Goal: Information Seeking & Learning: Learn about a topic

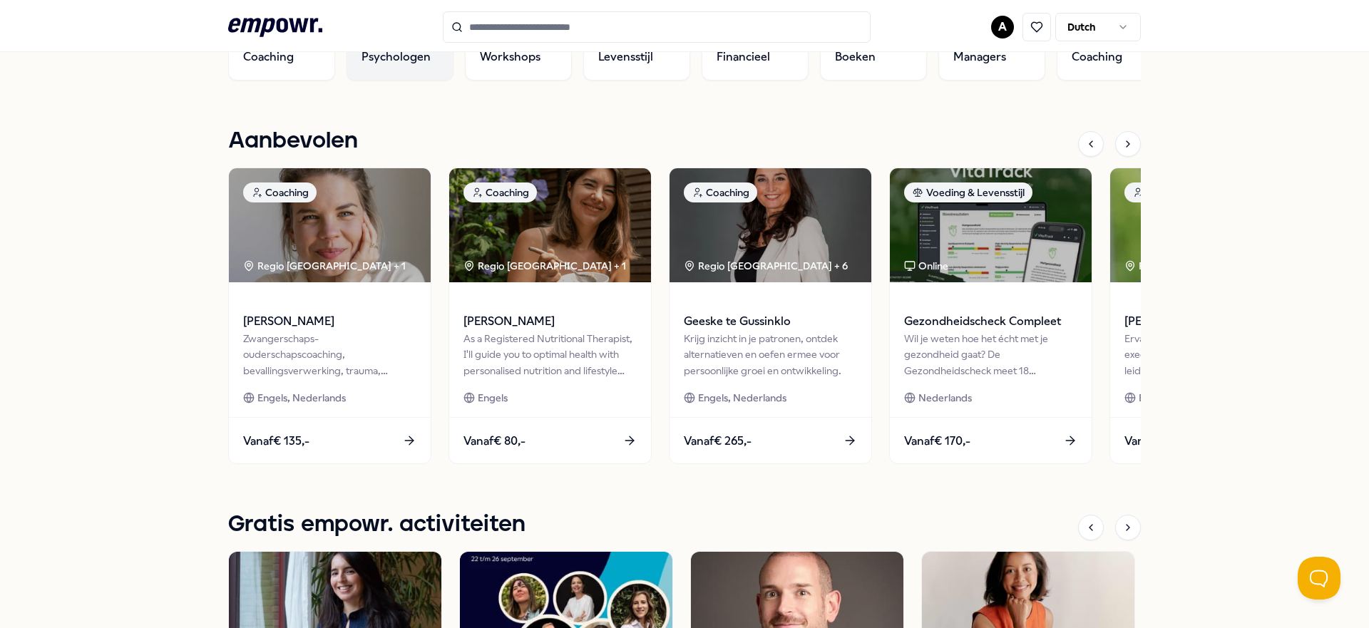
scroll to position [583, 0]
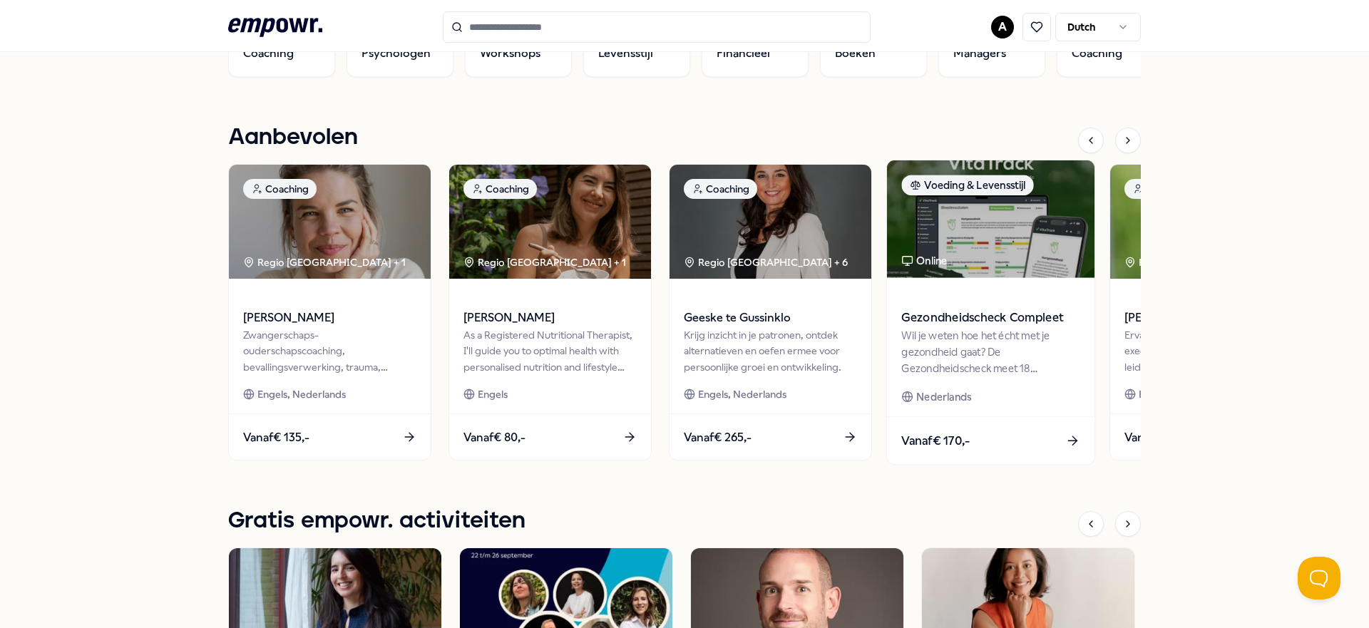
click at [1023, 352] on div "Wil je weten hoe het écht met je gezondheid gaat? De Gezondheidscheck meet 18 b…" at bounding box center [991, 351] width 178 height 49
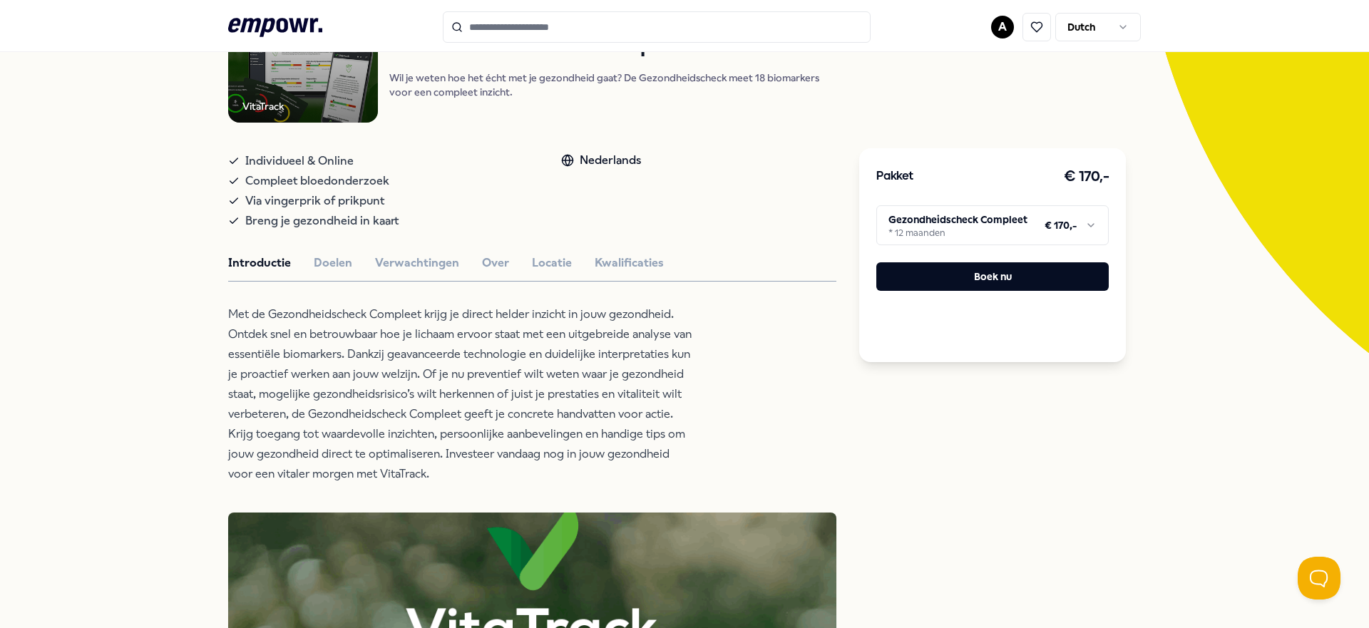
scroll to position [198, 0]
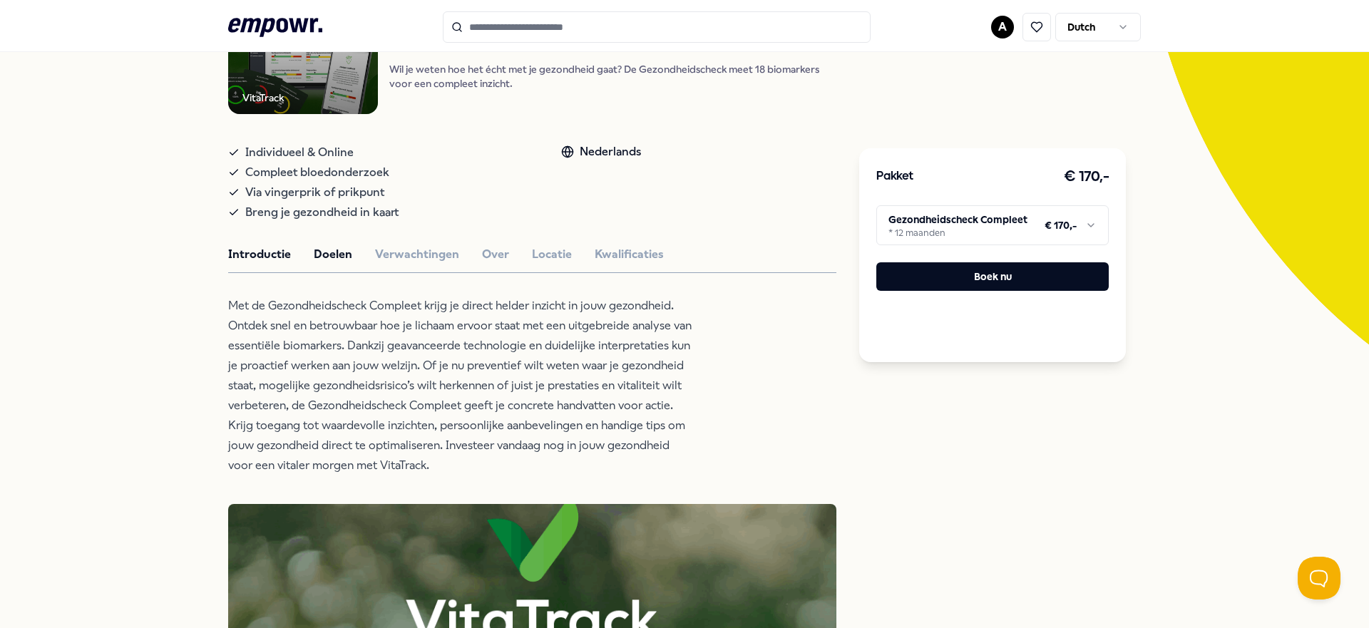
click at [329, 262] on button "Doelen" at bounding box center [333, 254] width 39 height 19
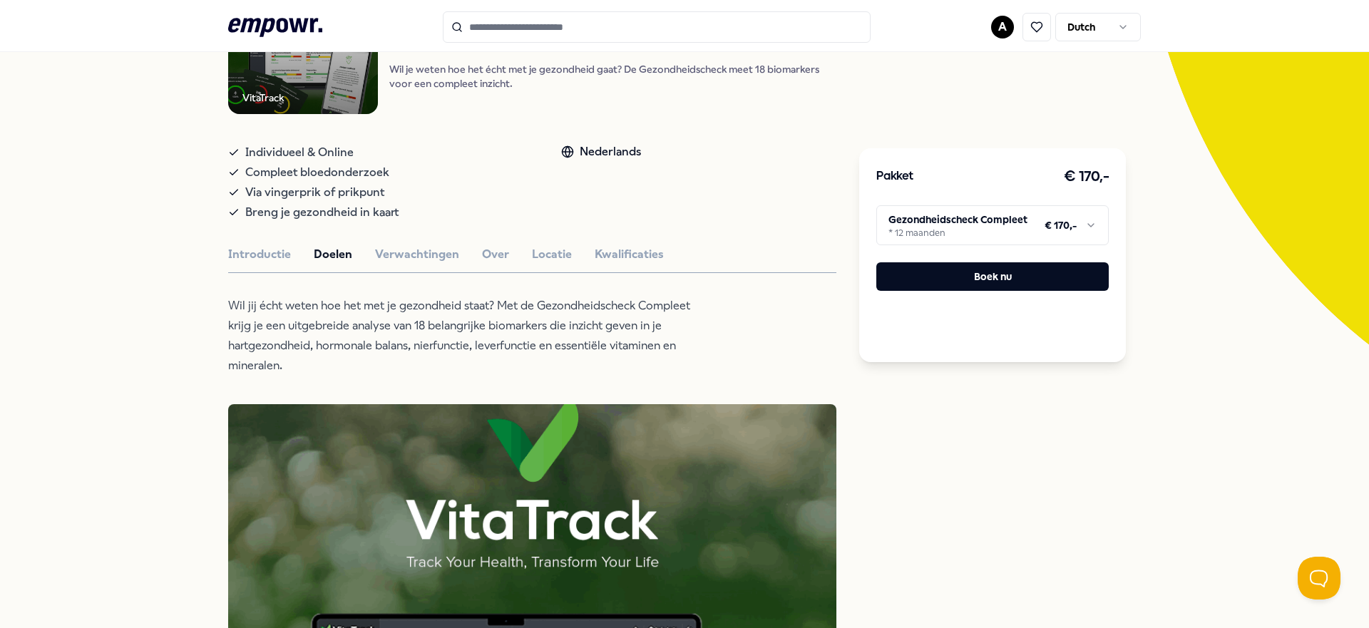
click at [267, 262] on button "Introductie" at bounding box center [259, 254] width 63 height 19
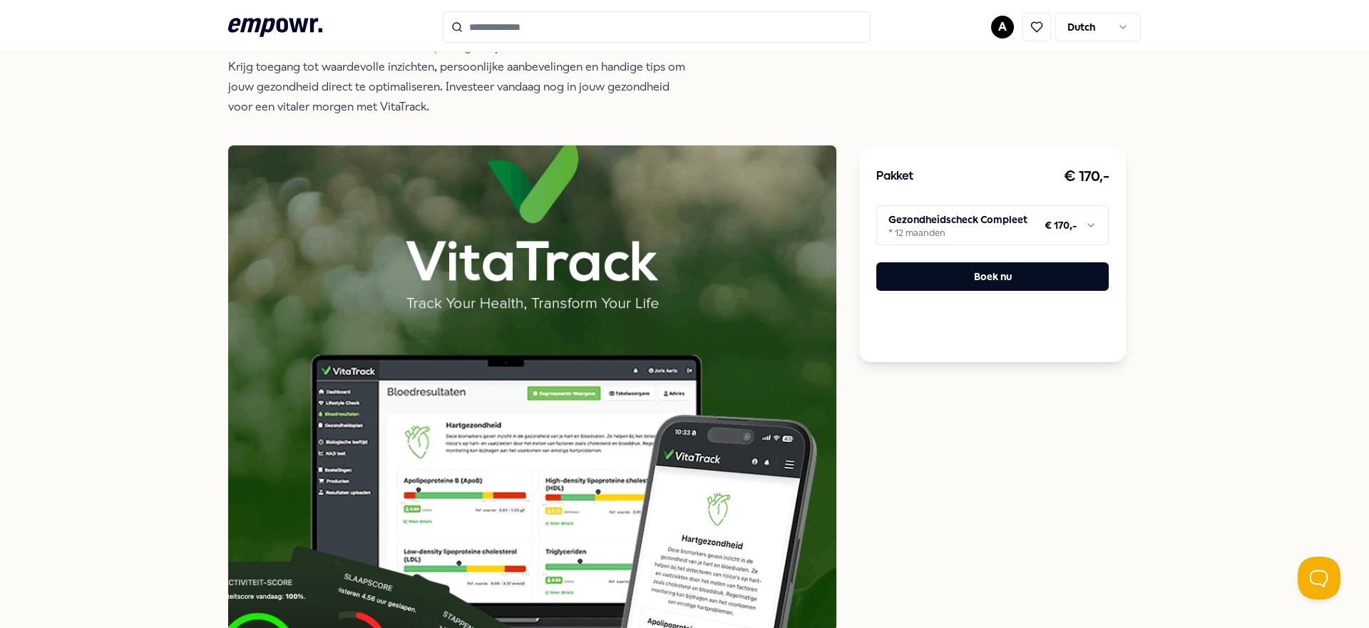
scroll to position [0, 0]
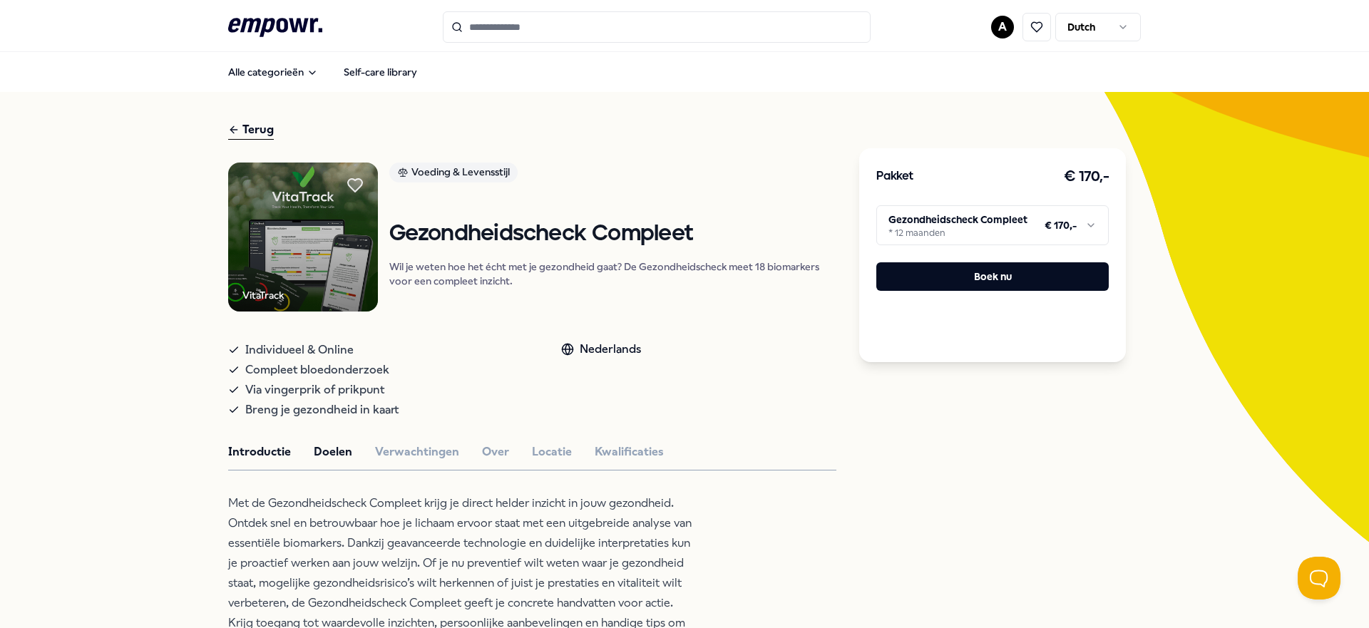
click at [337, 452] on button "Doelen" at bounding box center [333, 452] width 39 height 19
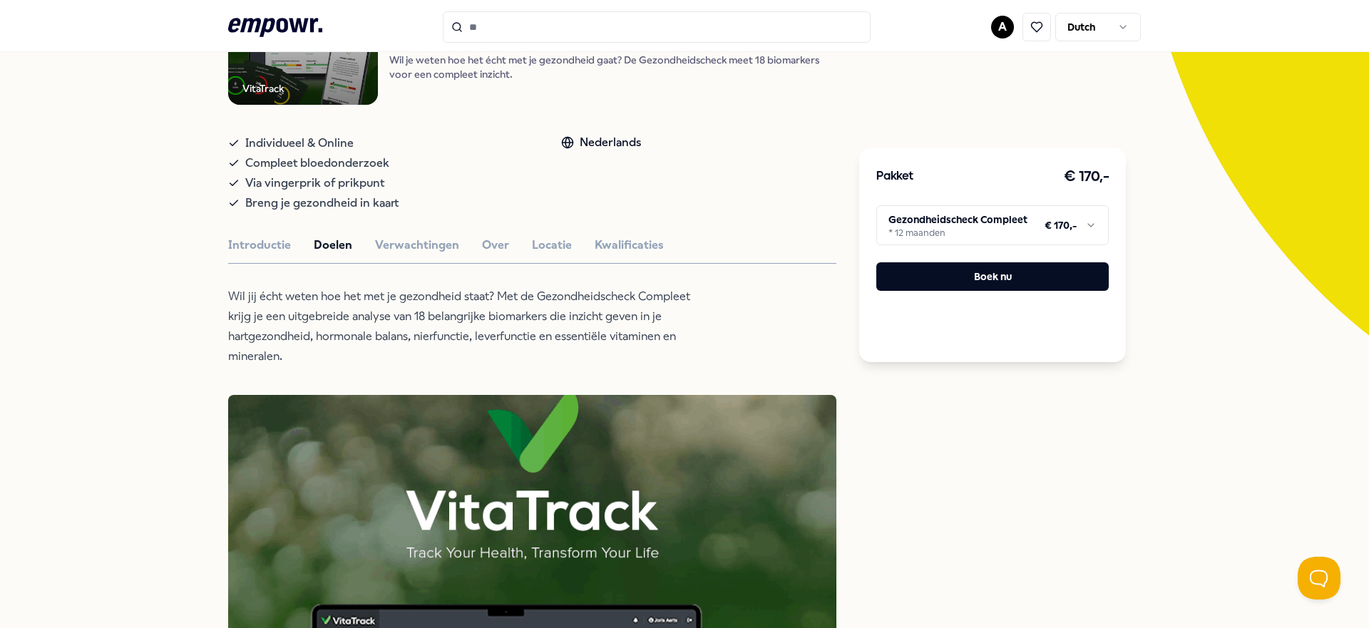
scroll to position [219, 0]
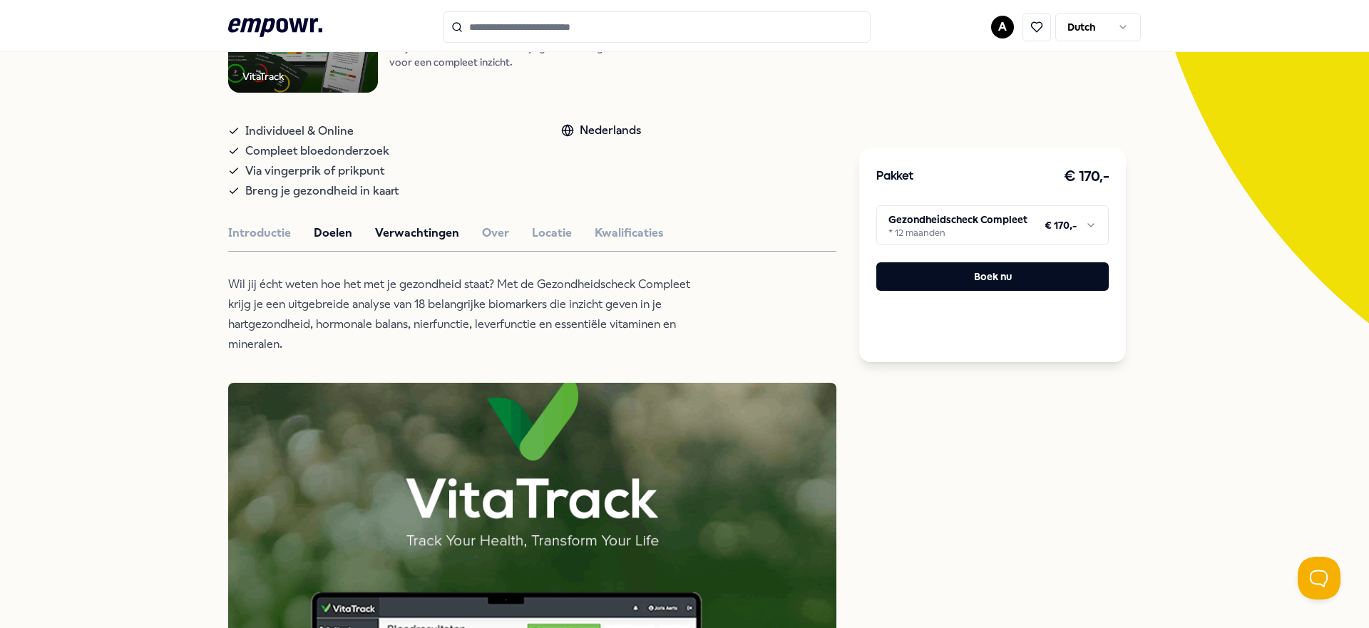
click at [429, 233] on button "Verwachtingen" at bounding box center [417, 233] width 84 height 19
click at [494, 236] on button "Over" at bounding box center [495, 233] width 27 height 19
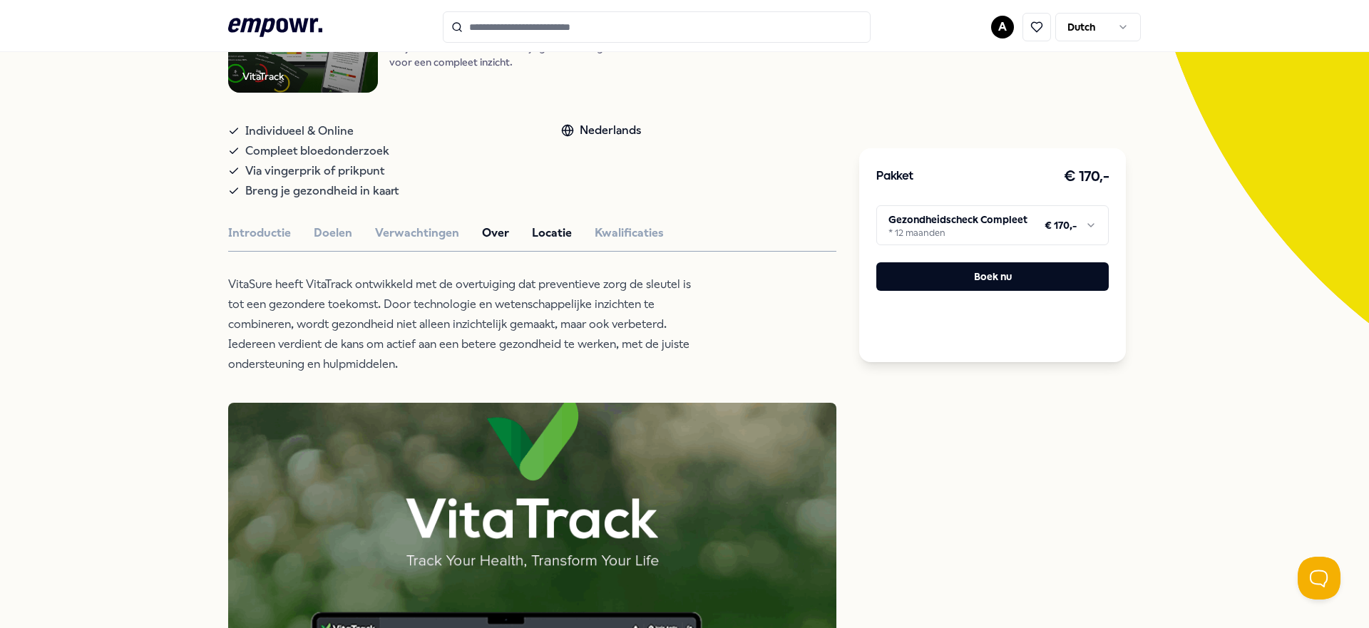
click at [548, 240] on button "Locatie" at bounding box center [552, 233] width 40 height 19
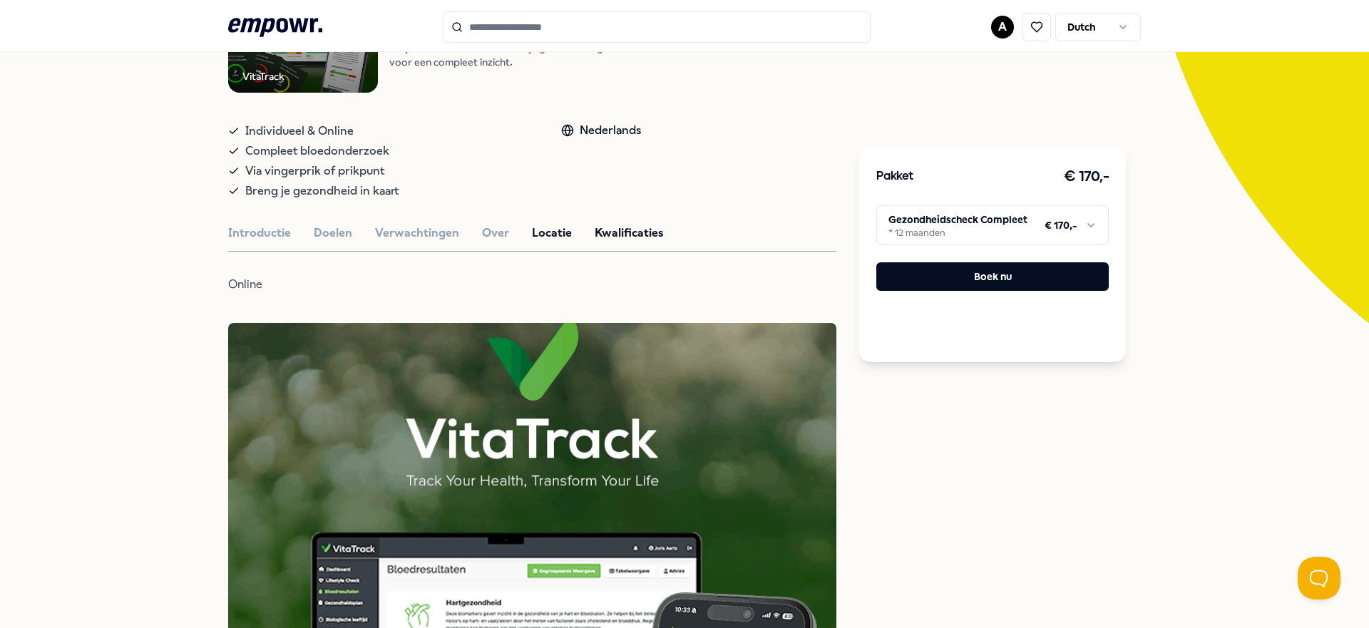
click at [595, 238] on button "Kwalificaties" at bounding box center [629, 233] width 69 height 19
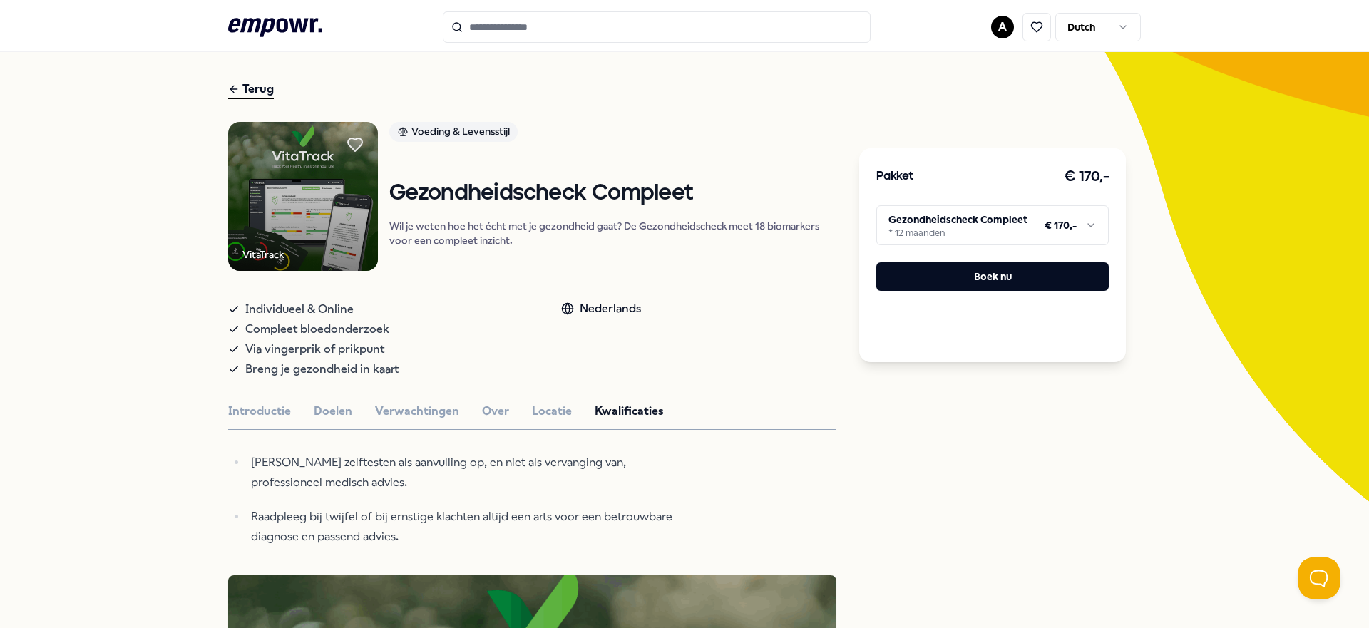
scroll to position [0, 0]
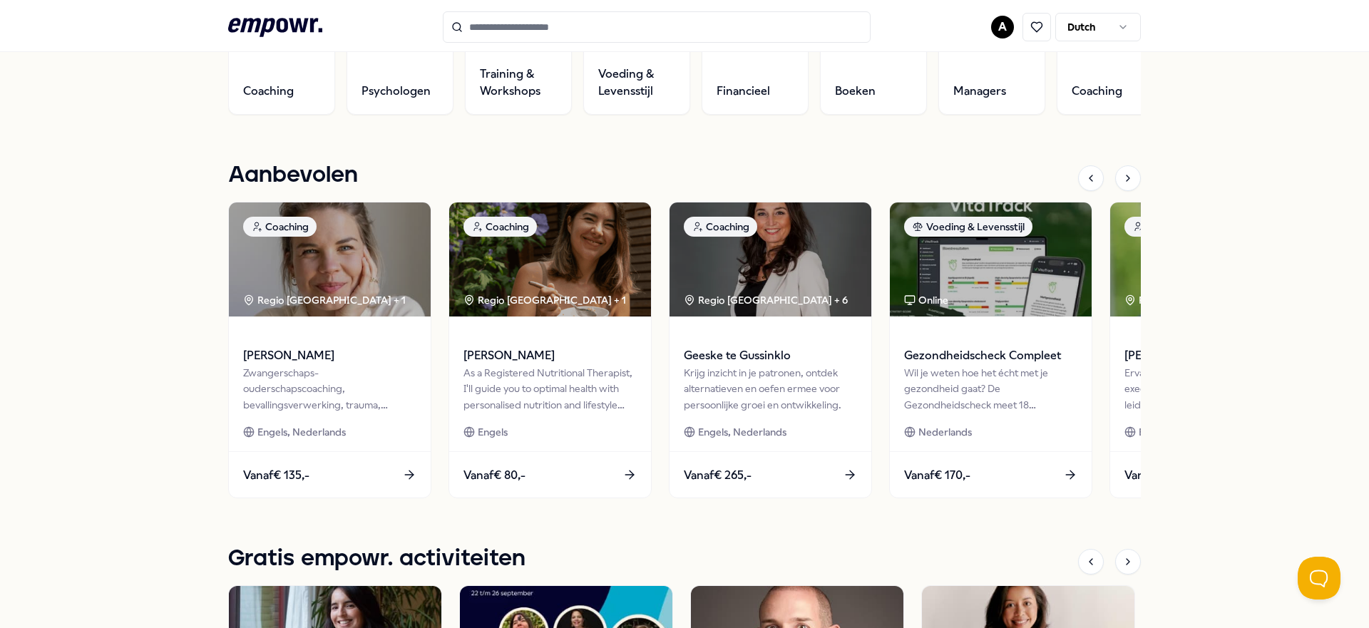
scroll to position [546, 0]
click at [1131, 180] on icon at bounding box center [1128, 177] width 11 height 11
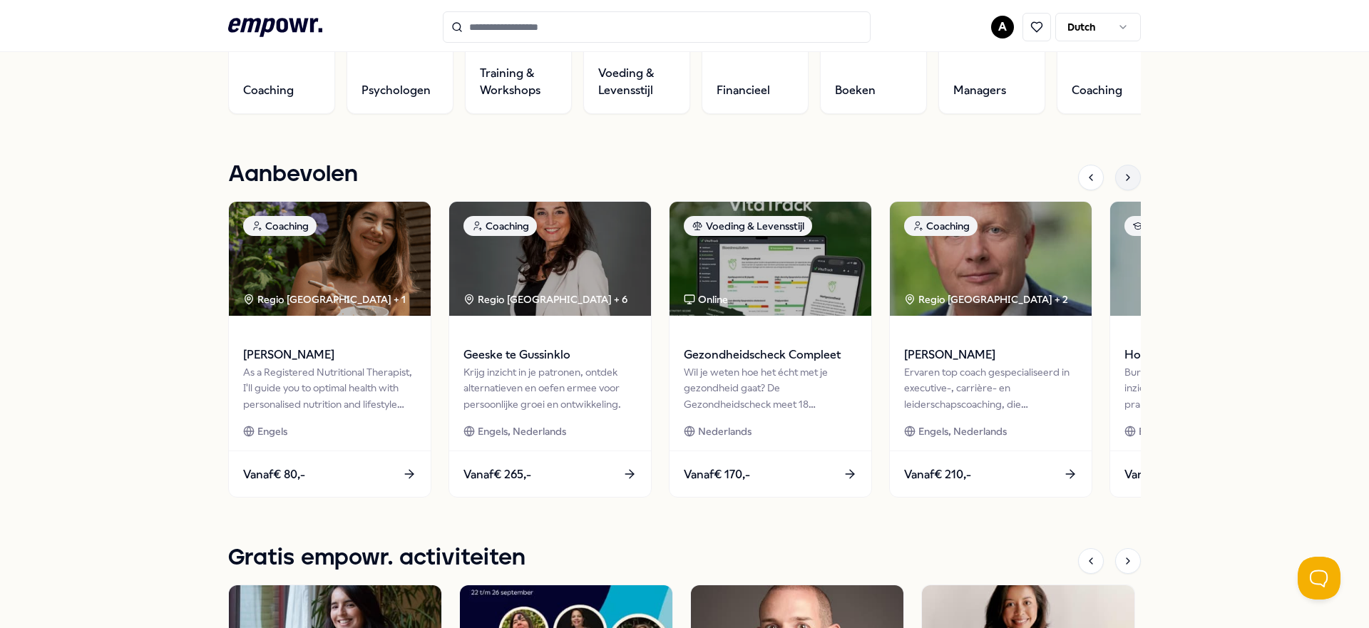
click at [1131, 180] on icon at bounding box center [1128, 177] width 11 height 11
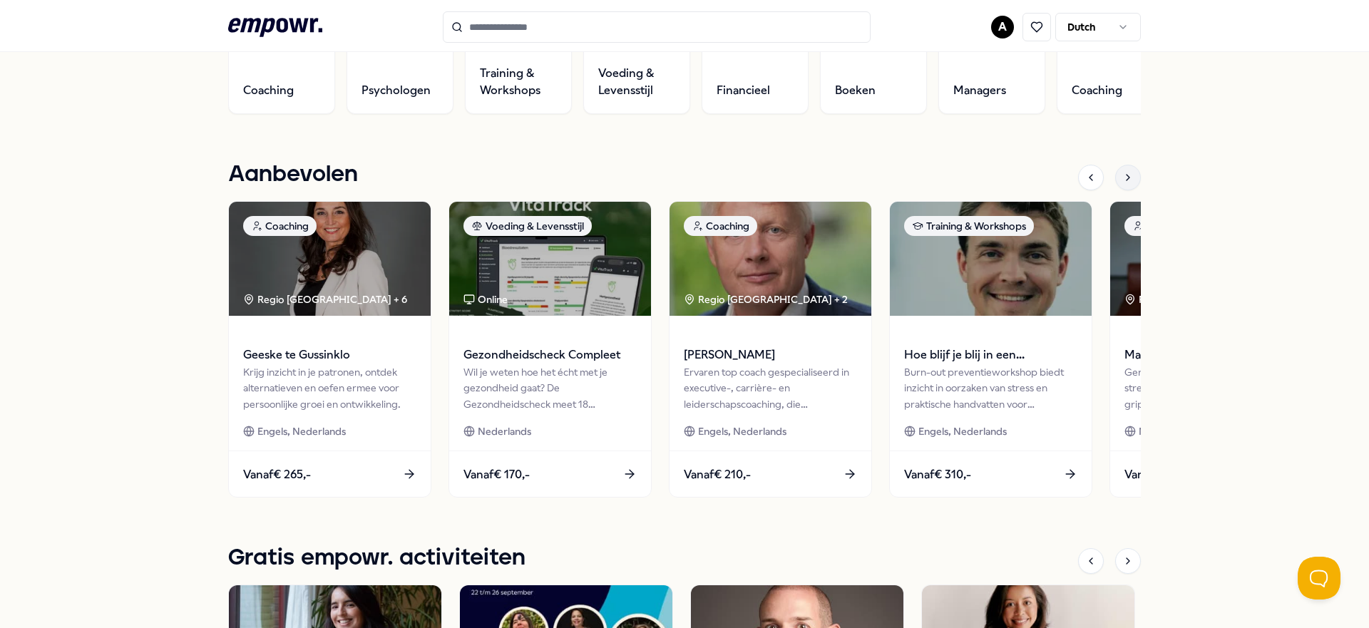
click at [1126, 168] on div at bounding box center [1129, 178] width 26 height 26
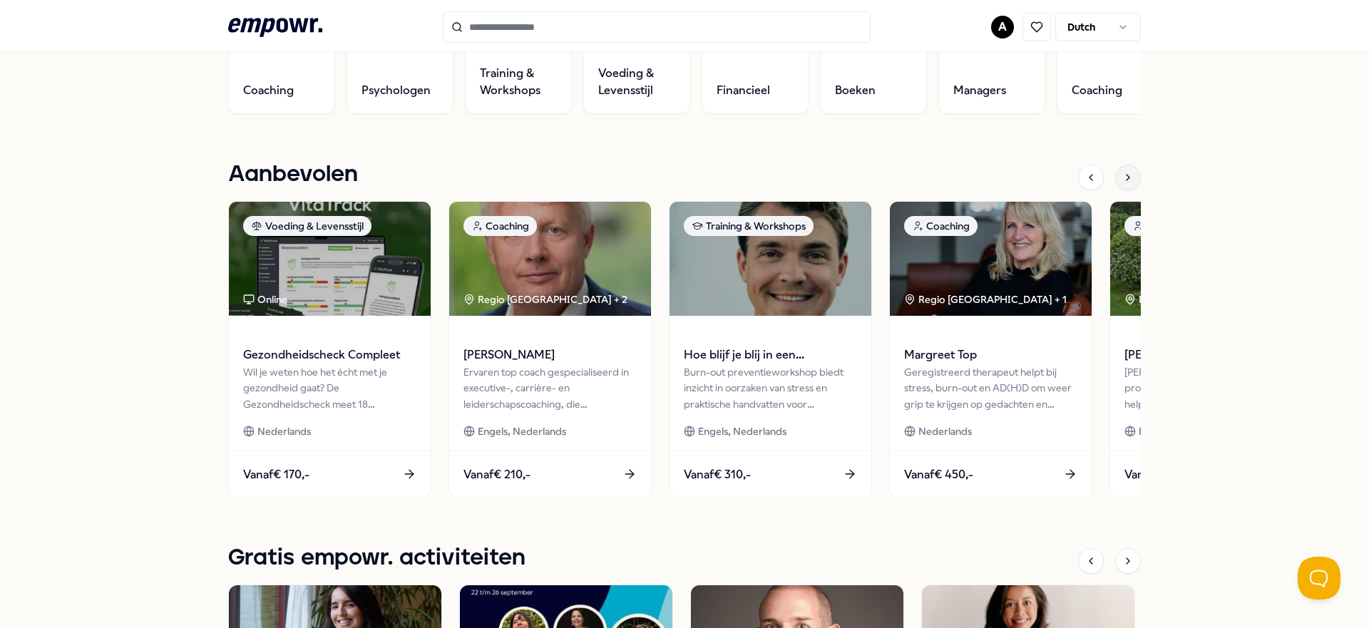
click at [1126, 168] on div at bounding box center [1129, 178] width 26 height 26
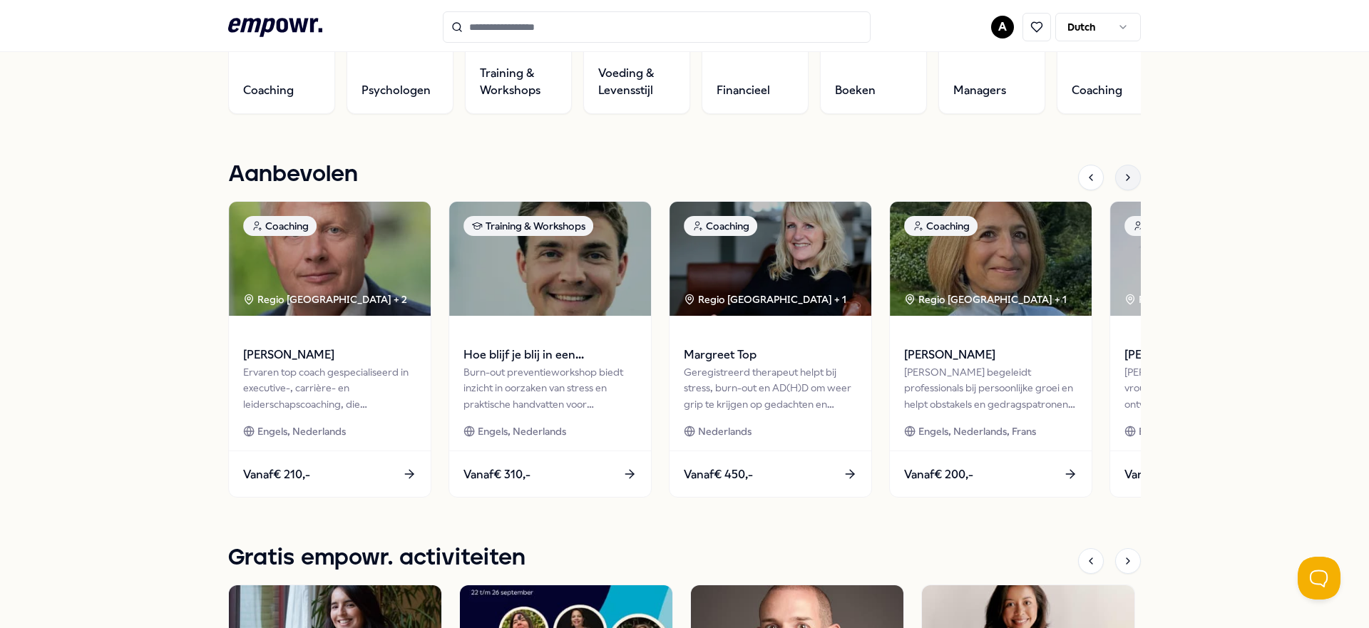
click at [1126, 168] on div at bounding box center [1129, 178] width 26 height 26
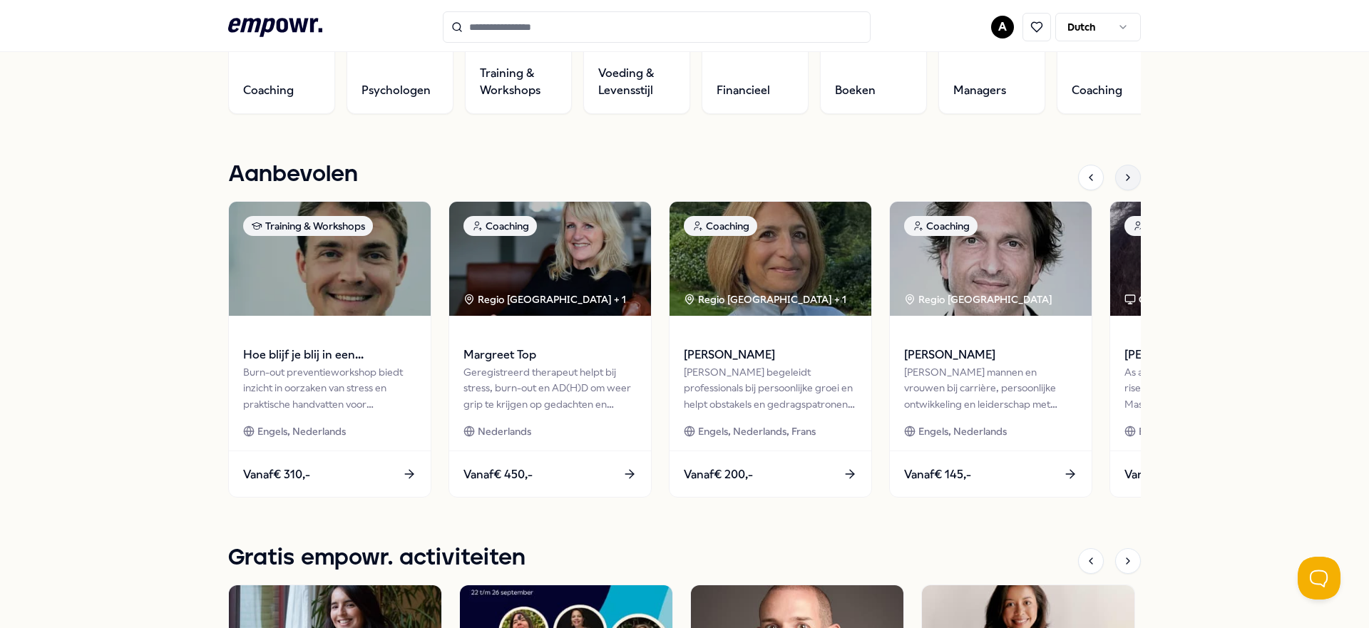
click at [1126, 168] on div at bounding box center [1129, 178] width 26 height 26
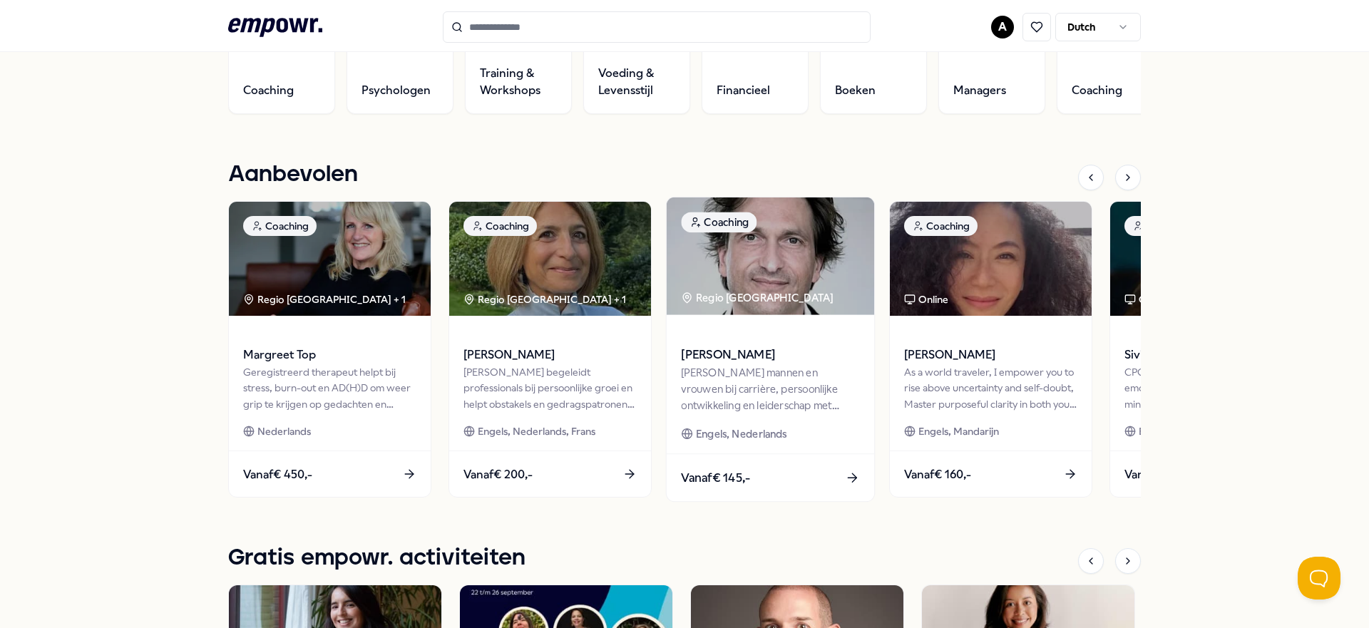
click at [702, 355] on span "[PERSON_NAME]" at bounding box center [770, 355] width 178 height 19
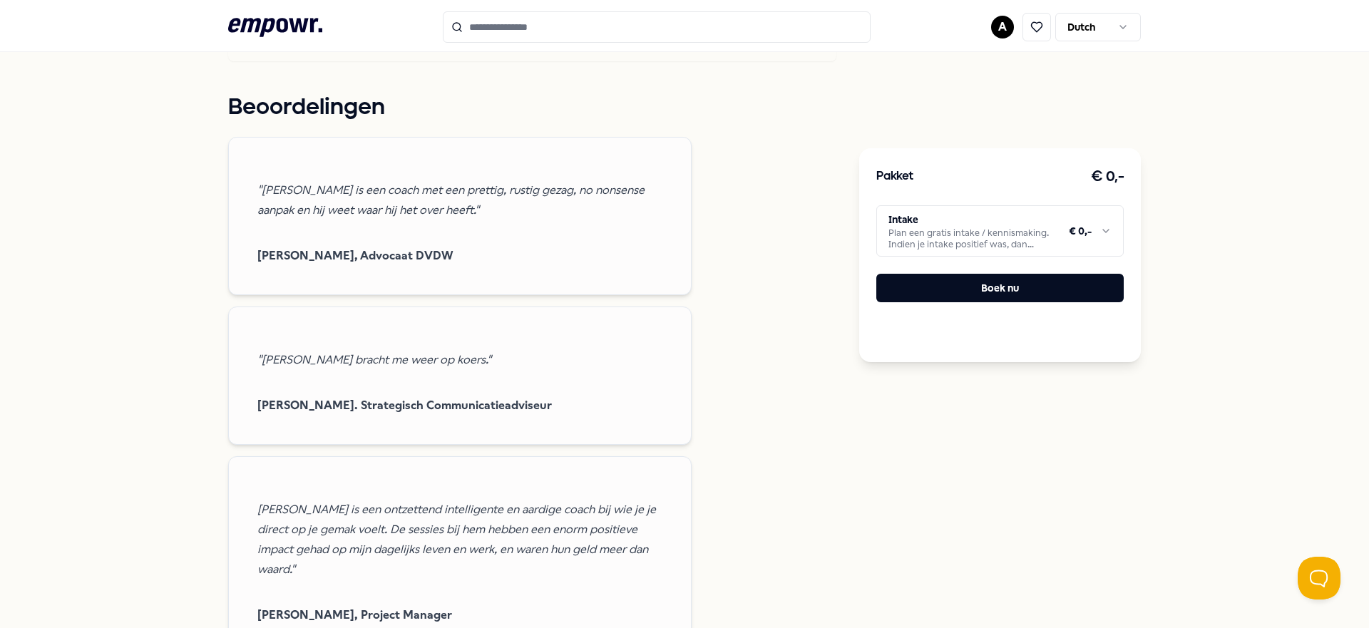
scroll to position [1073, 0]
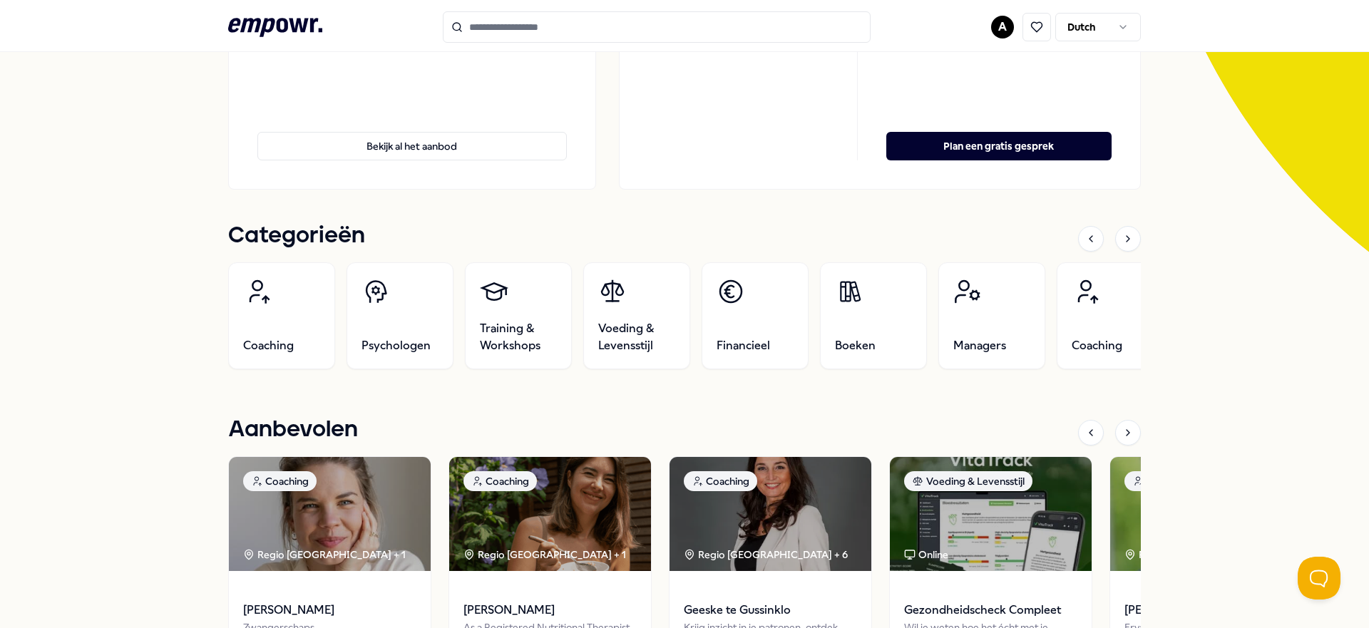
scroll to position [276, 0]
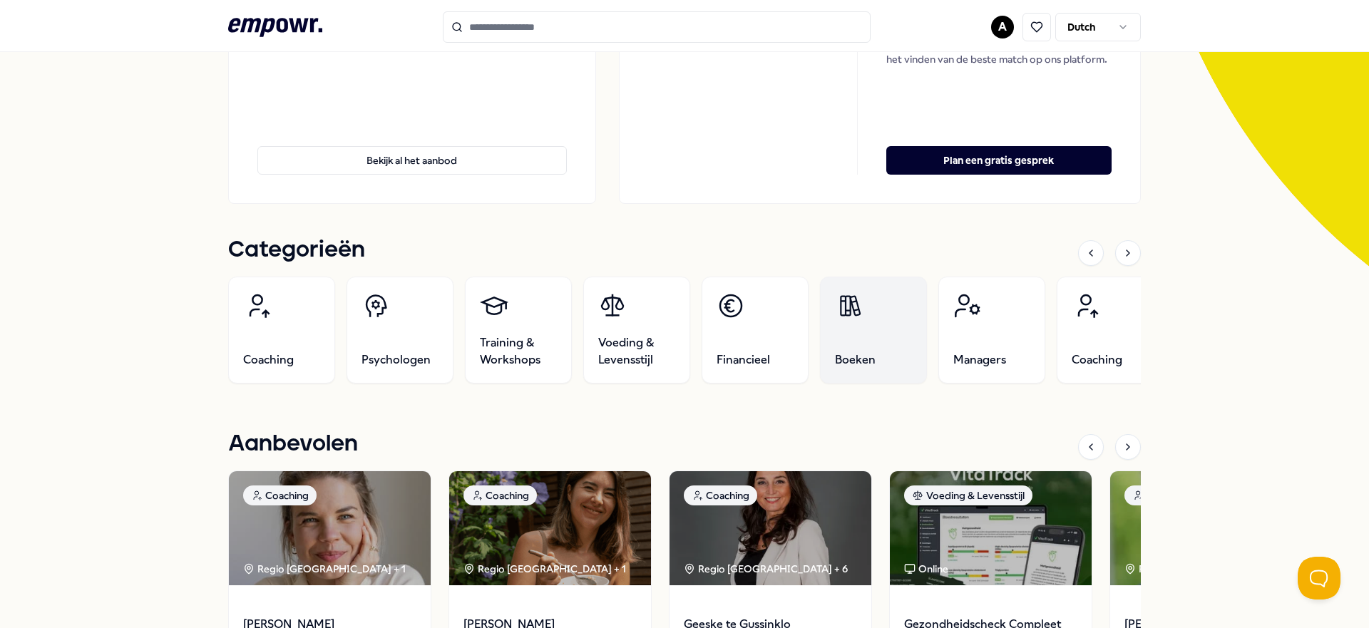
click at [896, 342] on link "Boeken" at bounding box center [873, 330] width 107 height 107
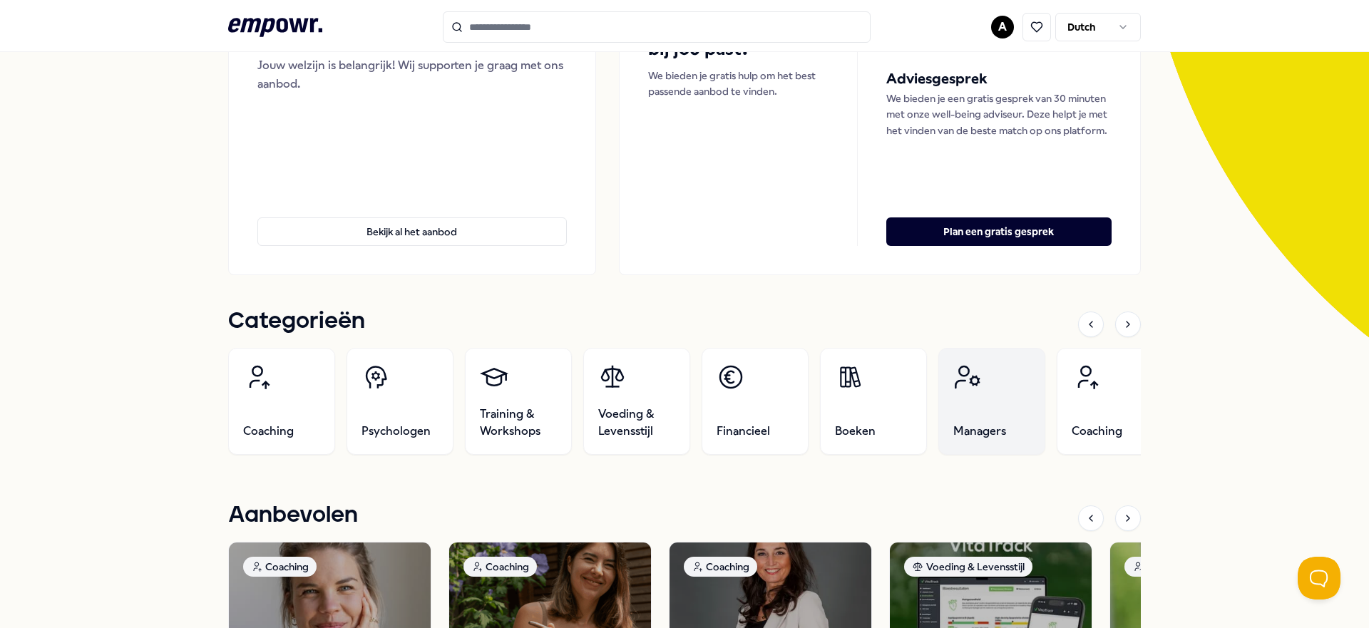
scroll to position [206, 0]
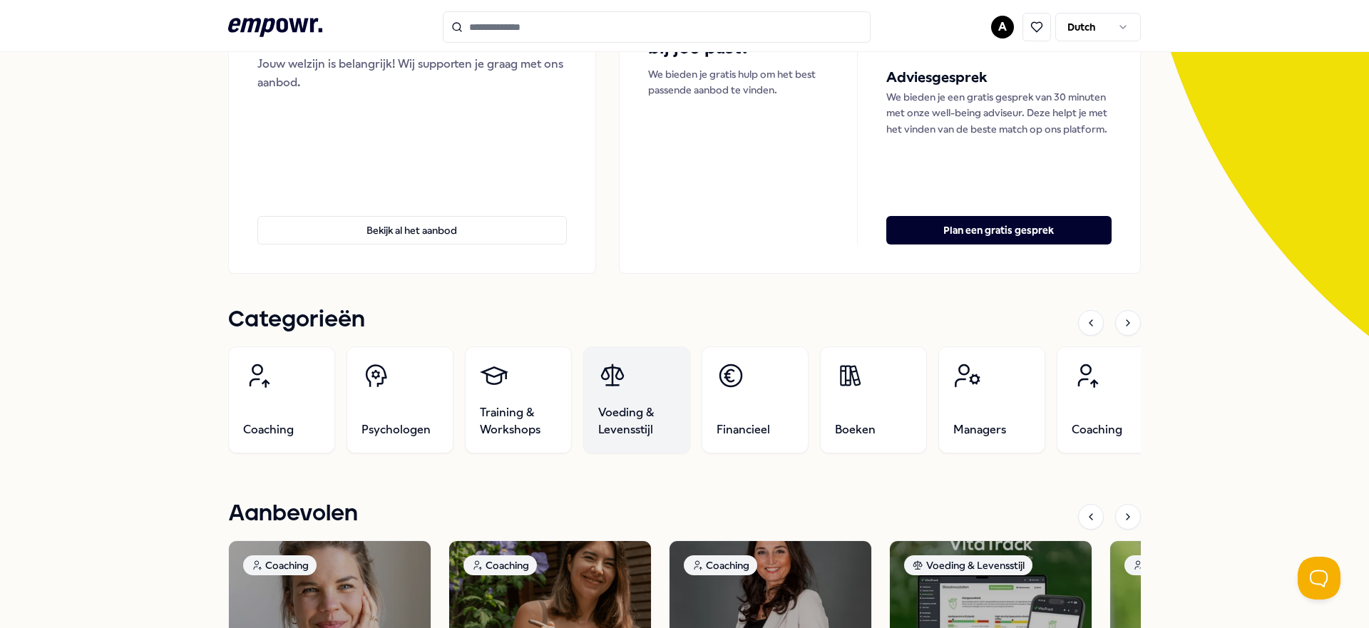
click at [658, 406] on span "Voeding & Levensstijl" at bounding box center [636, 421] width 77 height 34
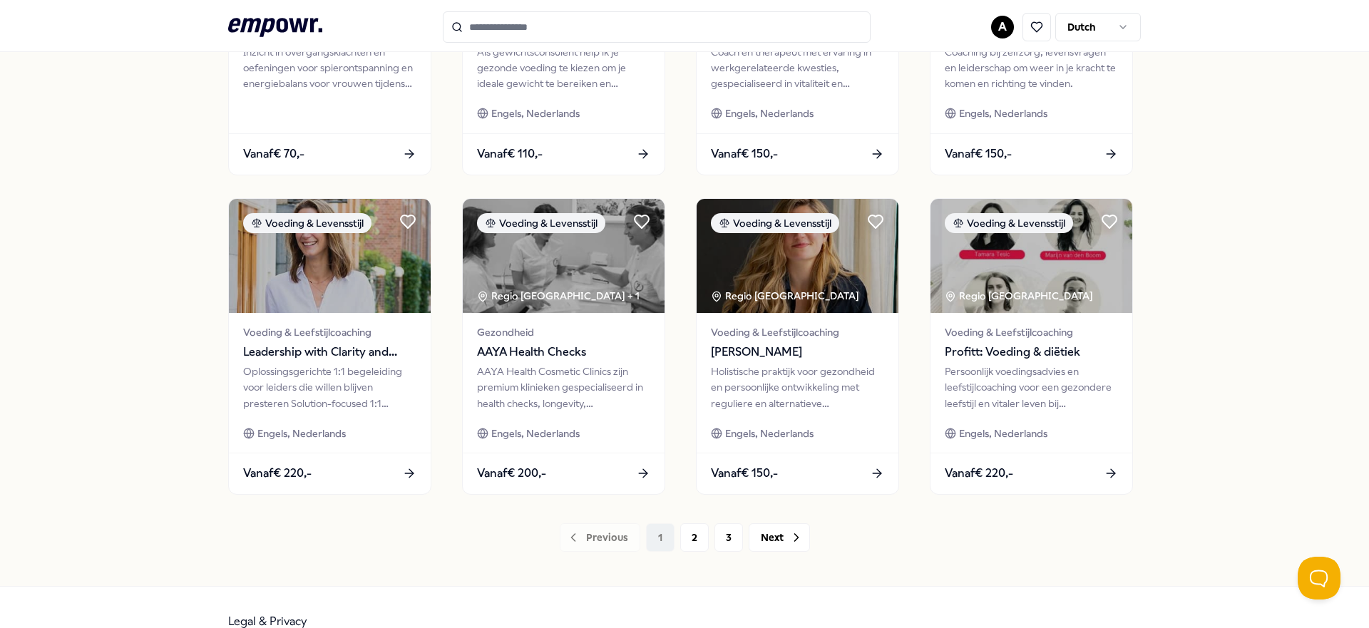
scroll to position [622, 0]
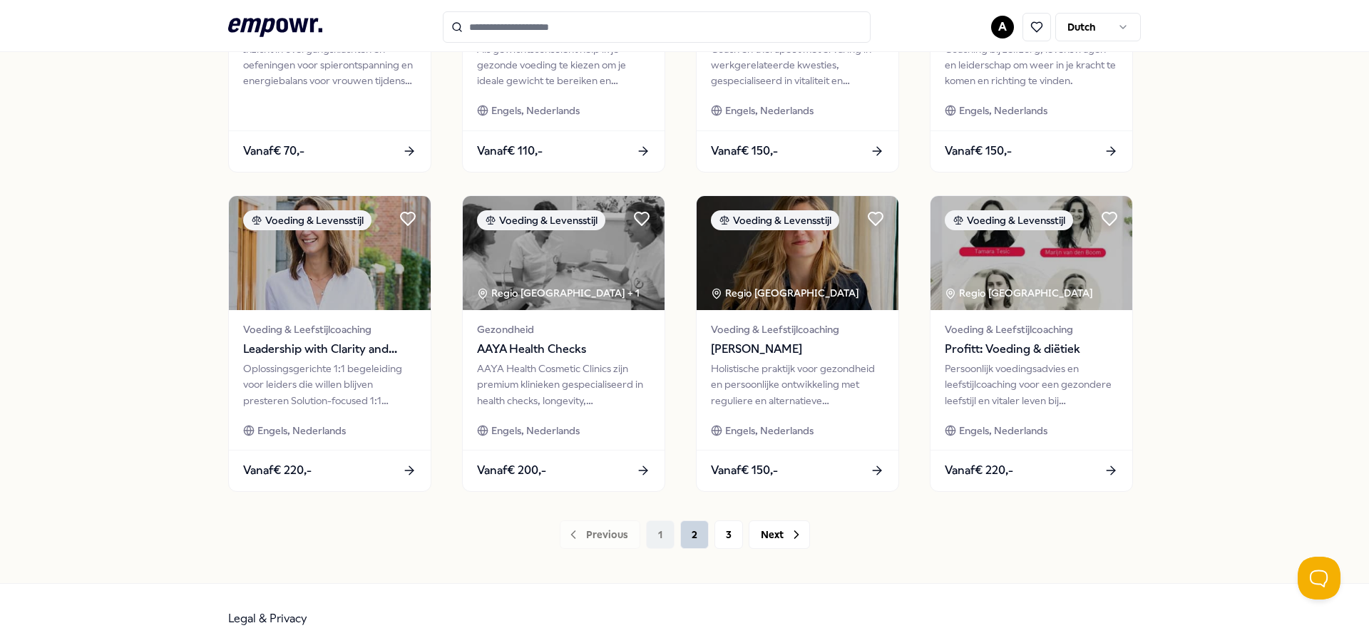
click at [693, 536] on button "2" at bounding box center [694, 535] width 29 height 29
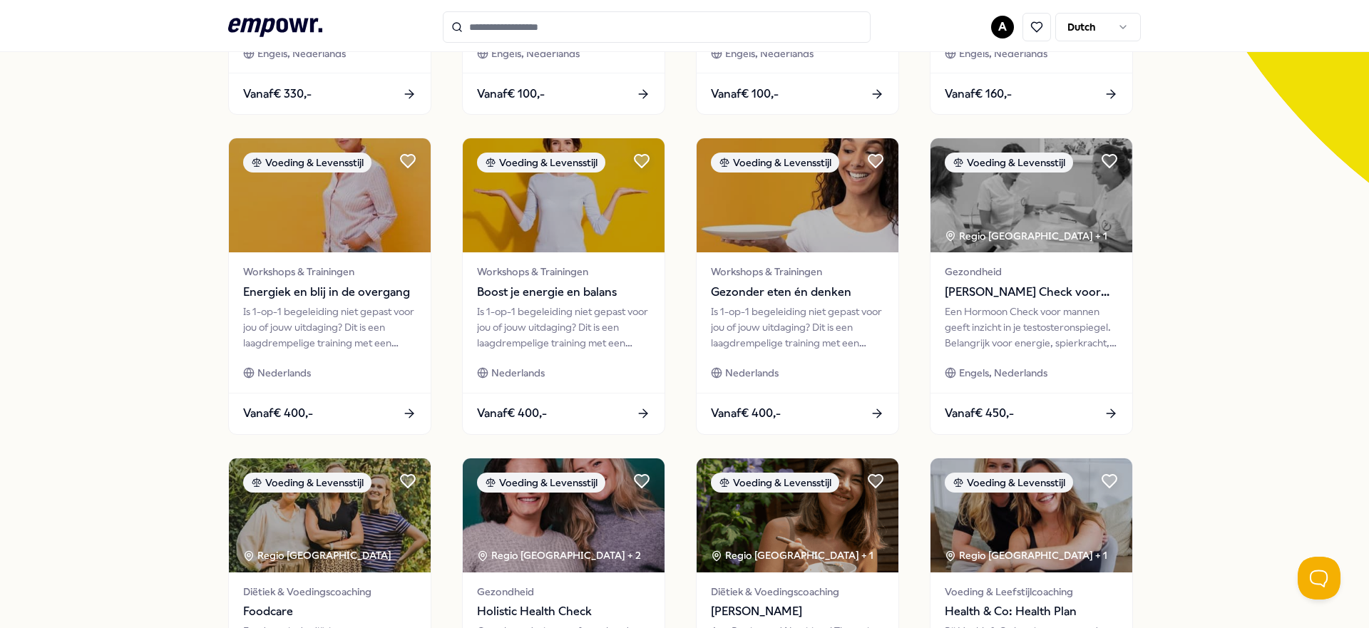
scroll to position [354, 0]
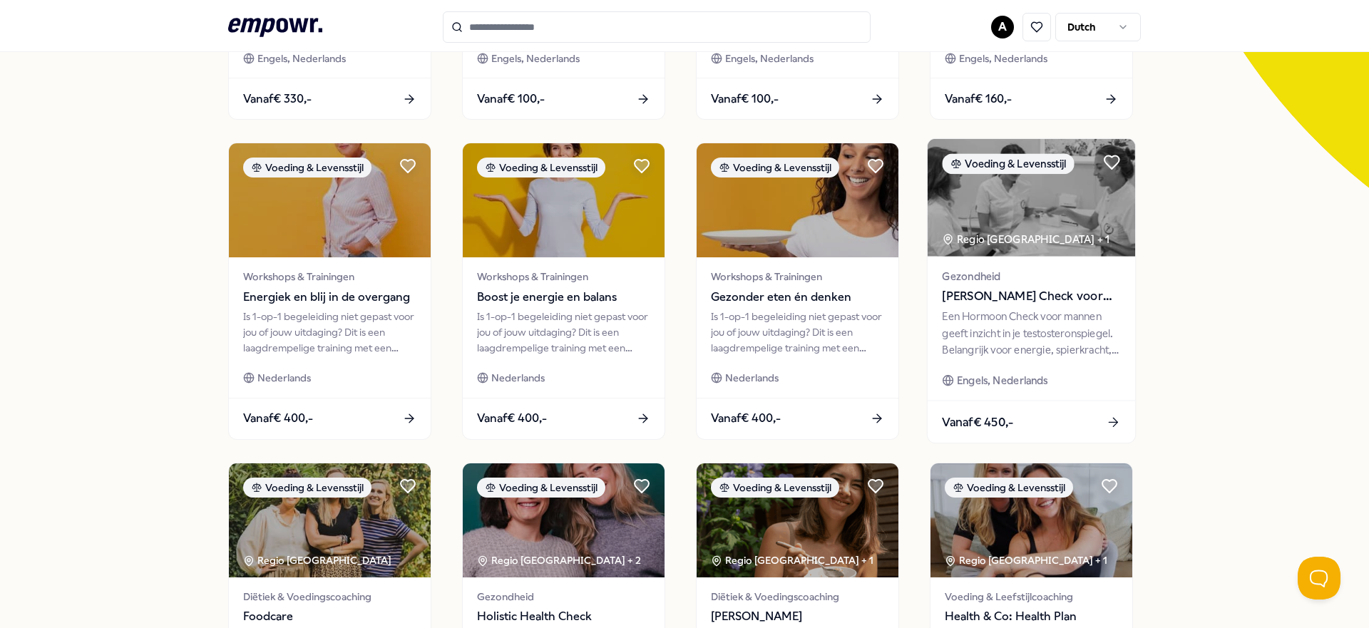
click at [998, 309] on div "Een Hormoon Check voor mannen geeft inzicht in je testosteronspiegel. Belangrij…" at bounding box center [1031, 333] width 178 height 49
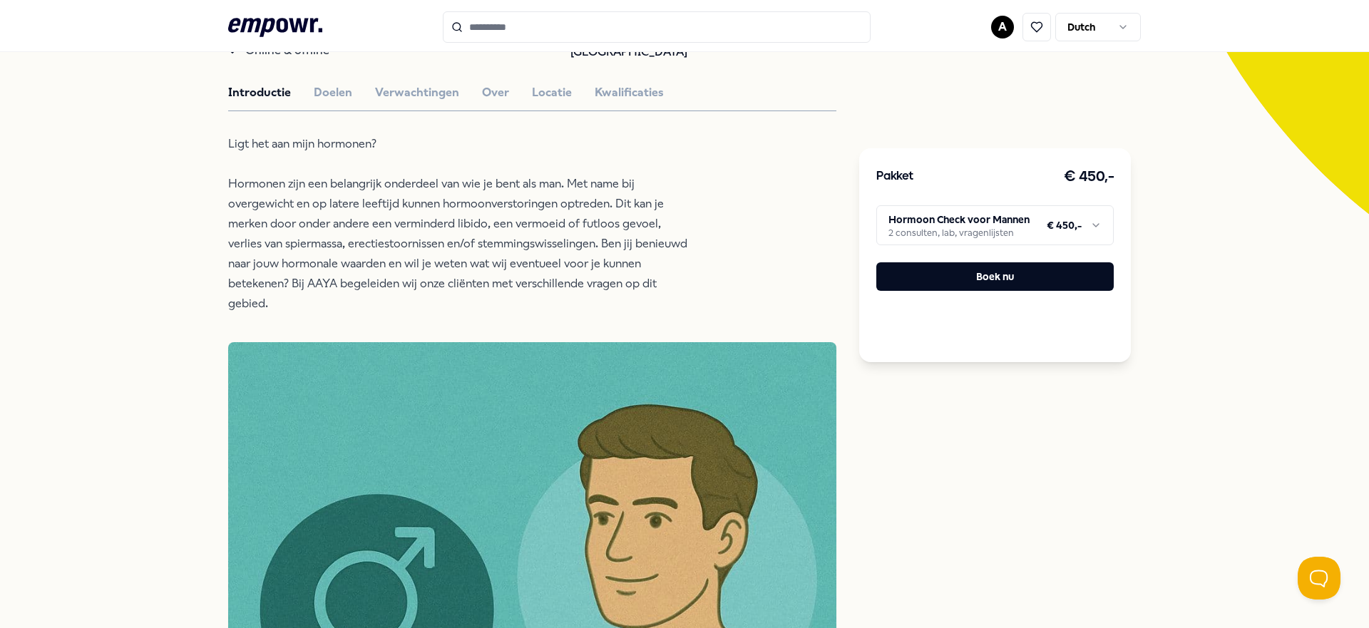
scroll to position [329, 0]
click at [339, 87] on button "Doelen" at bounding box center [333, 92] width 39 height 19
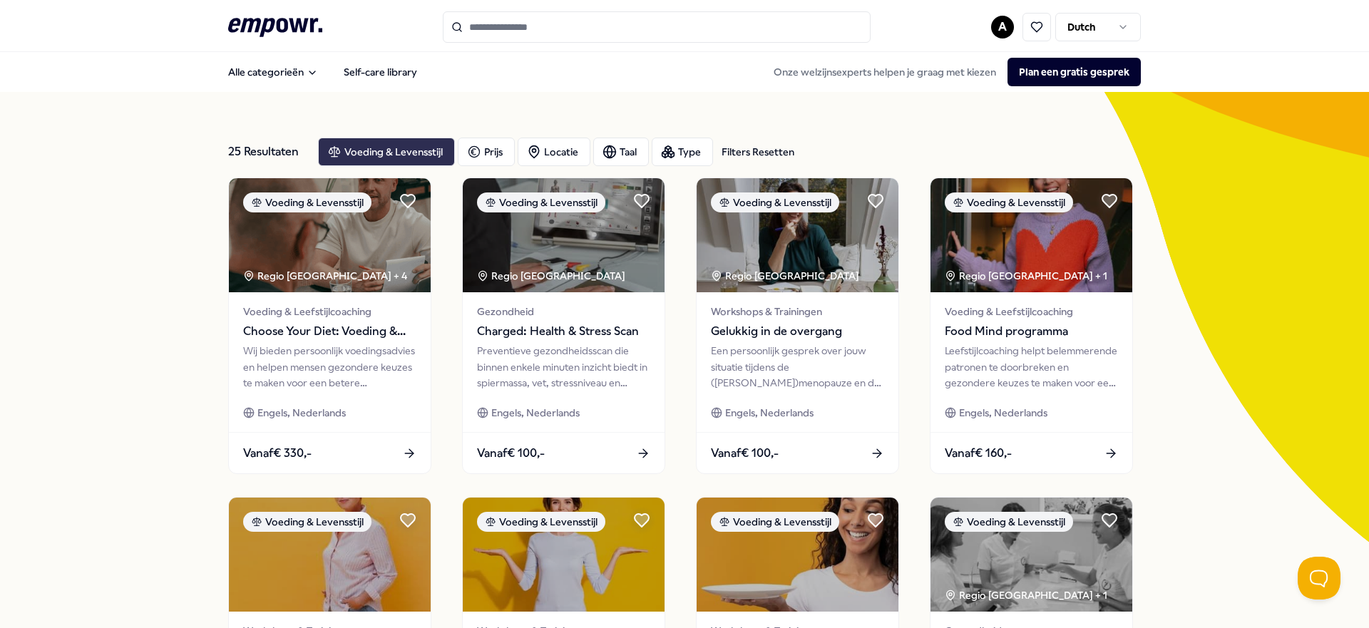
click at [374, 158] on div "Voeding & Levensstijl" at bounding box center [386, 152] width 137 height 29
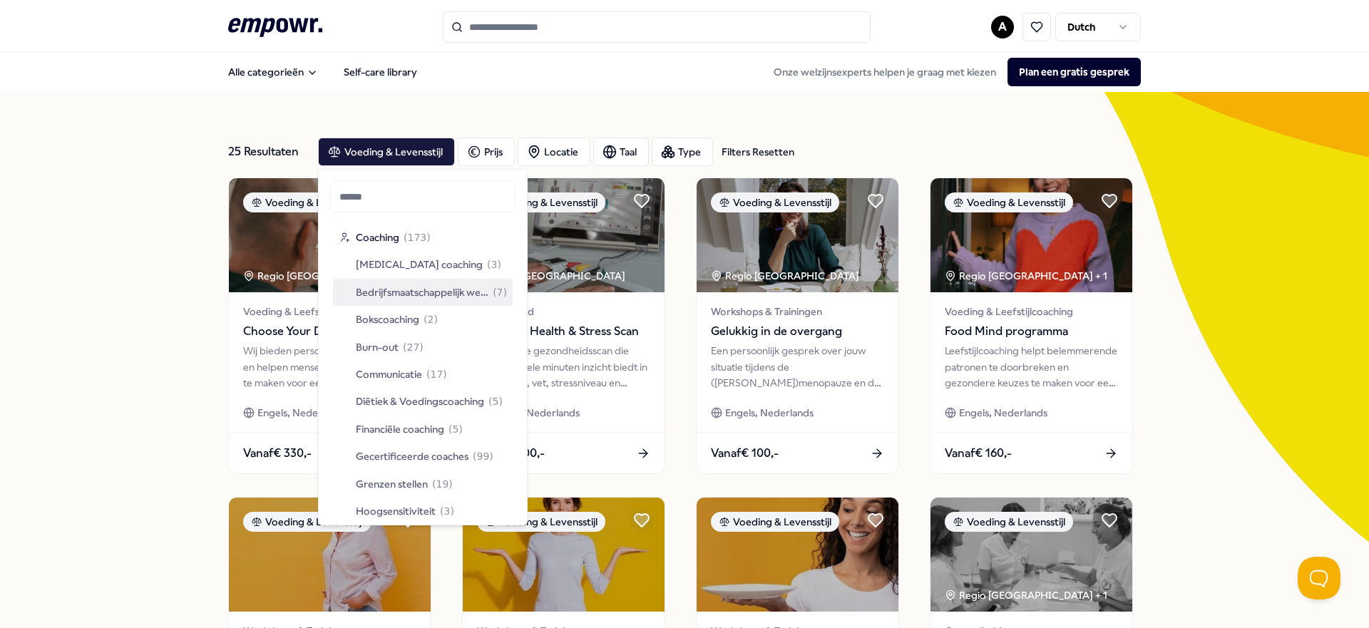
click at [382, 295] on span "Bedrijfsmaatschappelijk werk" at bounding box center [422, 293] width 133 height 16
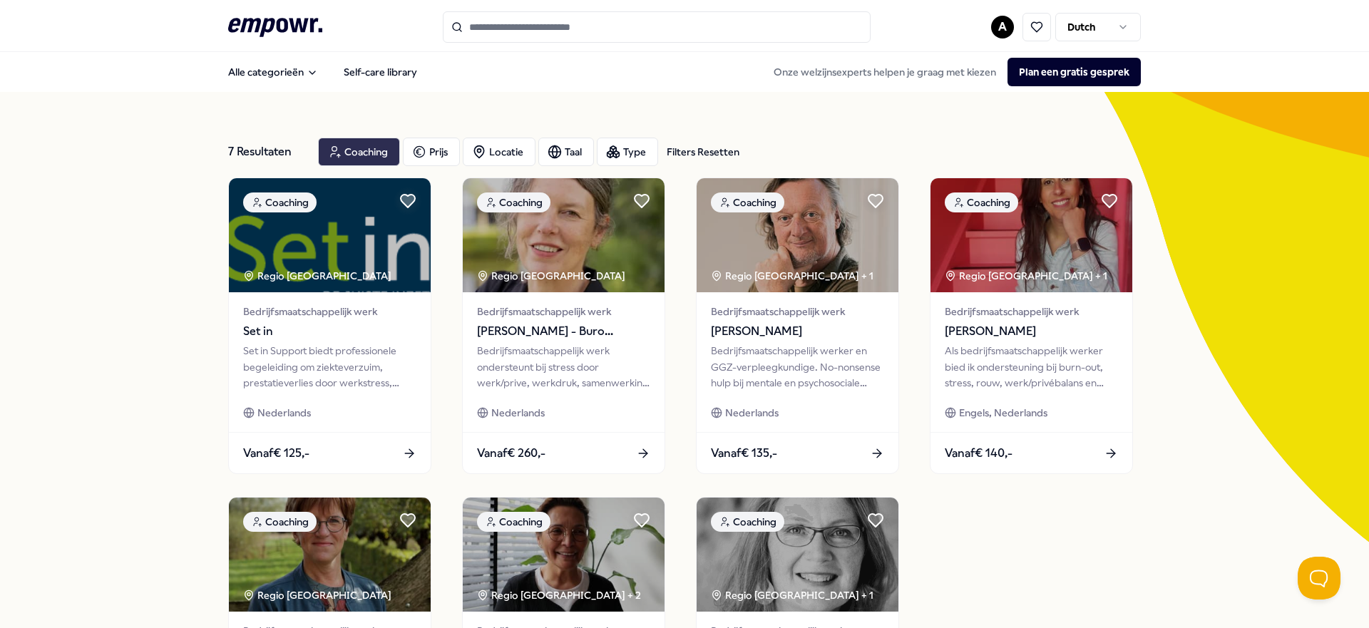
click at [369, 154] on div "Coaching" at bounding box center [359, 152] width 82 height 29
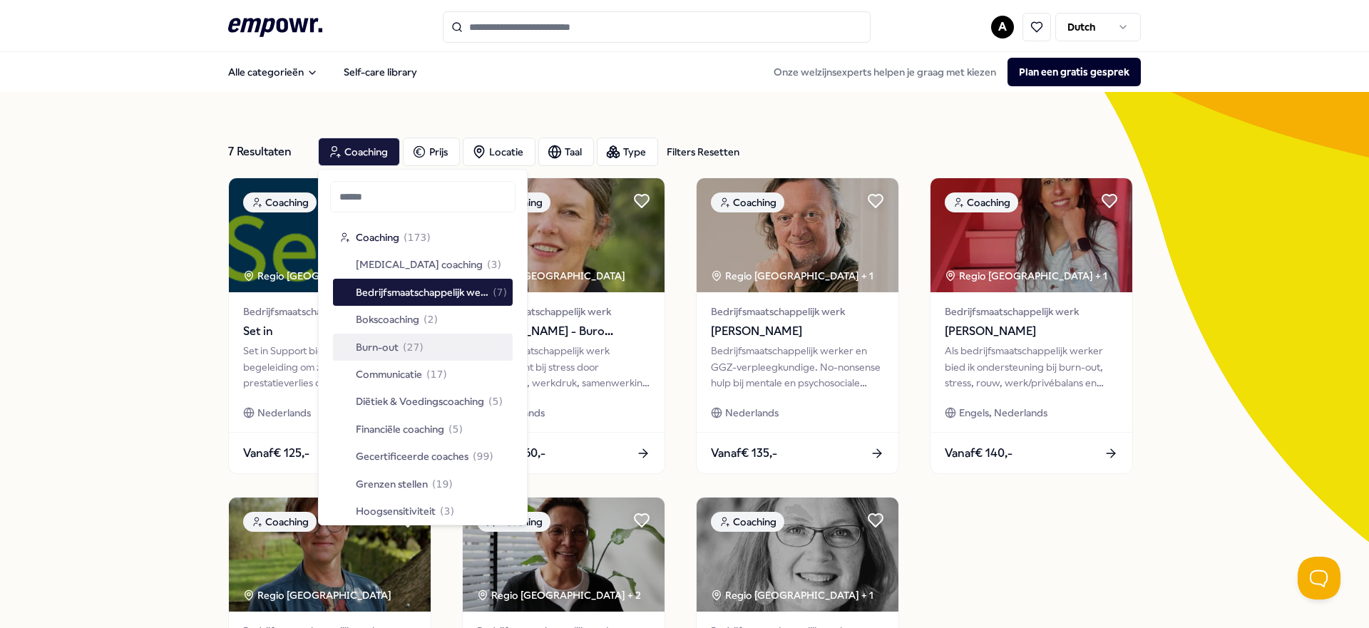
scroll to position [13, 0]
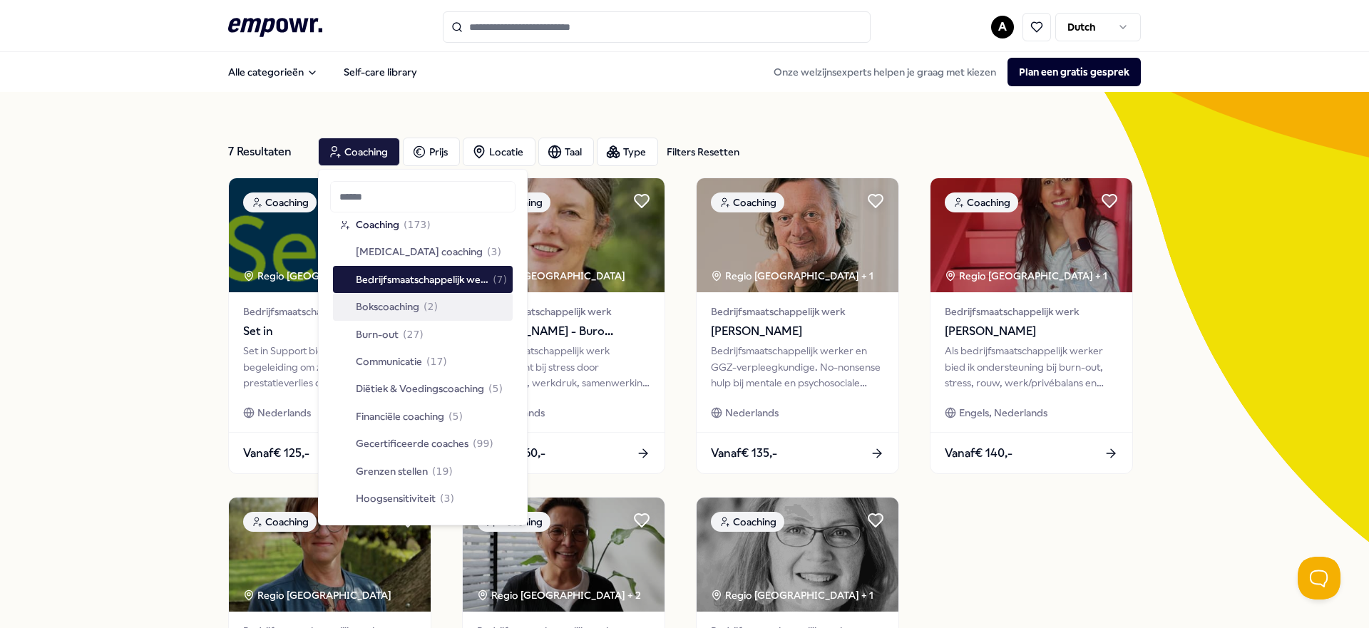
click at [403, 316] on div "Bokscoaching ( 2 )" at bounding box center [423, 306] width 180 height 27
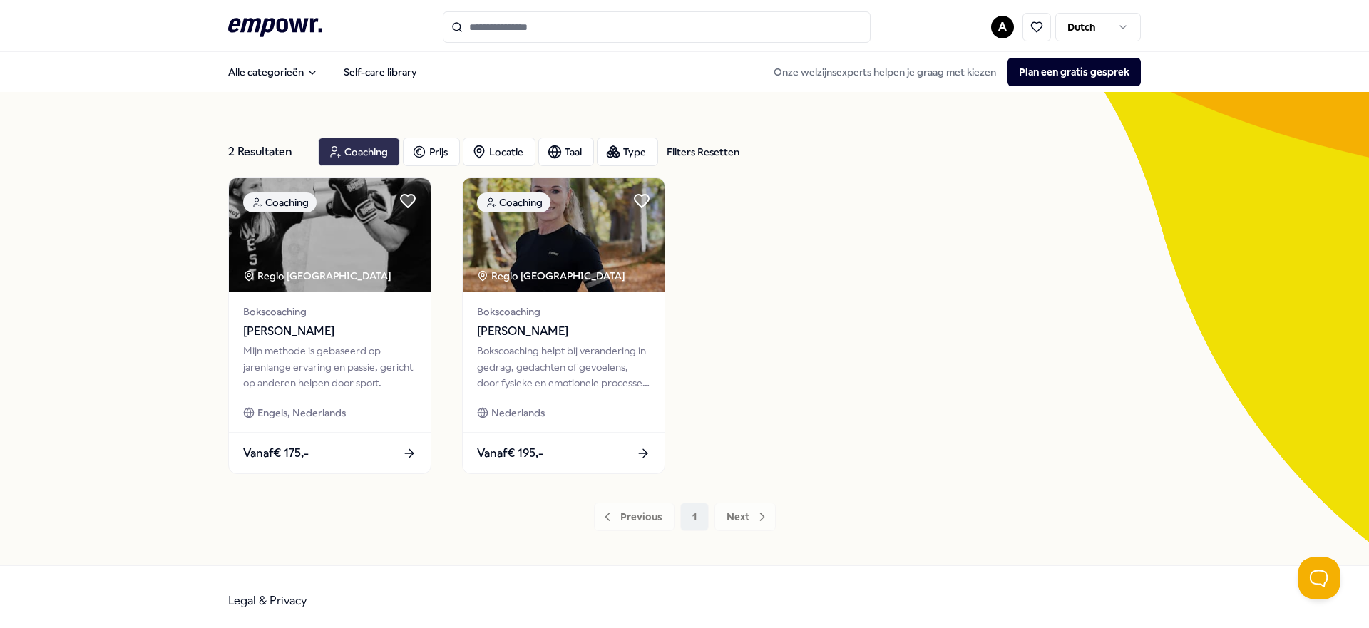
click at [362, 143] on div "Coaching" at bounding box center [359, 152] width 82 height 29
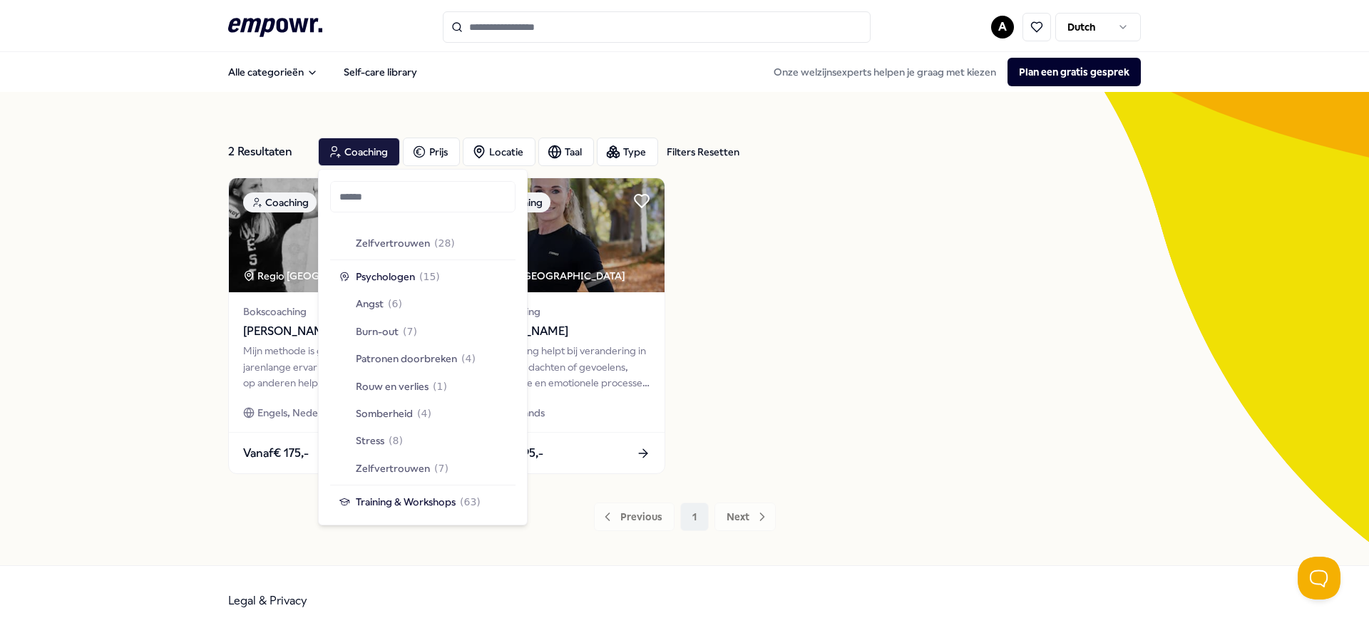
scroll to position [607, 0]
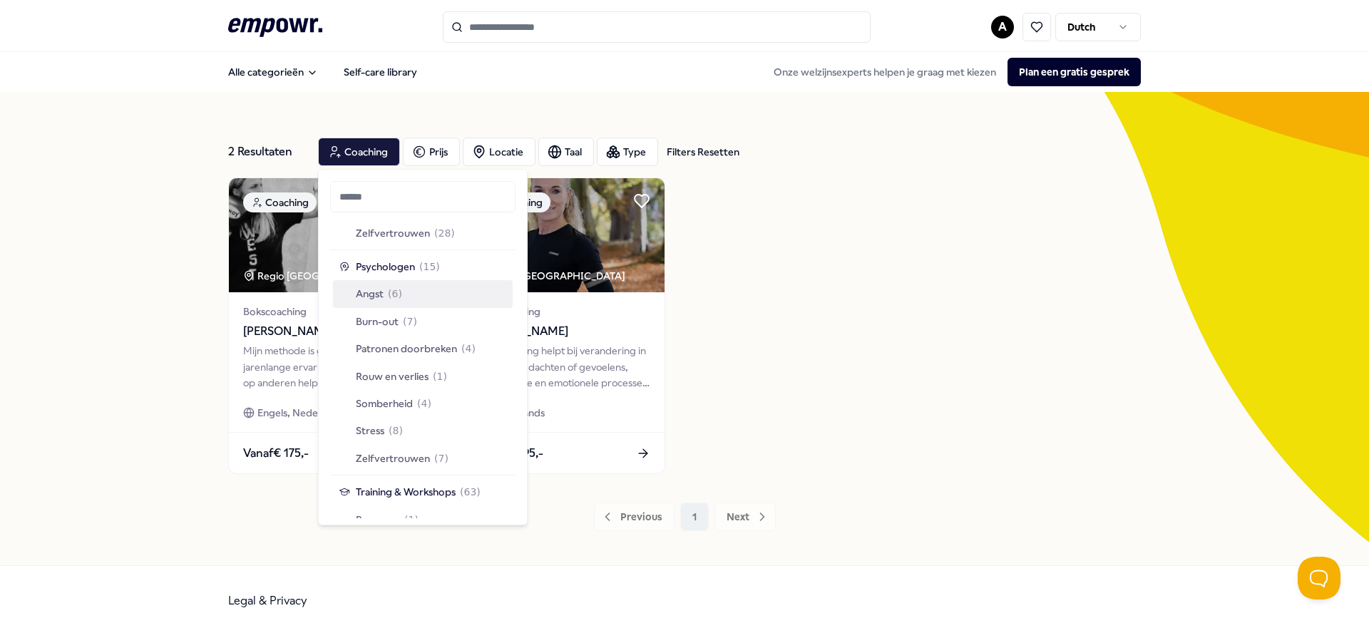
click at [369, 297] on span "Angst" at bounding box center [370, 294] width 28 height 16
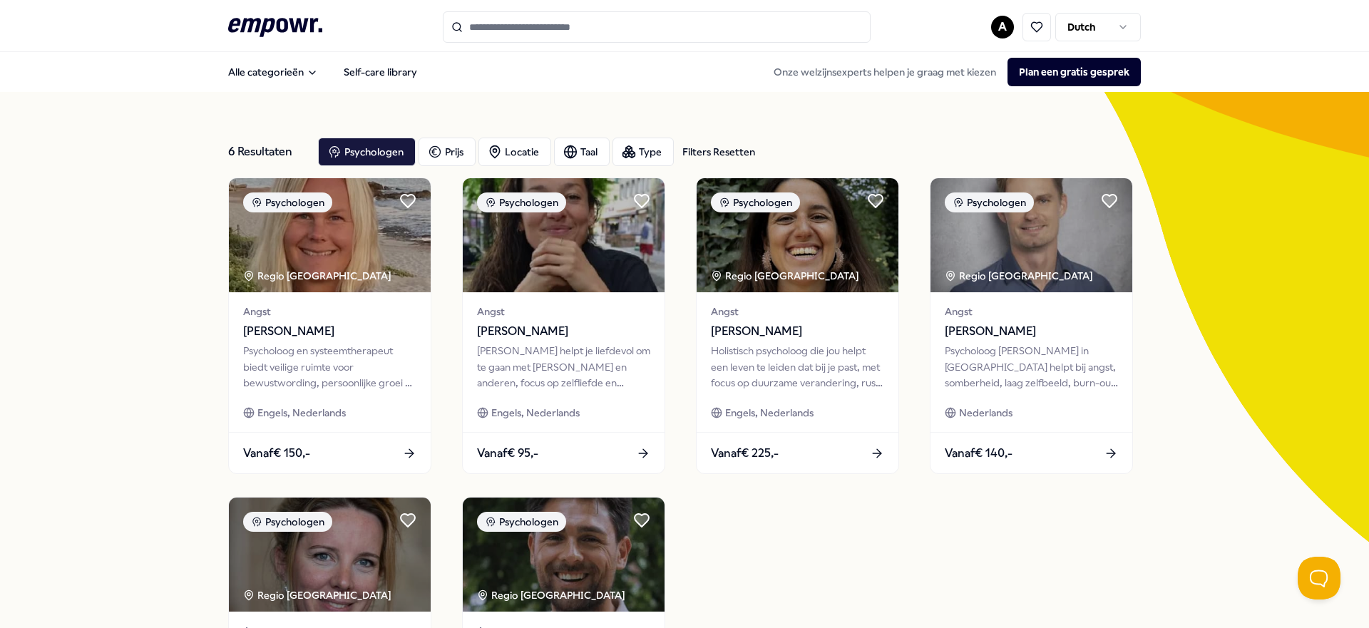
scroll to position [1, 0]
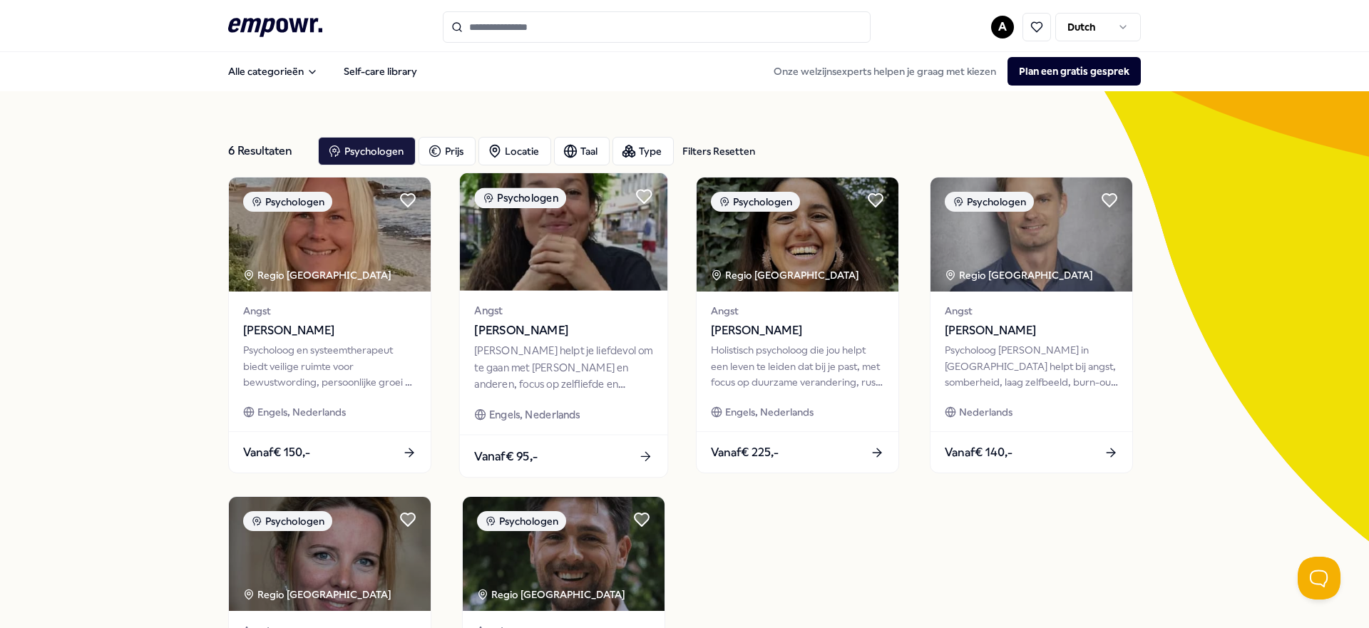
click at [551, 355] on div "[PERSON_NAME] helpt je liefdevol om te gaan met [PERSON_NAME] en anderen, focus…" at bounding box center [563, 367] width 178 height 49
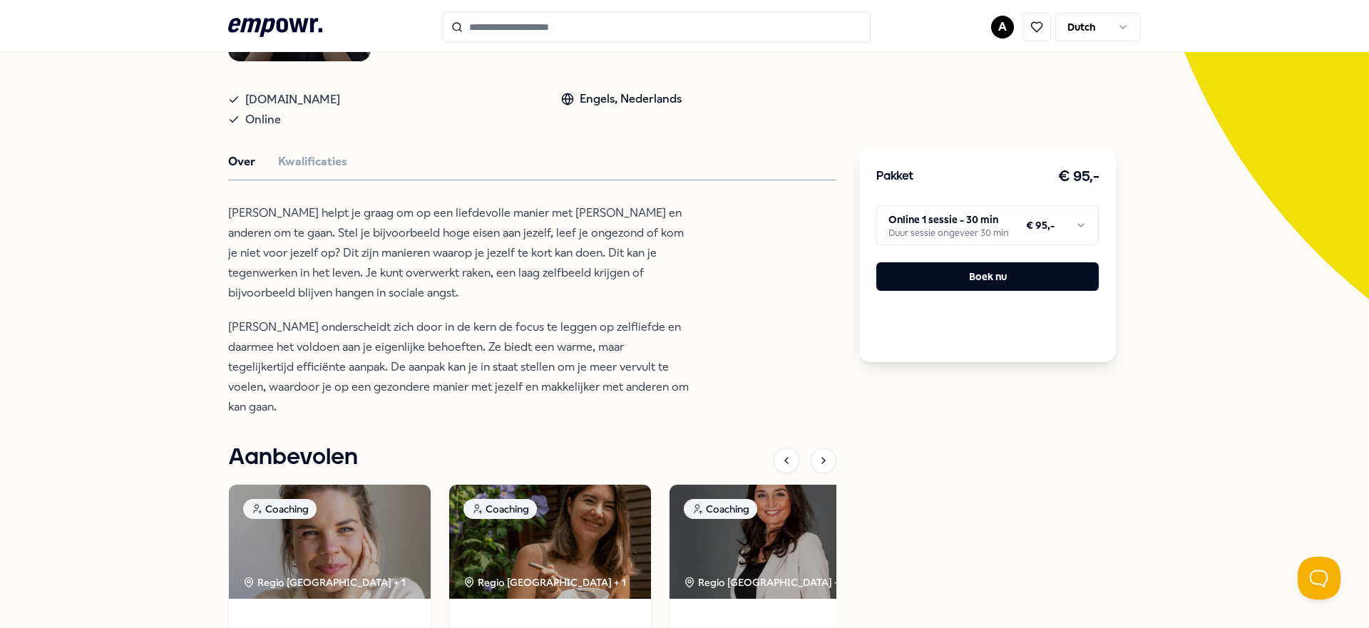
scroll to position [242, 0]
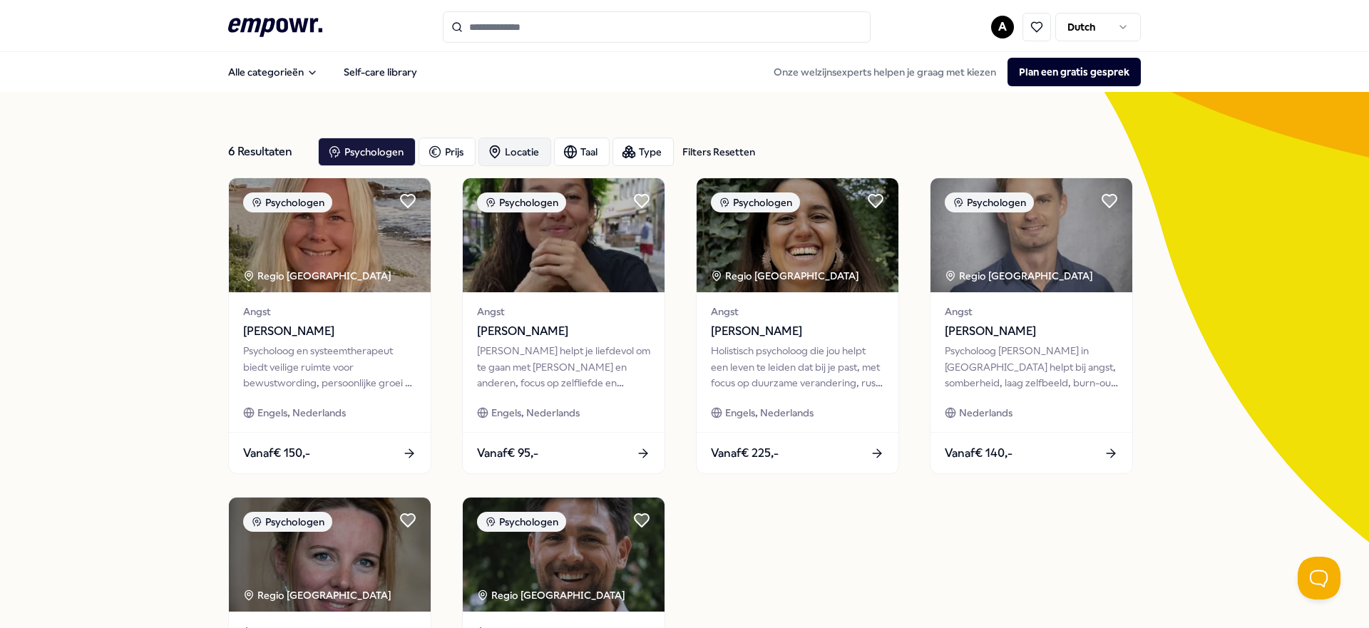
click at [502, 145] on icon "button" at bounding box center [495, 152] width 14 height 14
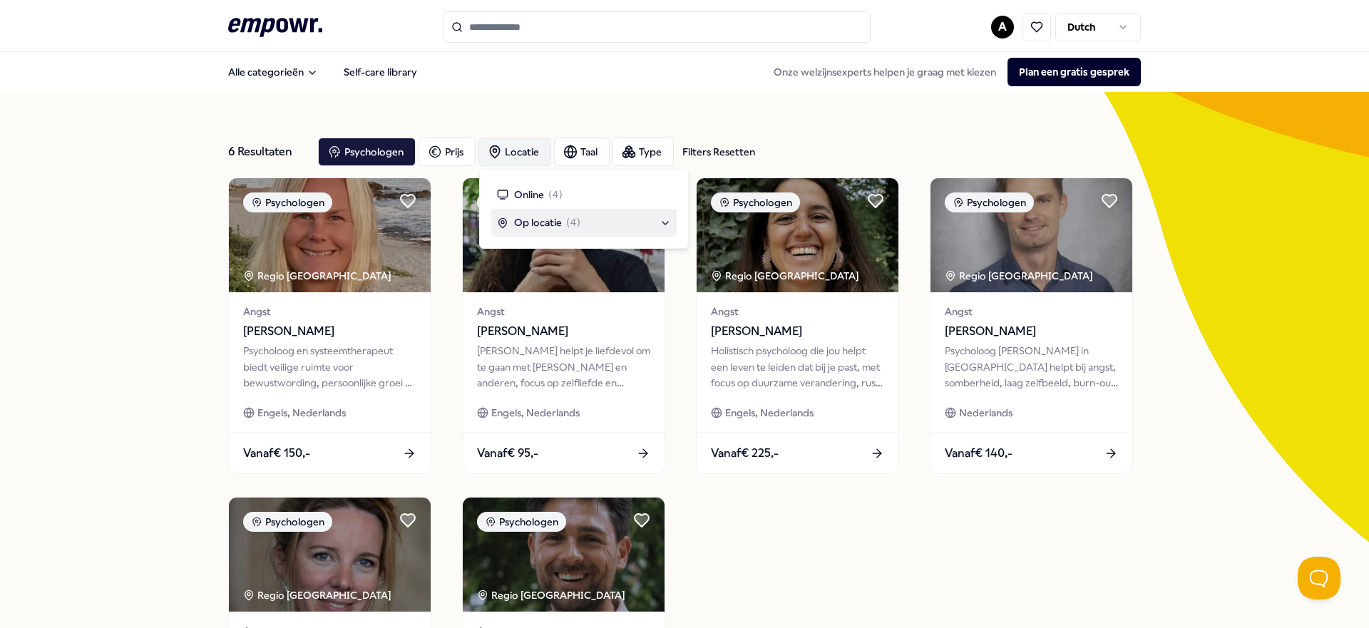
click at [519, 221] on span "Op locatie" at bounding box center [538, 223] width 48 height 16
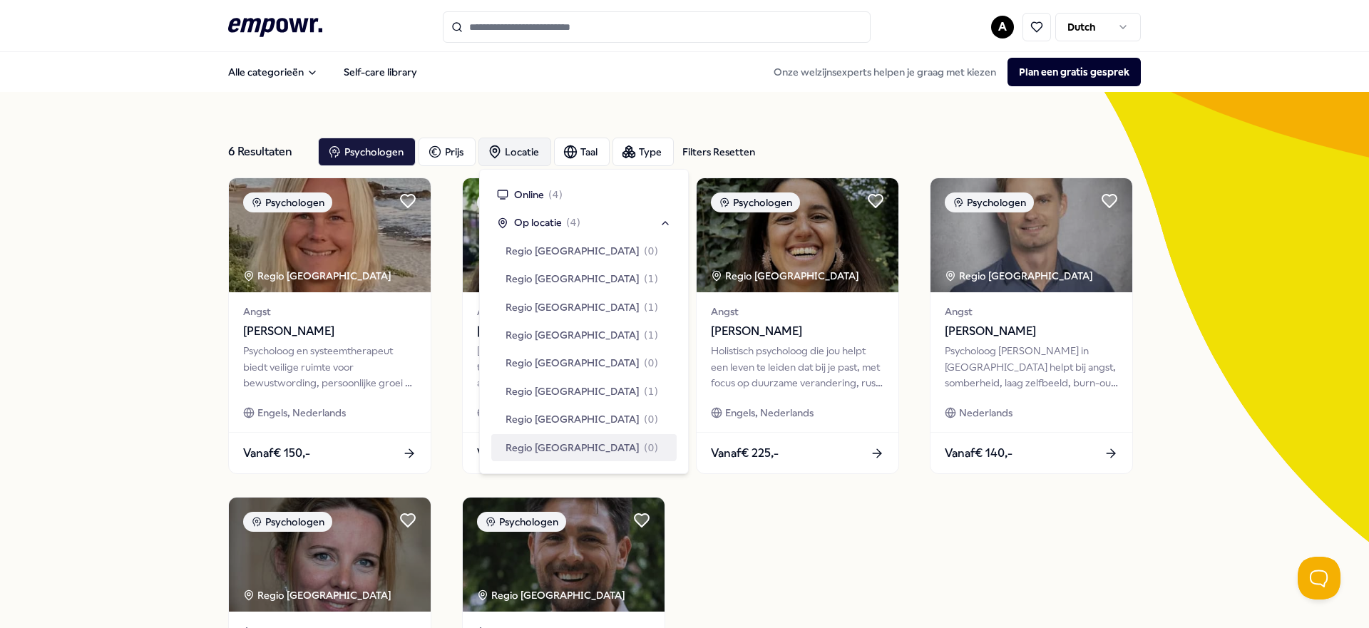
click at [551, 437] on div "Regio [GEOGRAPHIC_DATA] ( 0 )" at bounding box center [583, 447] width 185 height 27
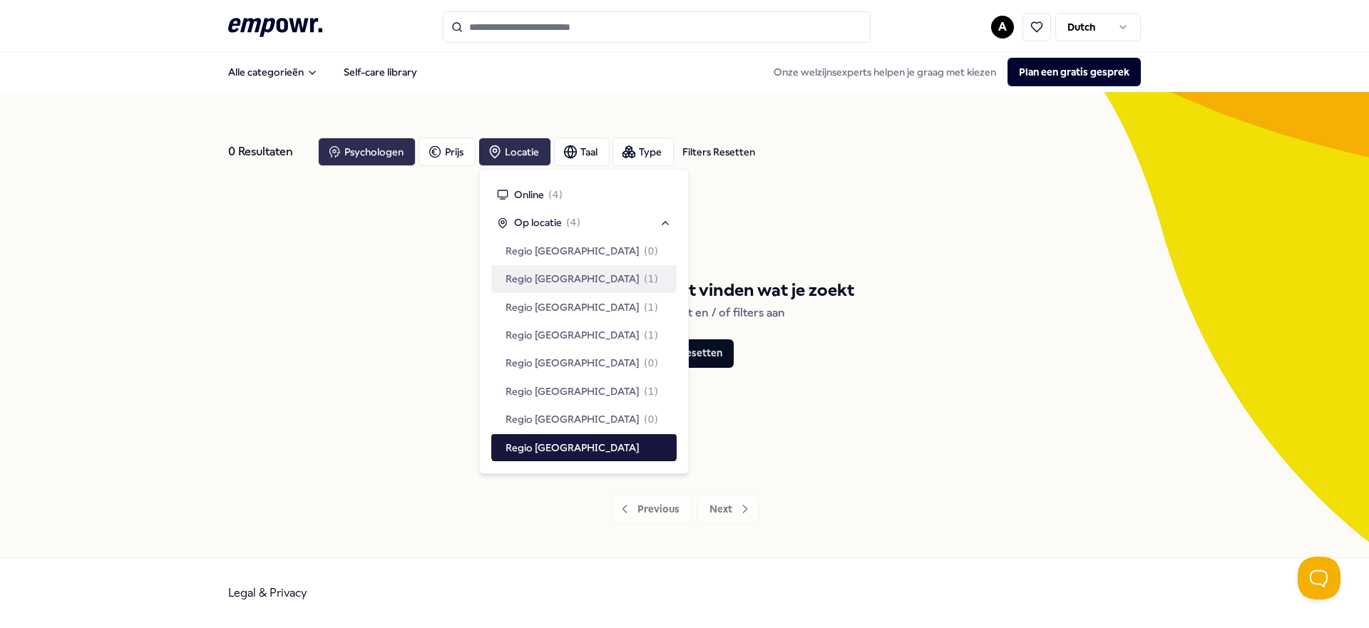
click at [376, 142] on div "Psychologen" at bounding box center [367, 152] width 98 height 29
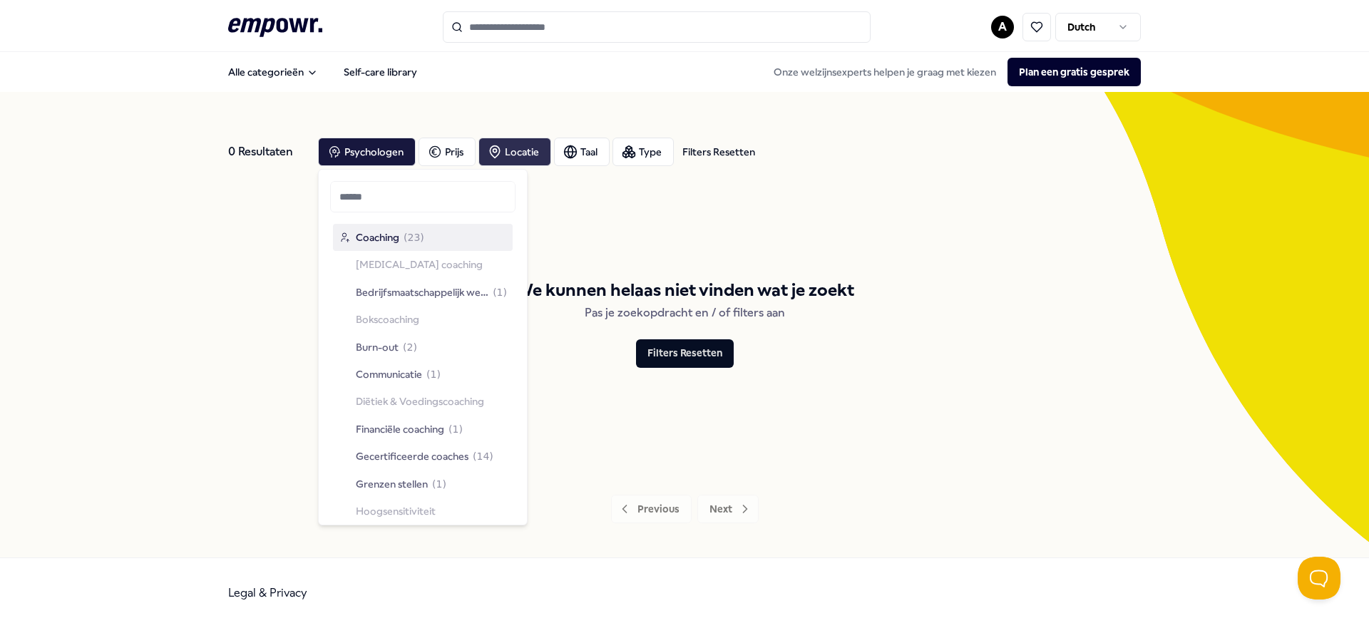
click at [377, 243] on span "Coaching" at bounding box center [378, 238] width 44 height 16
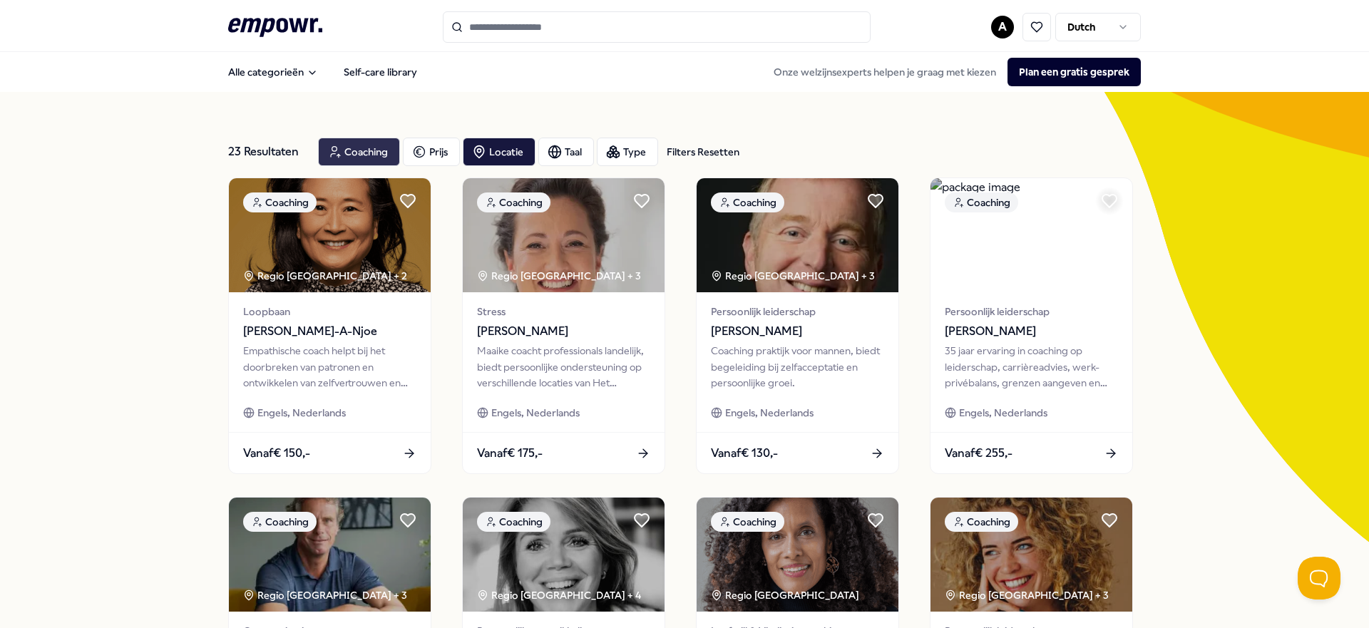
click at [368, 146] on div "Coaching" at bounding box center [359, 152] width 82 height 29
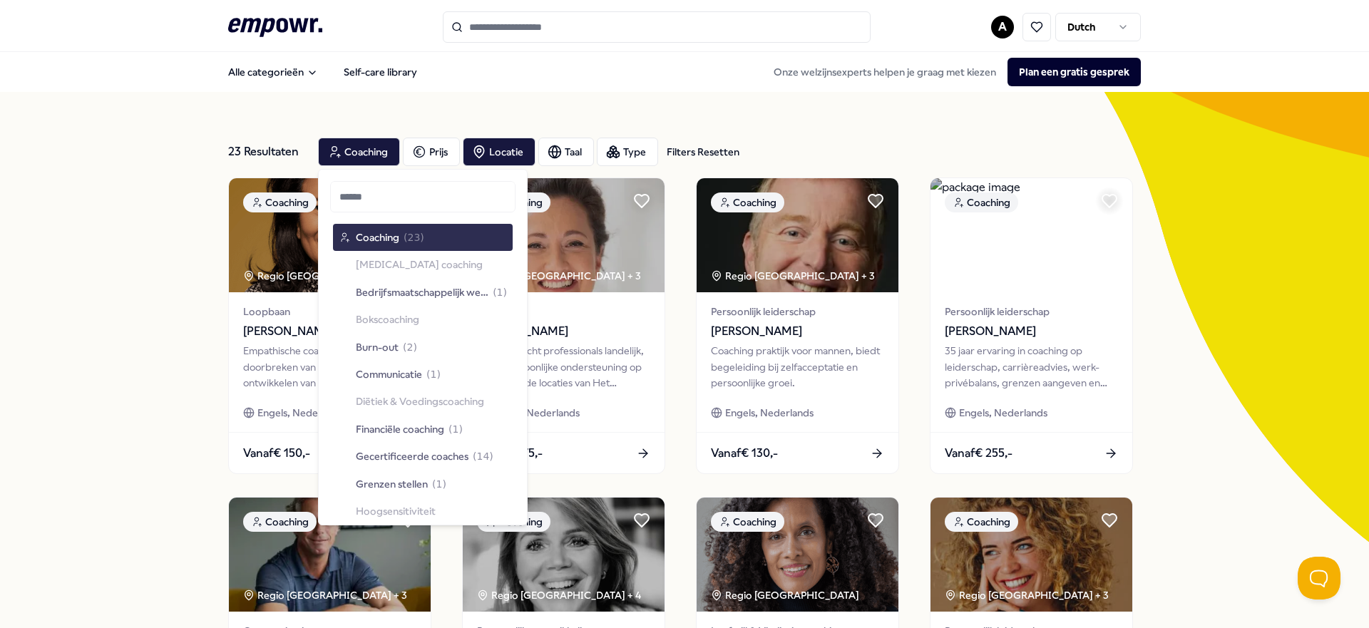
click at [387, 241] on span "Coaching" at bounding box center [378, 238] width 44 height 16
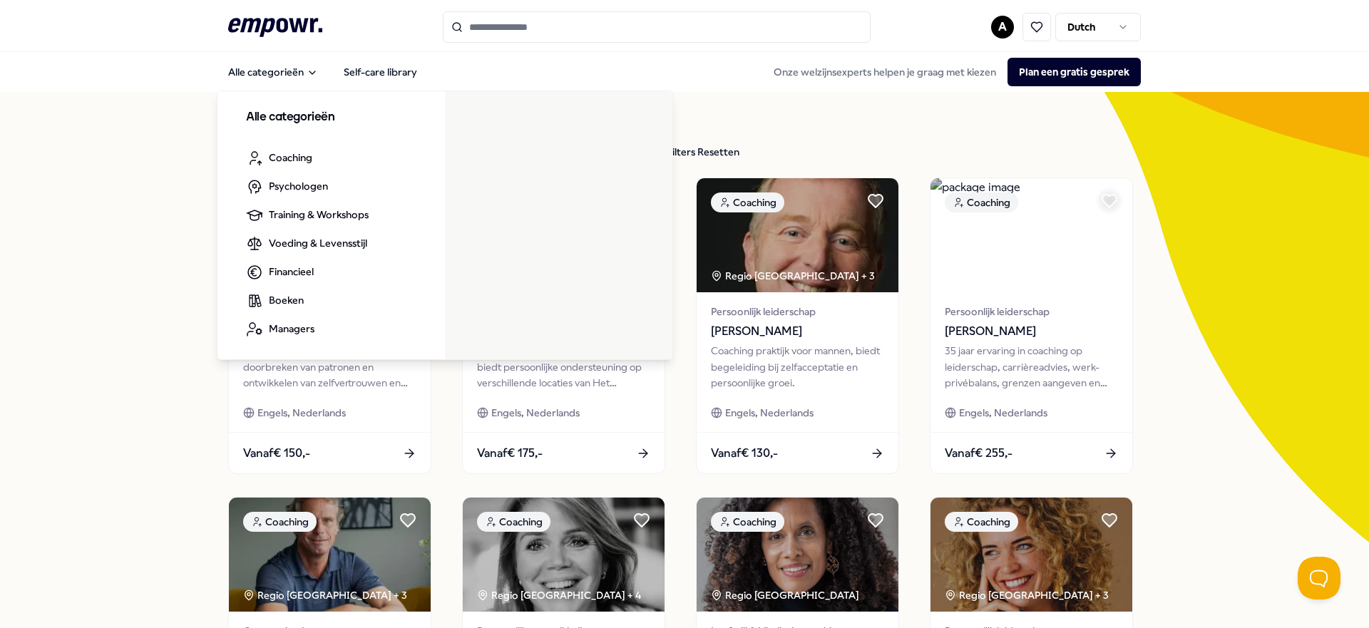
click at [287, 32] on icon ".empowr-logo_svg__cls-1{fill:#03032f}" at bounding box center [275, 27] width 94 height 26
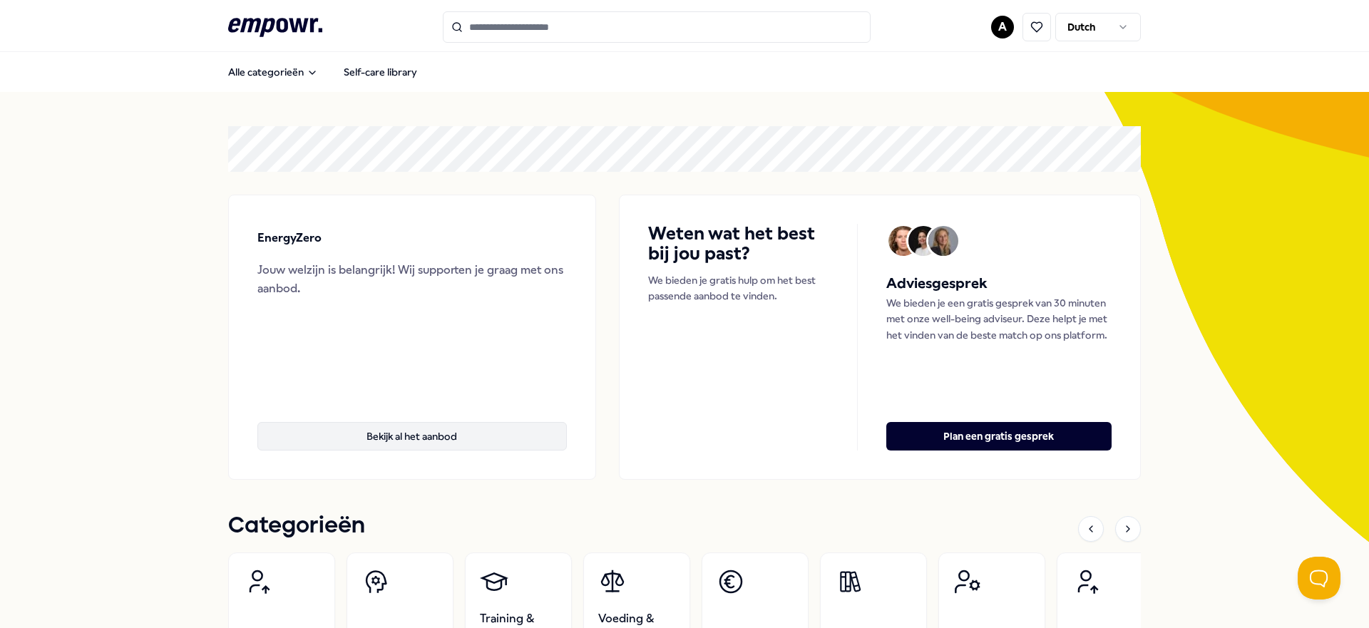
click at [437, 444] on button "Bekijk al het aanbod" at bounding box center [412, 436] width 310 height 29
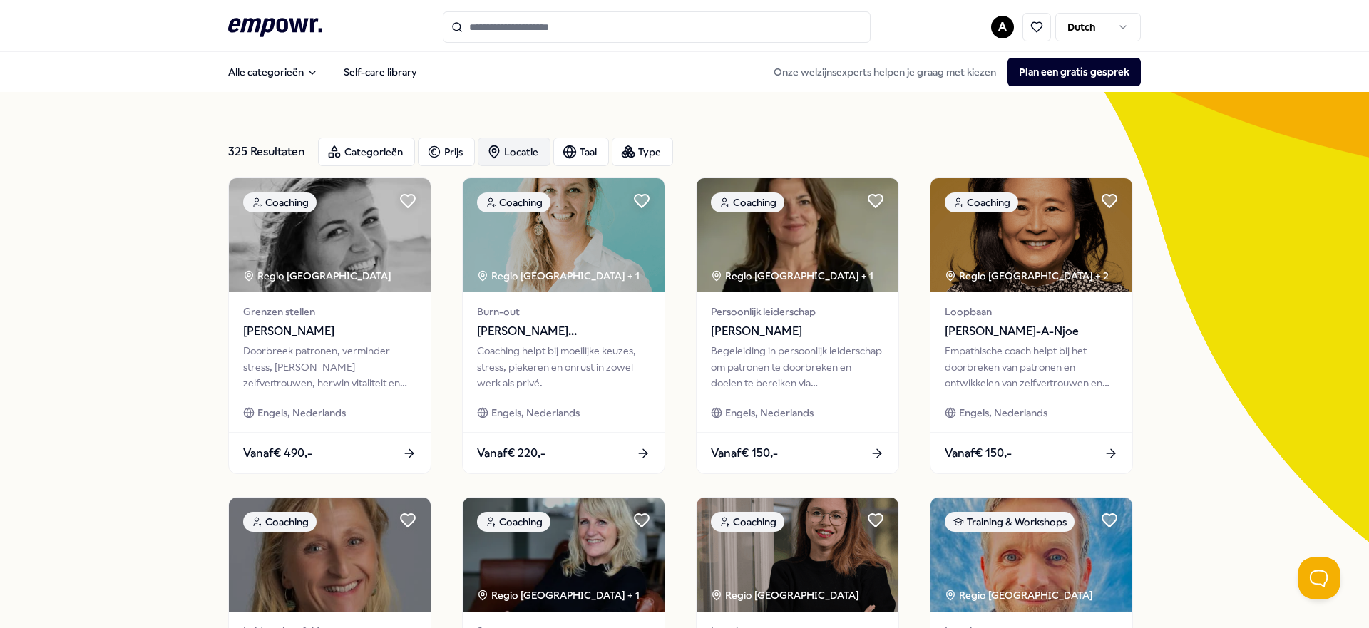
click at [509, 152] on div "Locatie" at bounding box center [514, 152] width 73 height 29
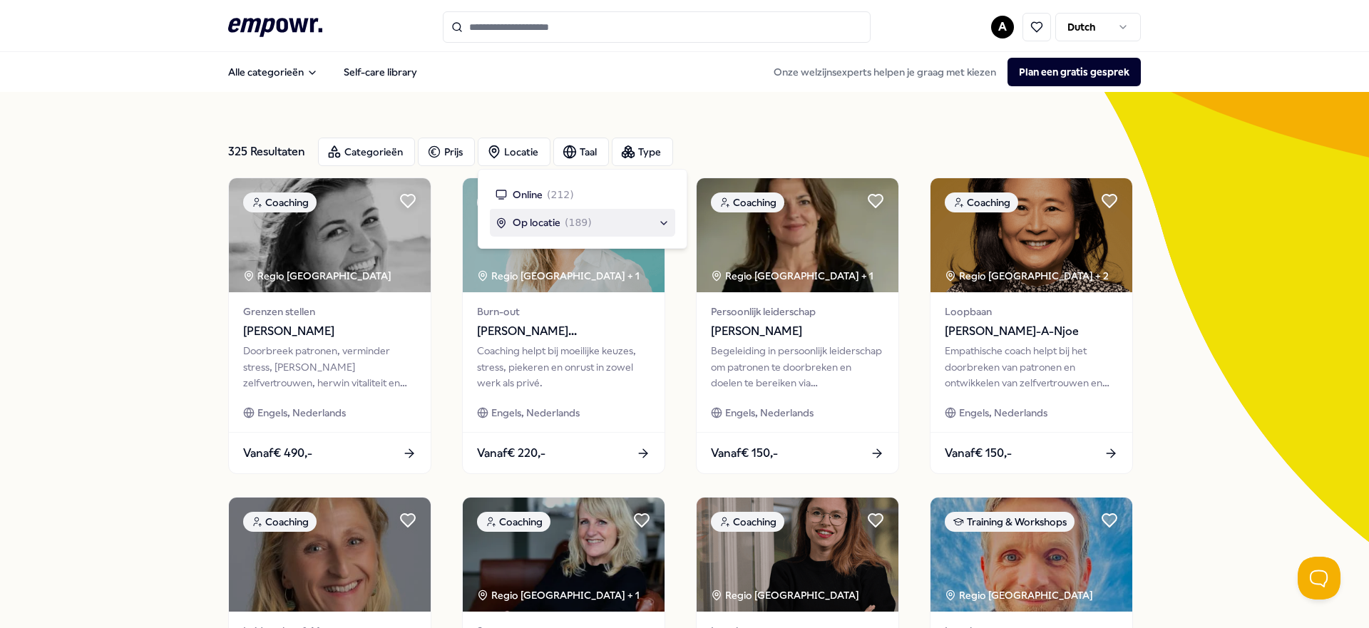
click at [537, 218] on span "Op locatie" at bounding box center [537, 223] width 48 height 16
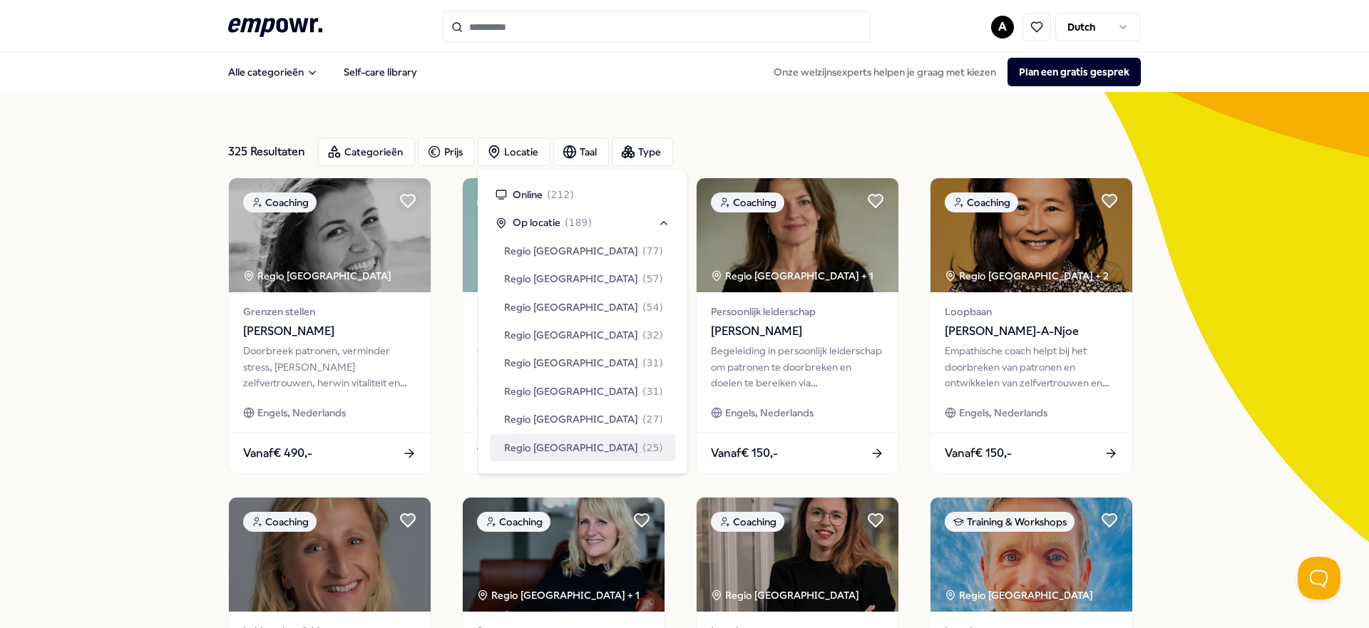
click at [529, 440] on span "Regio [GEOGRAPHIC_DATA]" at bounding box center [571, 448] width 134 height 16
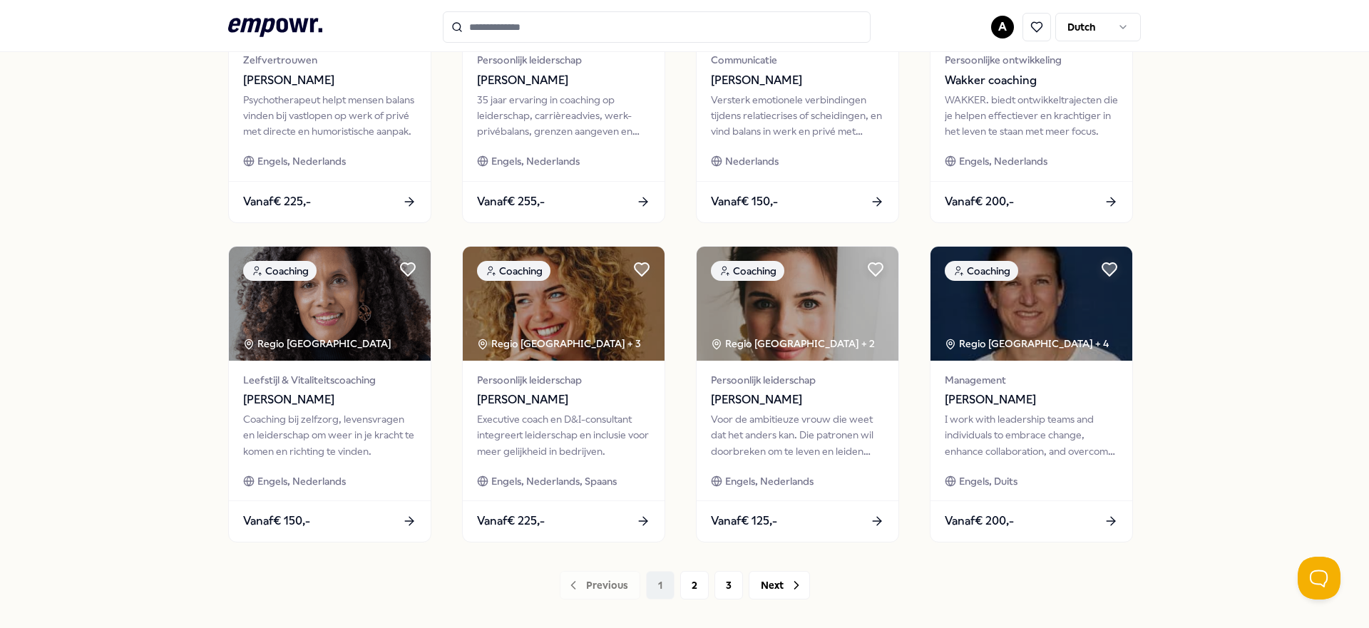
scroll to position [648, 0]
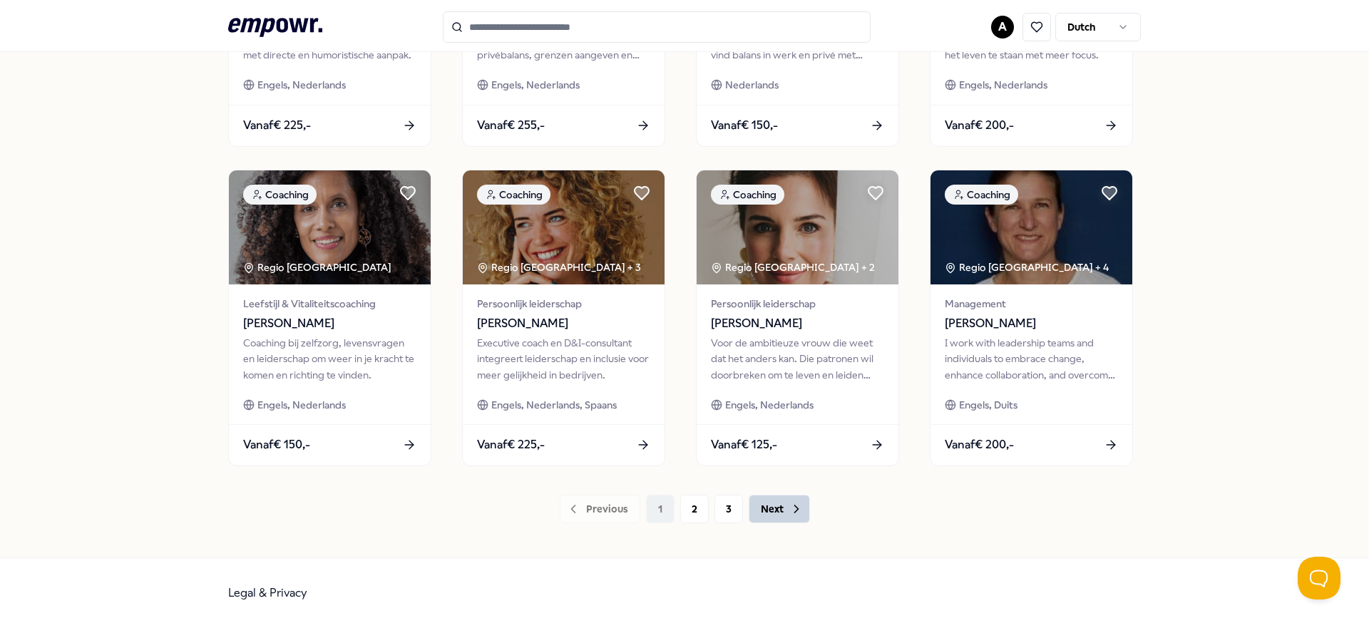
click at [772, 510] on button "Next" at bounding box center [779, 509] width 61 height 29
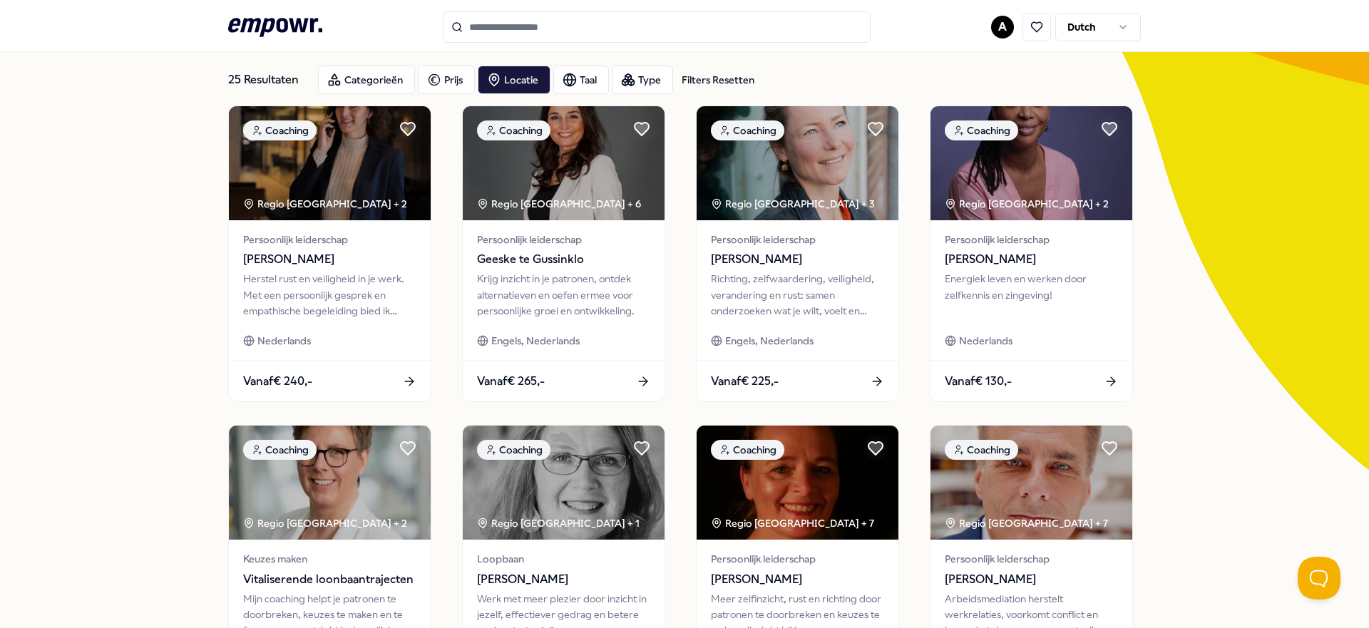
scroll to position [73, 0]
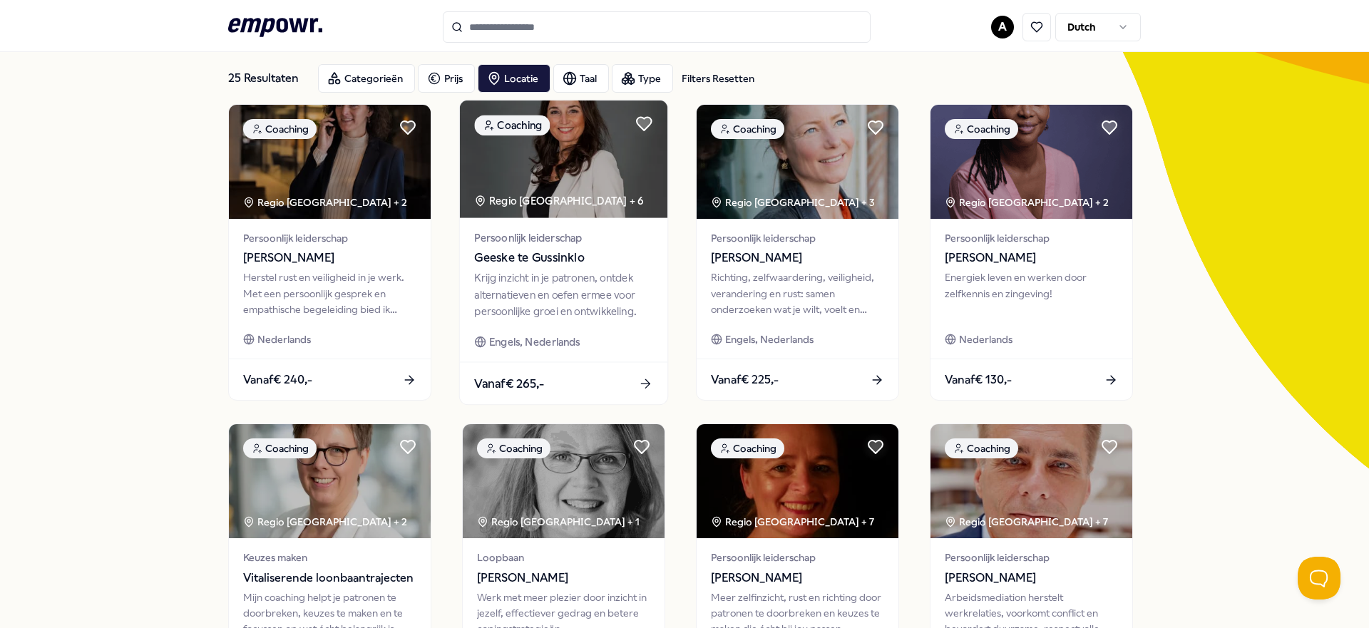
click at [548, 261] on span "Geeske te Gussinklo" at bounding box center [563, 258] width 178 height 19
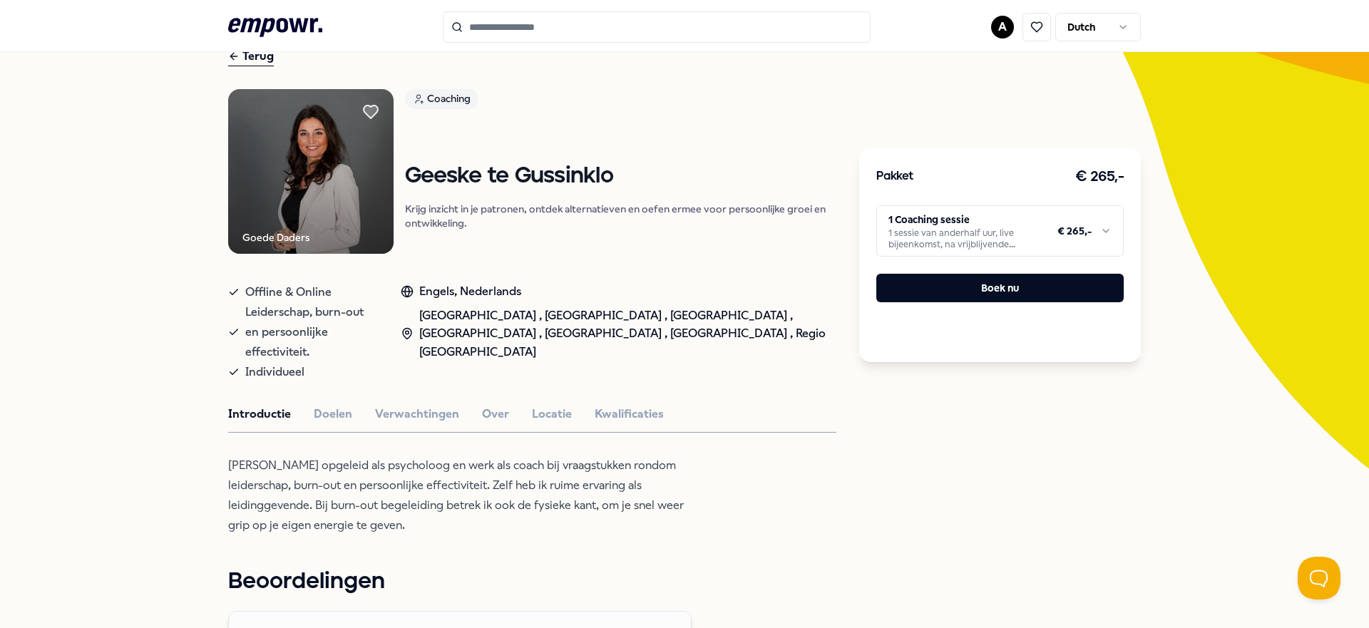
click at [312, 175] on img at bounding box center [310, 171] width 165 height 165
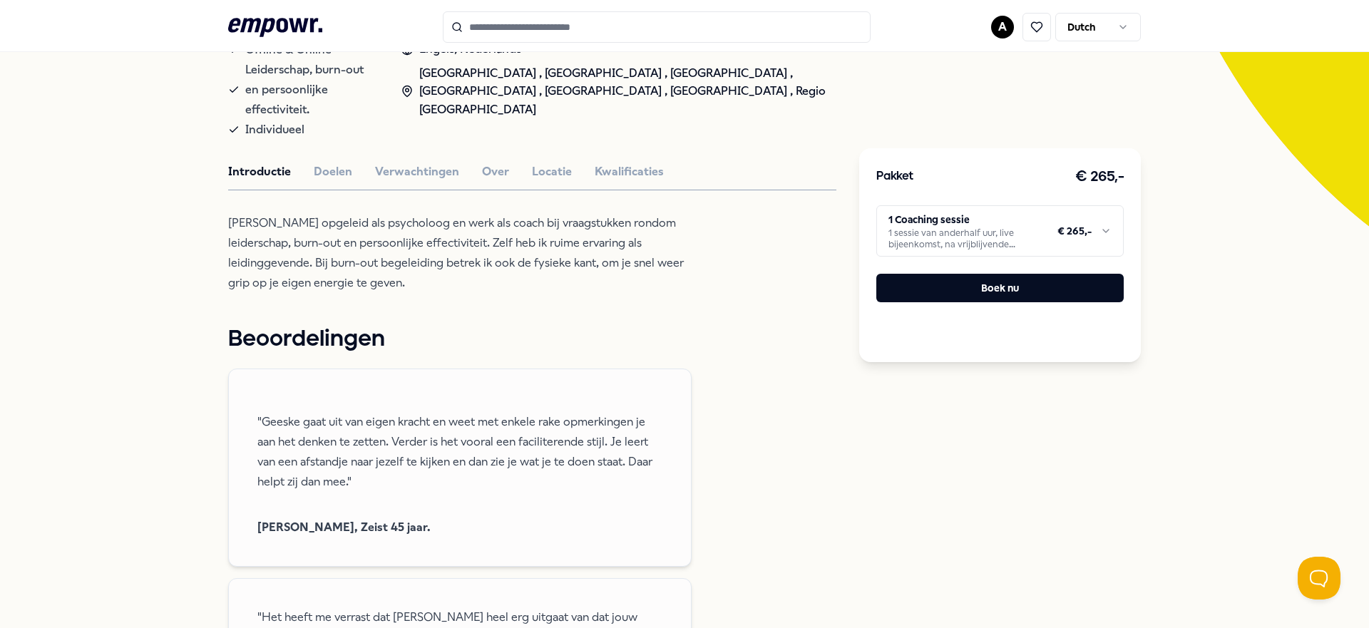
scroll to position [323, 0]
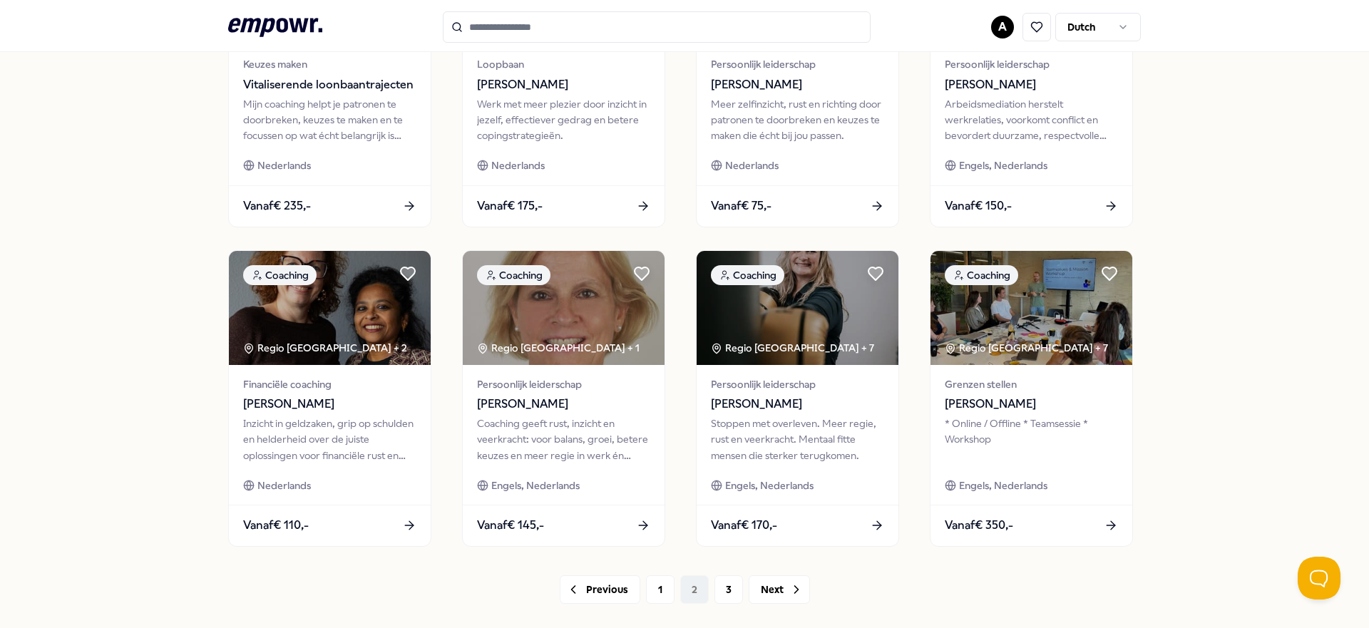
scroll to position [648, 0]
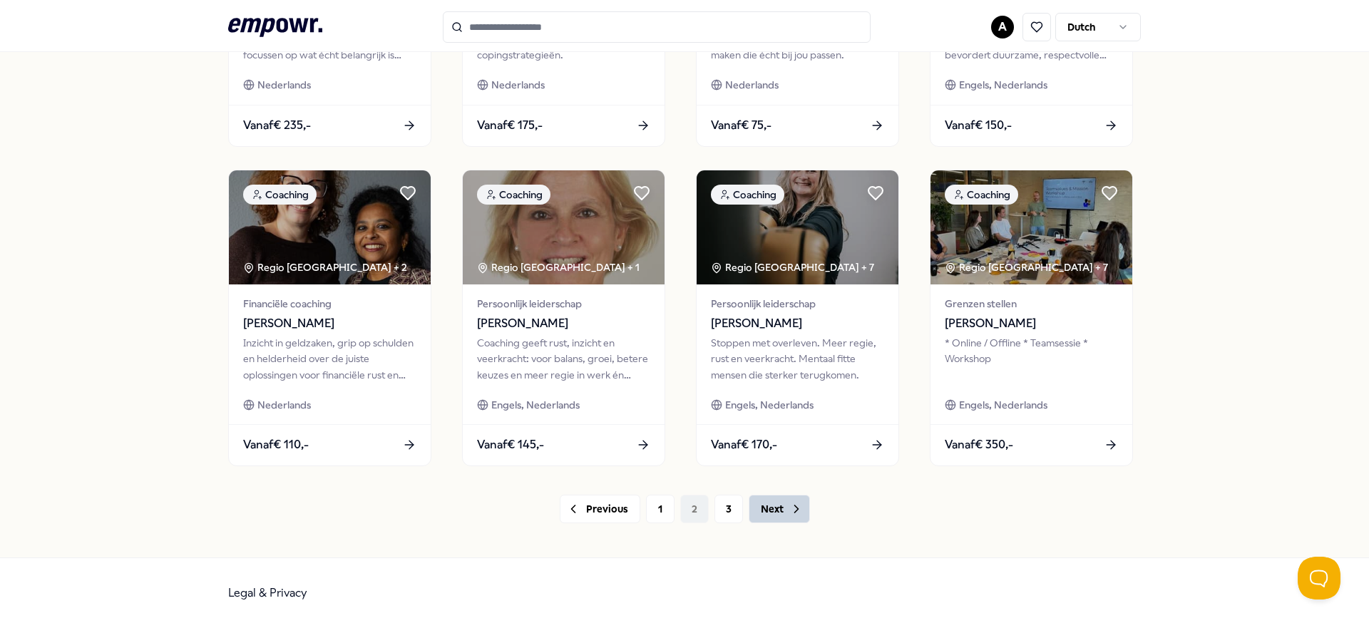
click at [770, 513] on button "Next" at bounding box center [779, 509] width 61 height 29
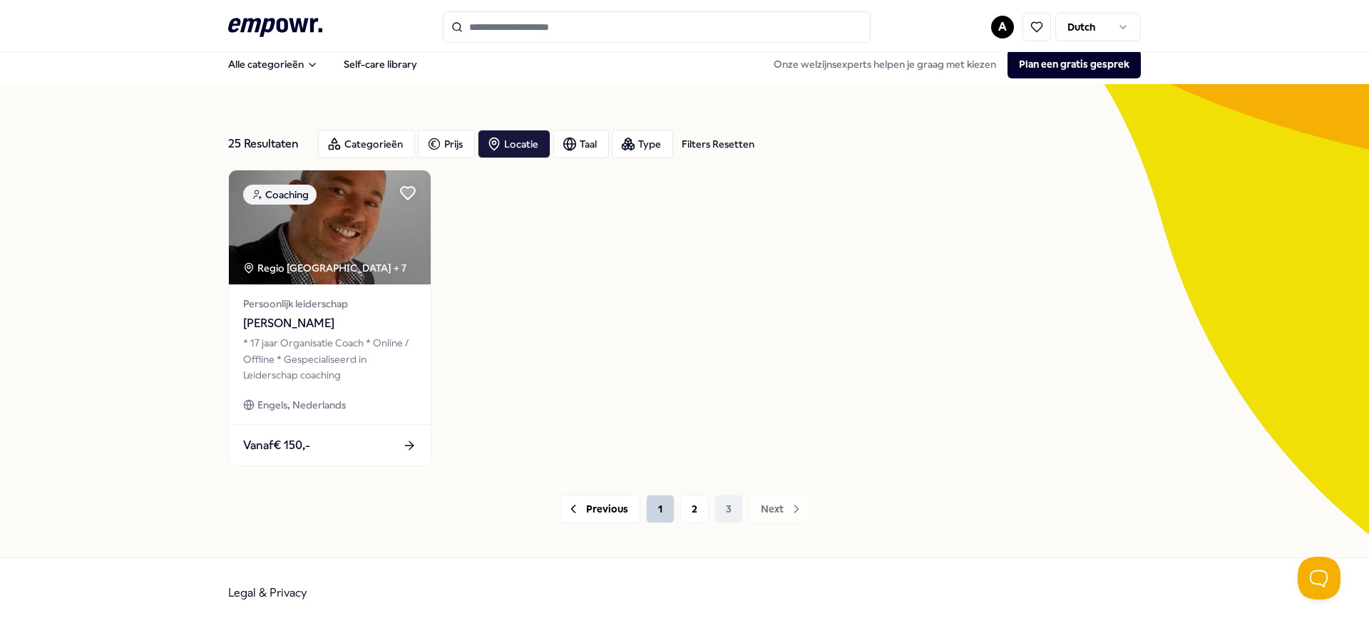
click at [673, 499] on button "1" at bounding box center [660, 509] width 29 height 29
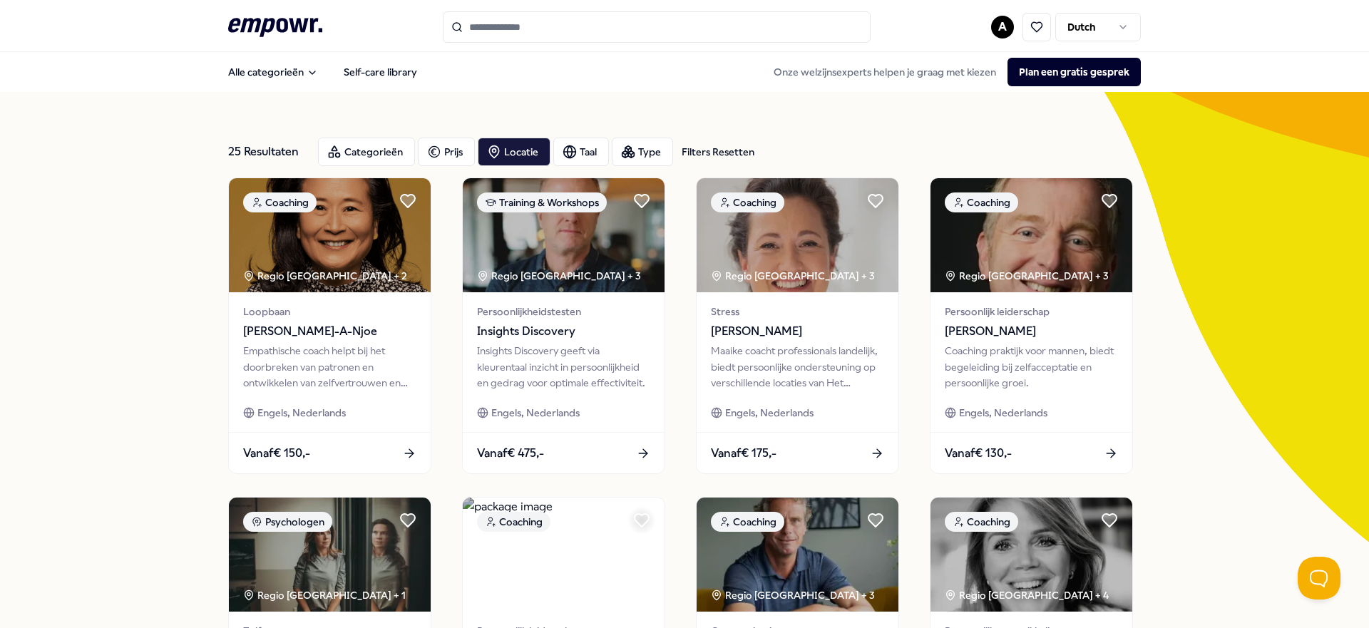
click at [271, 19] on icon at bounding box center [275, 27] width 94 height 19
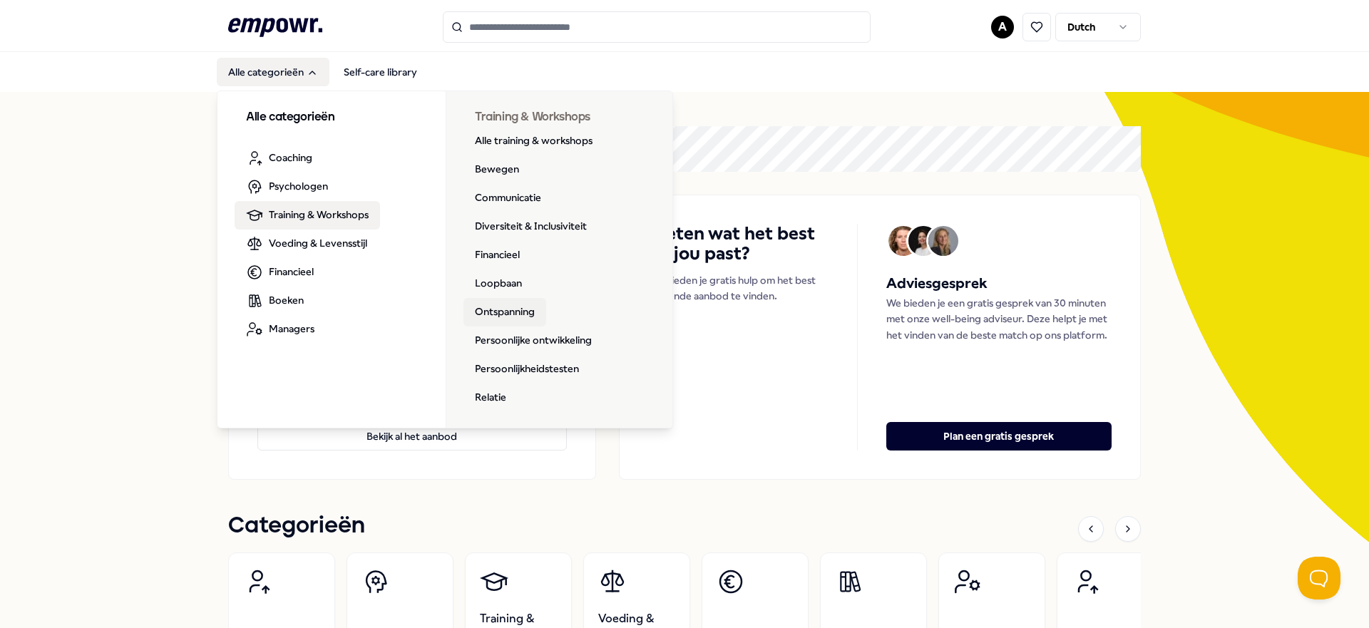
click at [505, 308] on link "Ontspanning" at bounding box center [505, 312] width 83 height 29
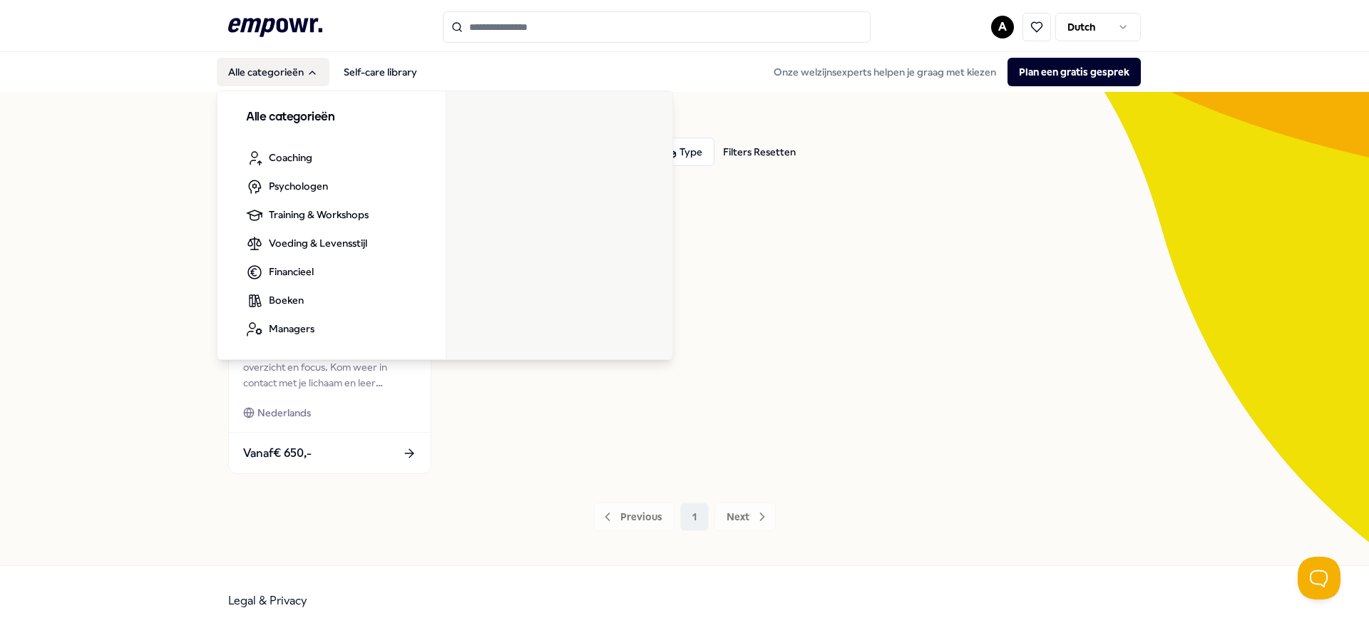
click at [277, 72] on button "Alle categorieën" at bounding box center [273, 72] width 113 height 29
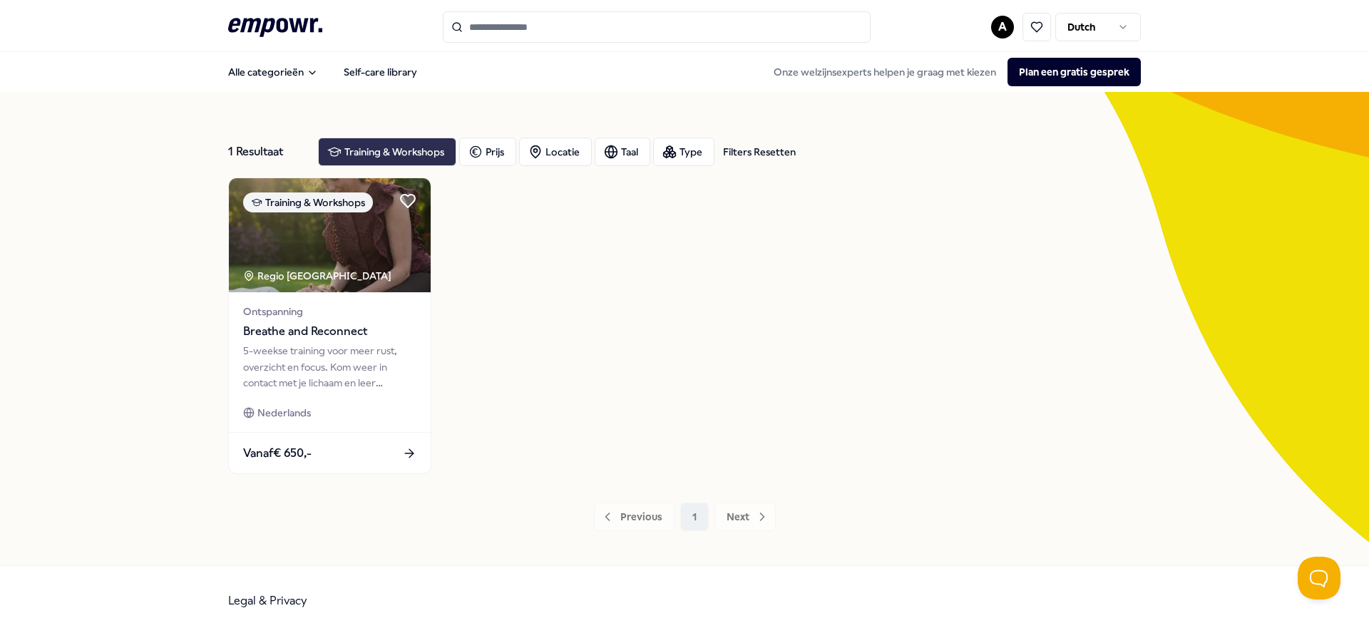
click at [367, 143] on div "Training & Workshops" at bounding box center [387, 152] width 138 height 29
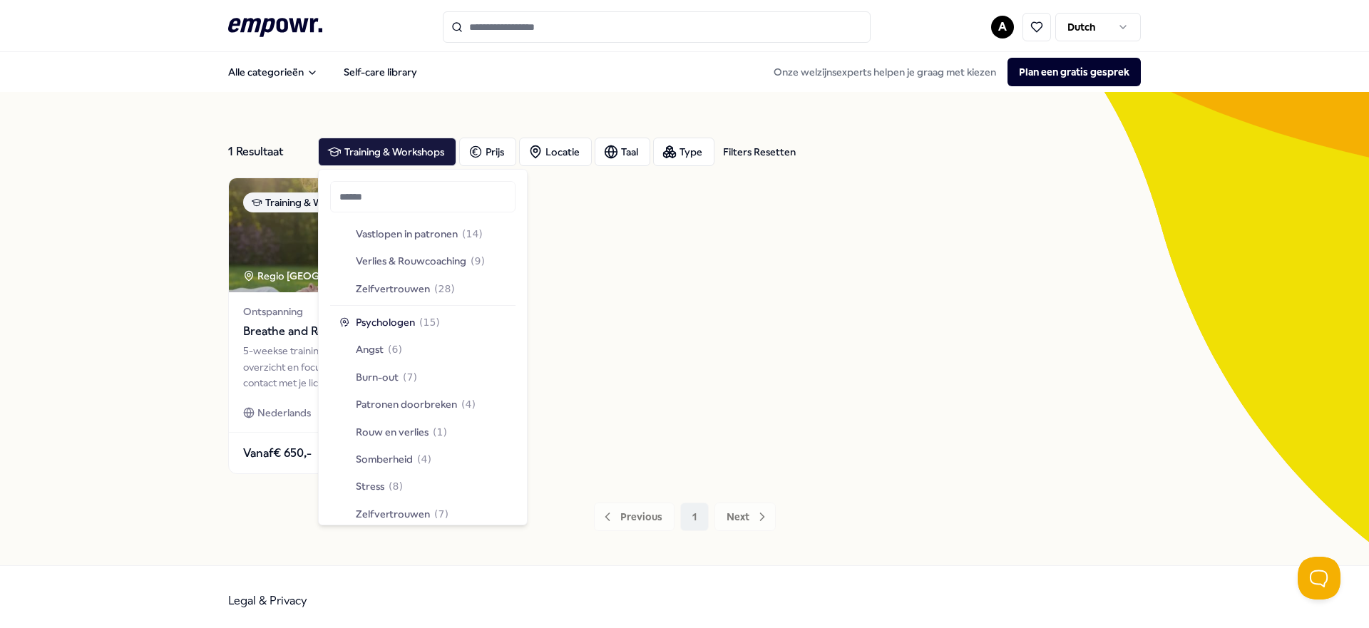
scroll to position [554, 0]
click at [427, 227] on span "Vastlopen in patronen" at bounding box center [407, 231] width 102 height 16
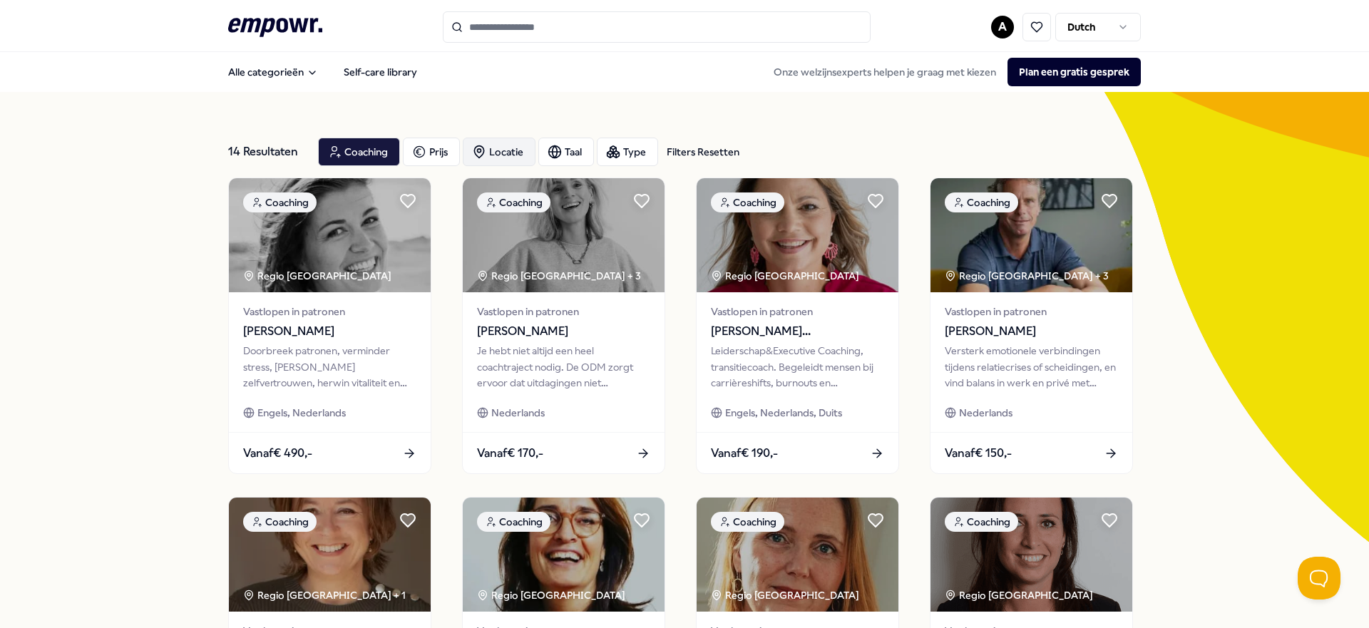
click at [496, 159] on div "Locatie" at bounding box center [499, 152] width 73 height 29
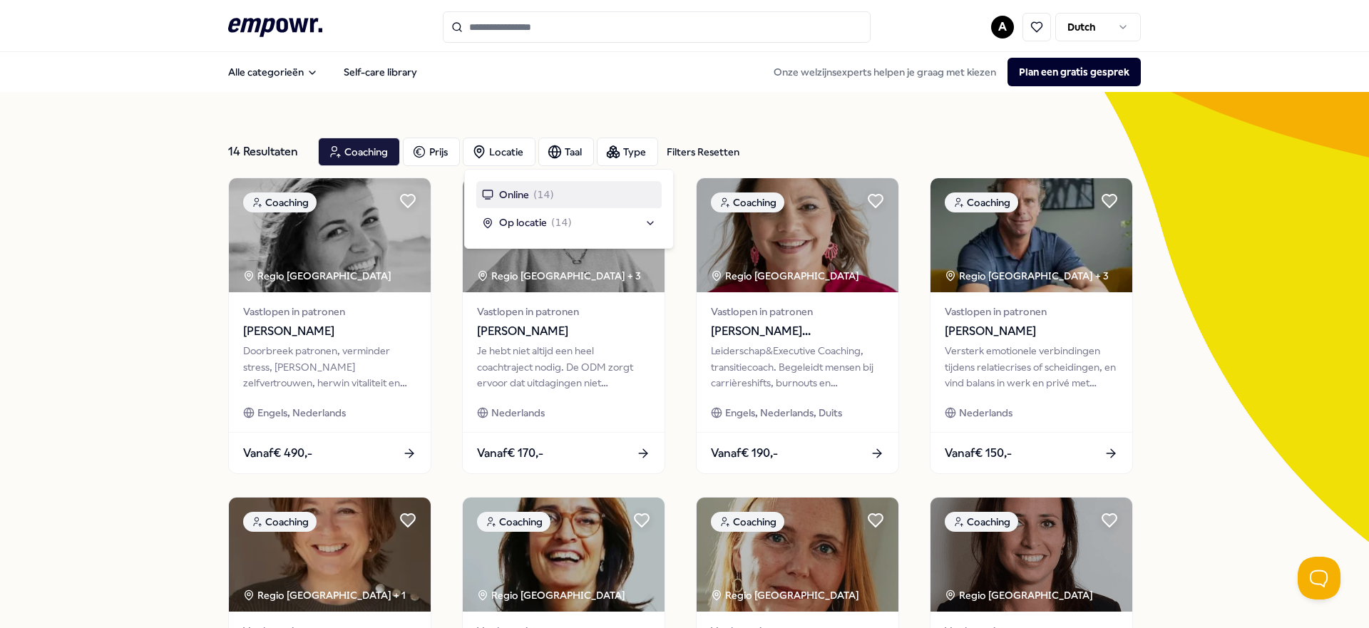
click at [521, 193] on span "Online" at bounding box center [514, 195] width 30 height 16
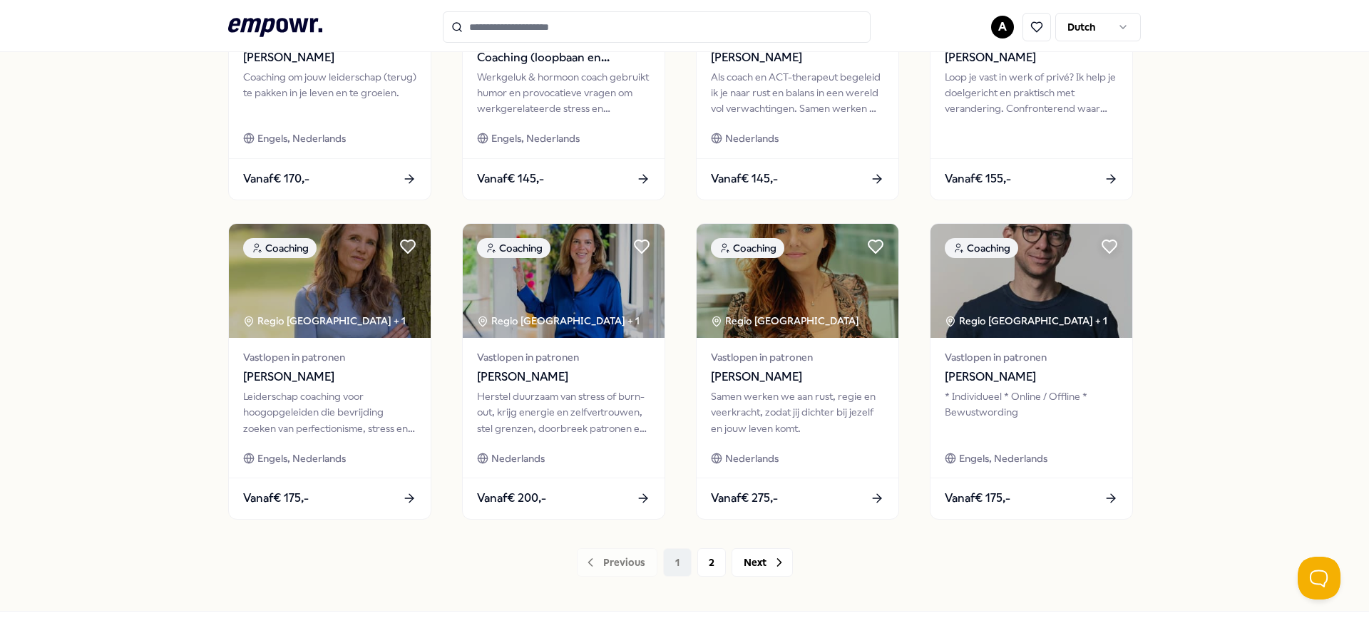
scroll to position [648, 0]
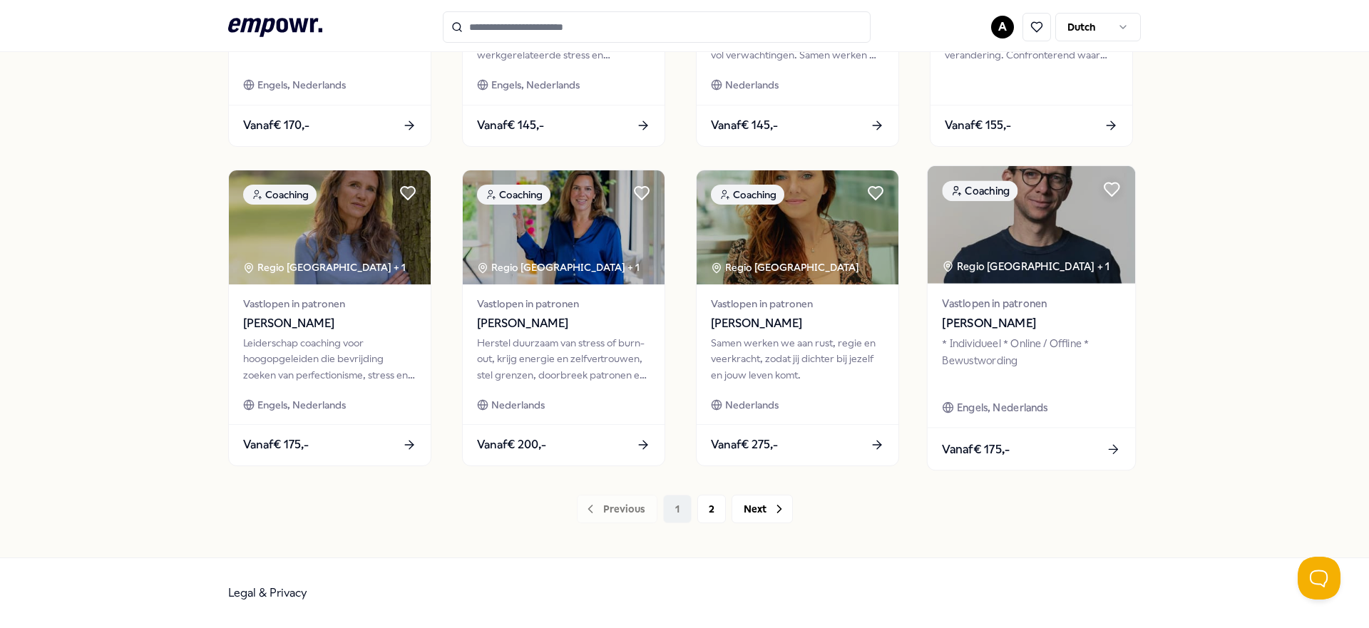
click at [987, 320] on span "[PERSON_NAME]" at bounding box center [1031, 324] width 178 height 19
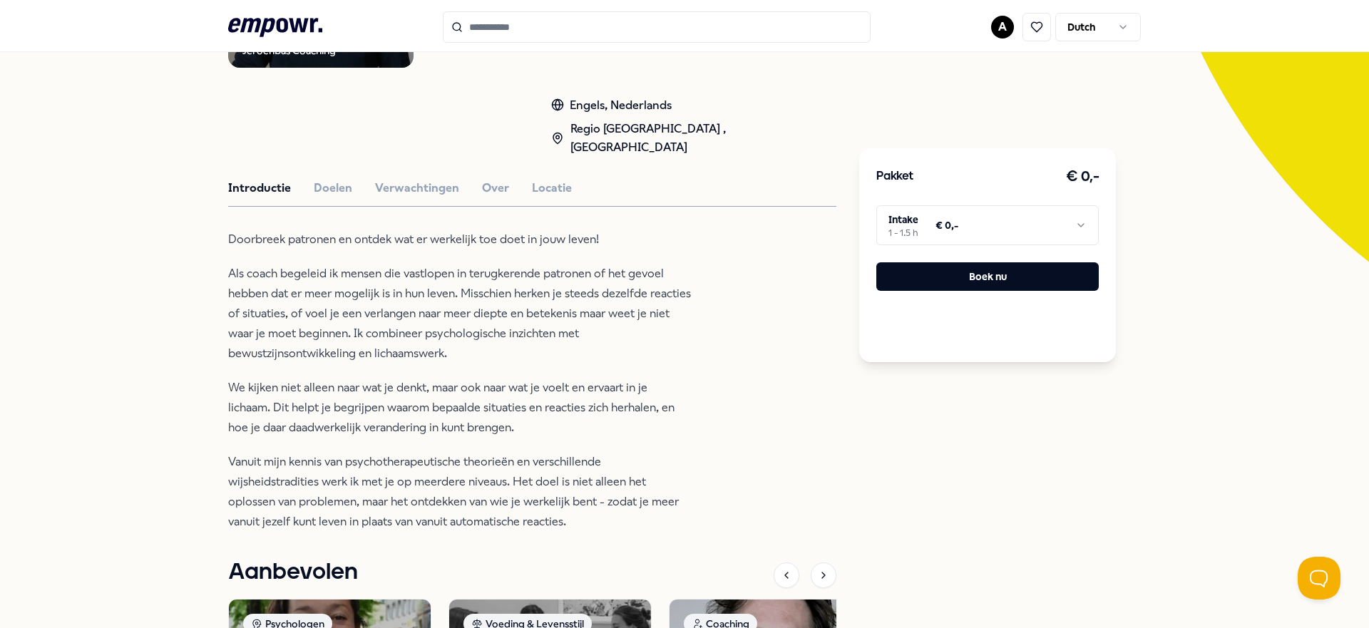
scroll to position [277, 0]
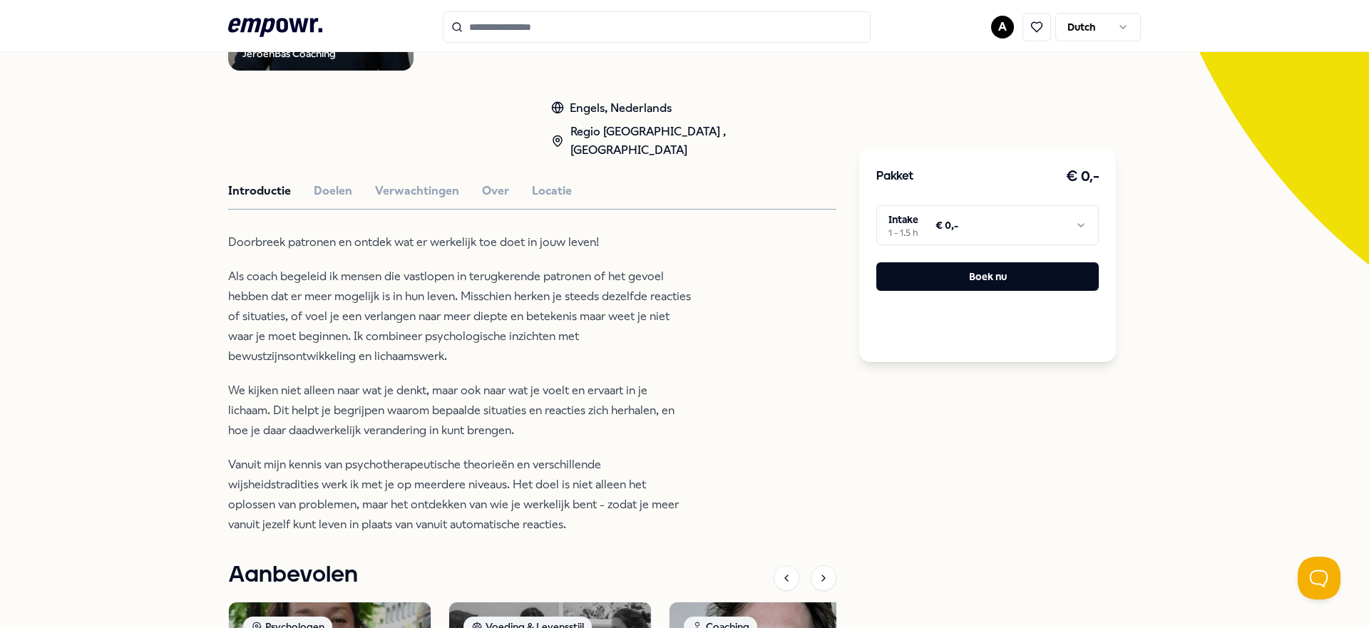
click at [962, 213] on html ".empowr-logo_svg__cls-1{fill:#03032f} A Dutch Alle categorieën Self-care librar…" at bounding box center [684, 314] width 1369 height 628
click at [902, 217] on html ".empowr-logo_svg__cls-1{fill:#03032f} A Dutch Alle categorieën Self-care librar…" at bounding box center [684, 314] width 1369 height 628
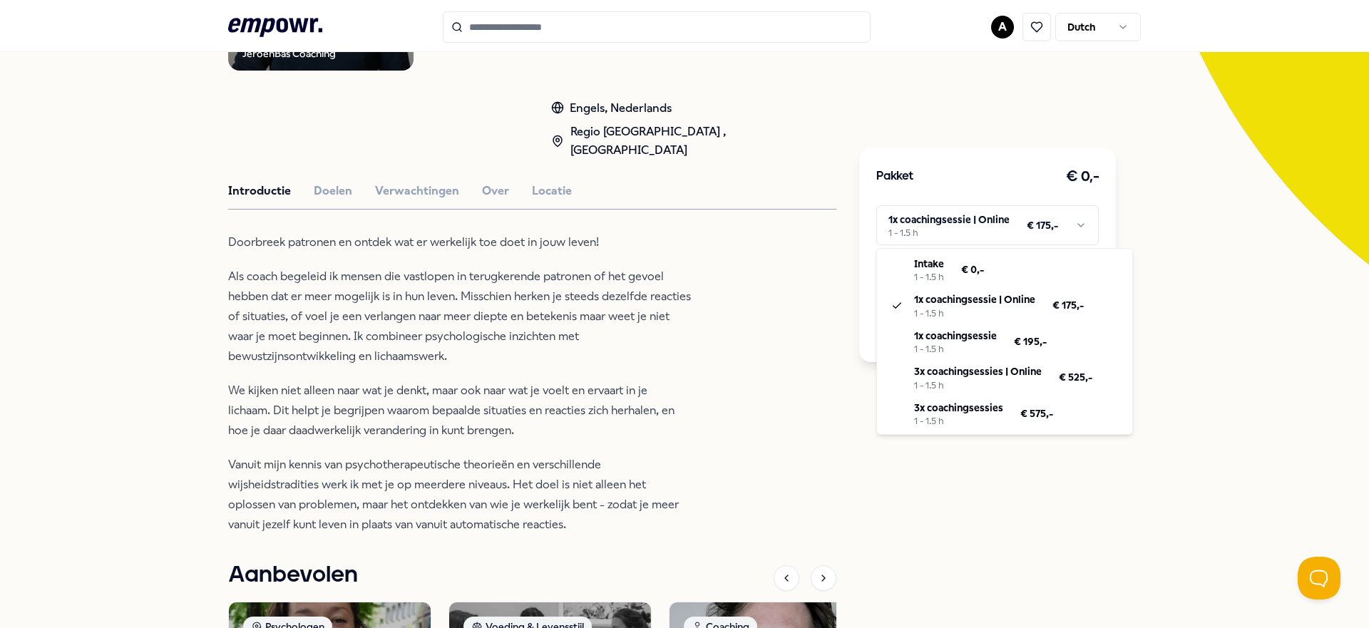
click at [748, 373] on html ".empowr-logo_svg__cls-1{fill:#03032f} A Dutch Alle categorieën Self-care librar…" at bounding box center [684, 314] width 1369 height 628
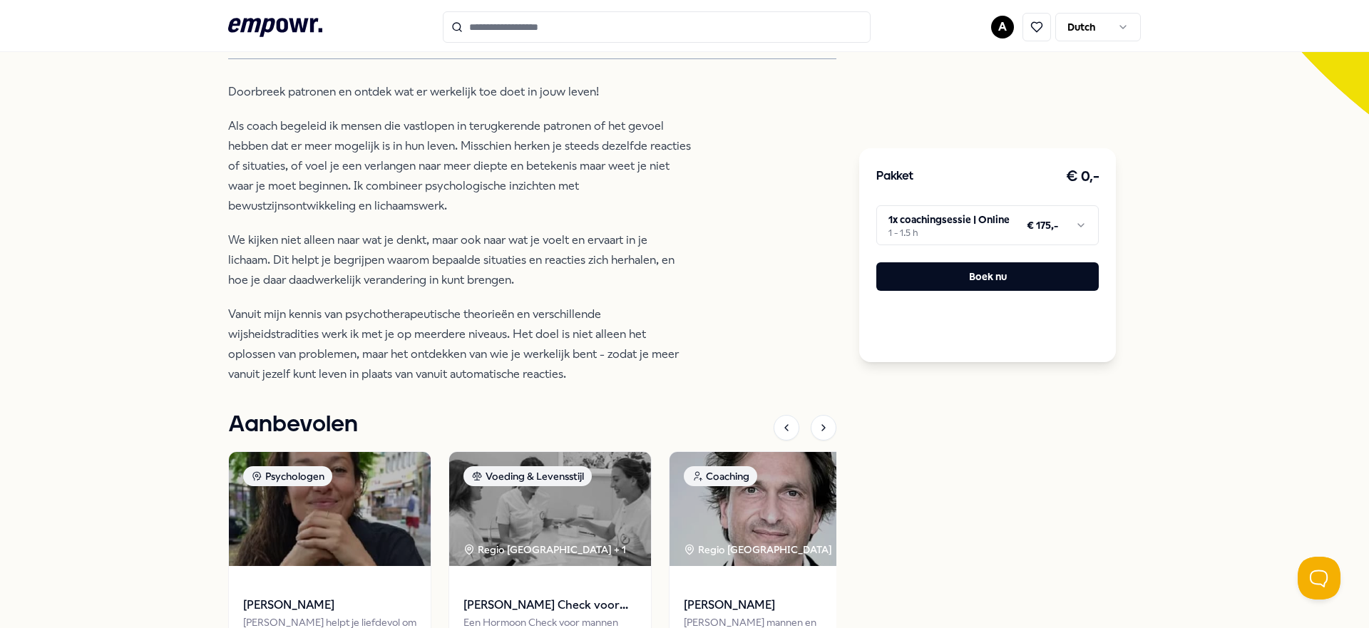
scroll to position [424, 0]
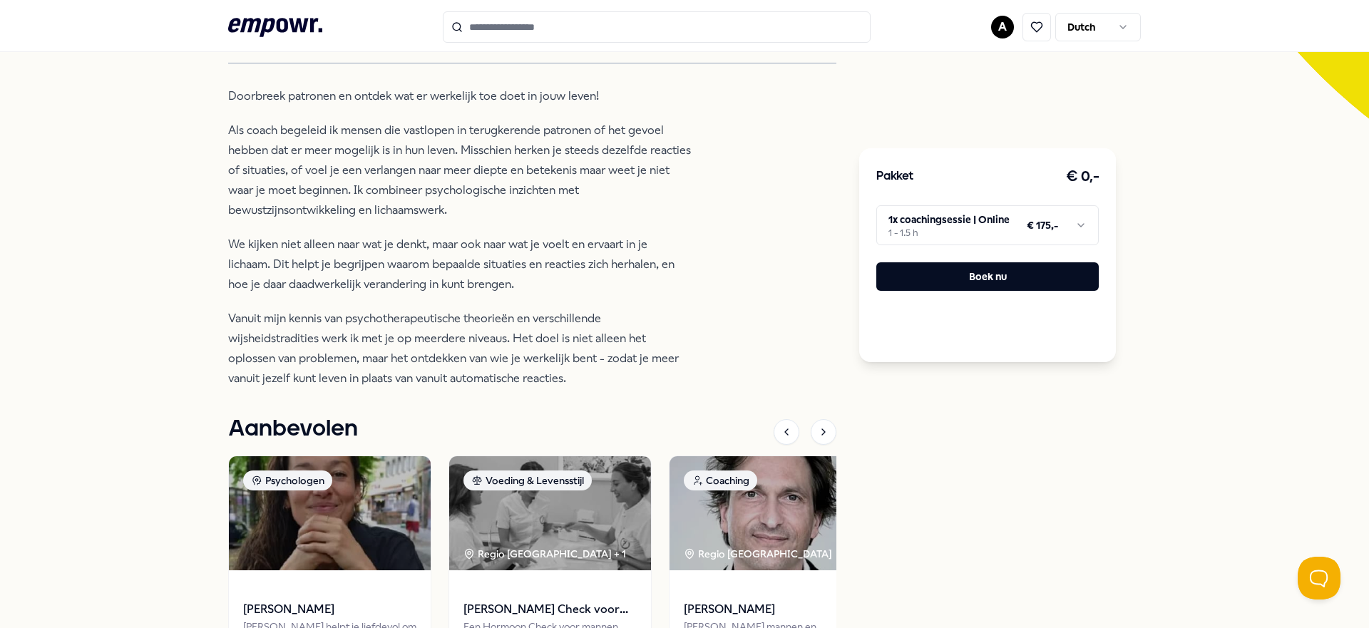
click at [917, 228] on html ".empowr-logo_svg__cls-1{fill:#03032f} A Dutch Alle categorieën Self-care librar…" at bounding box center [684, 314] width 1369 height 628
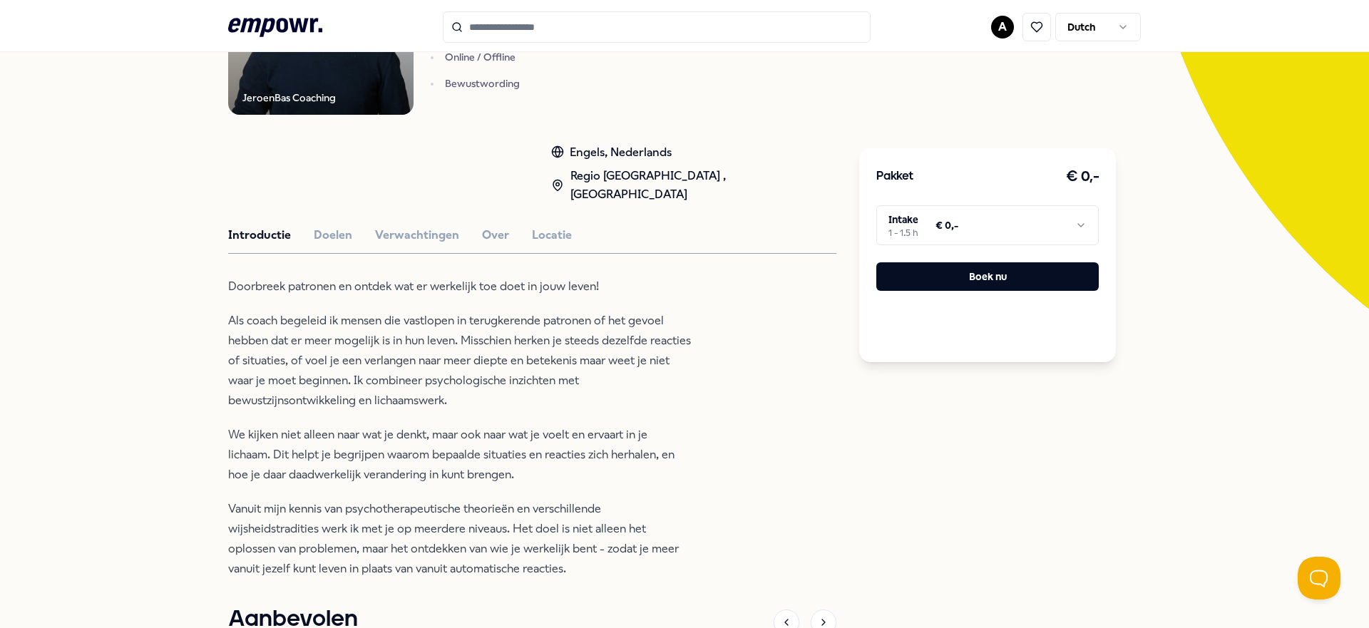
scroll to position [219, 0]
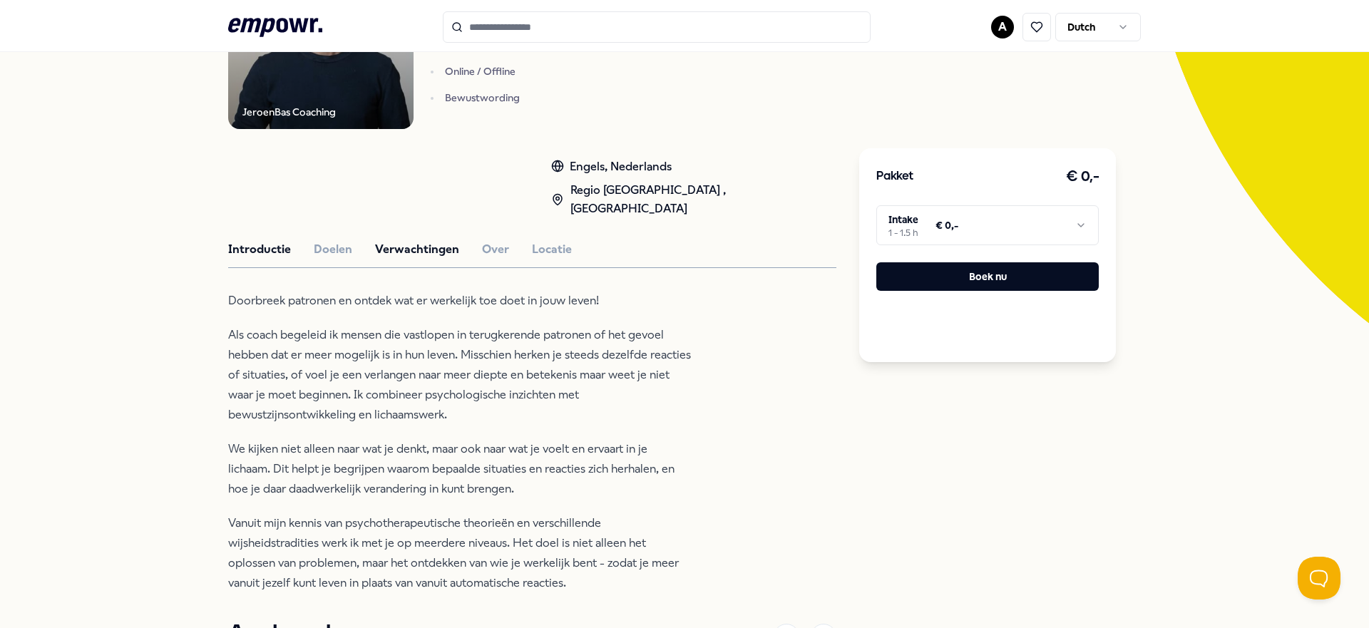
click at [402, 240] on button "Verwachtingen" at bounding box center [417, 249] width 84 height 19
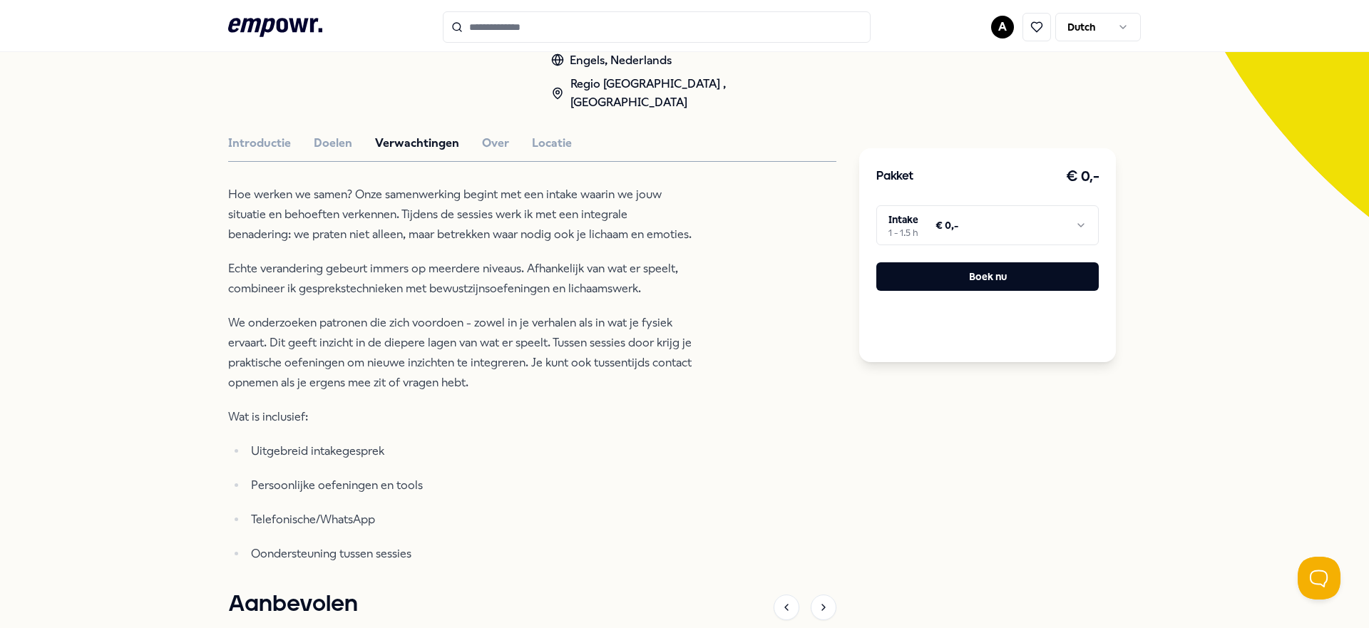
scroll to position [321, 0]
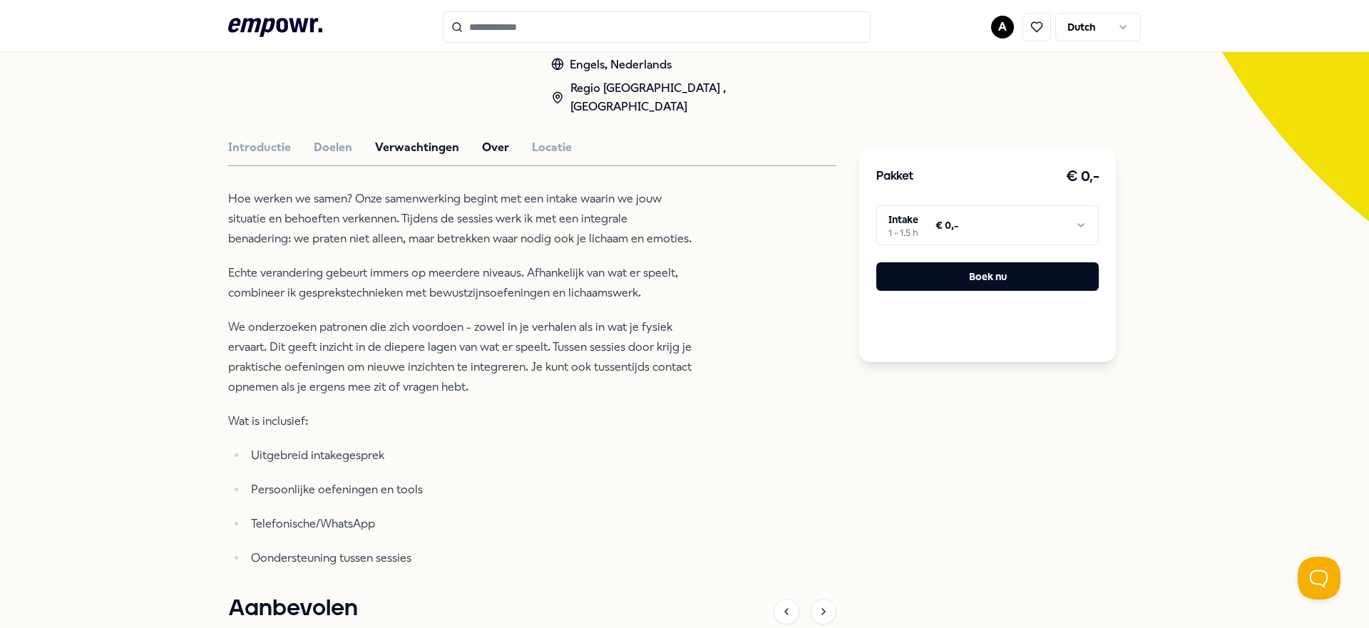
click at [499, 138] on button "Over" at bounding box center [495, 147] width 27 height 19
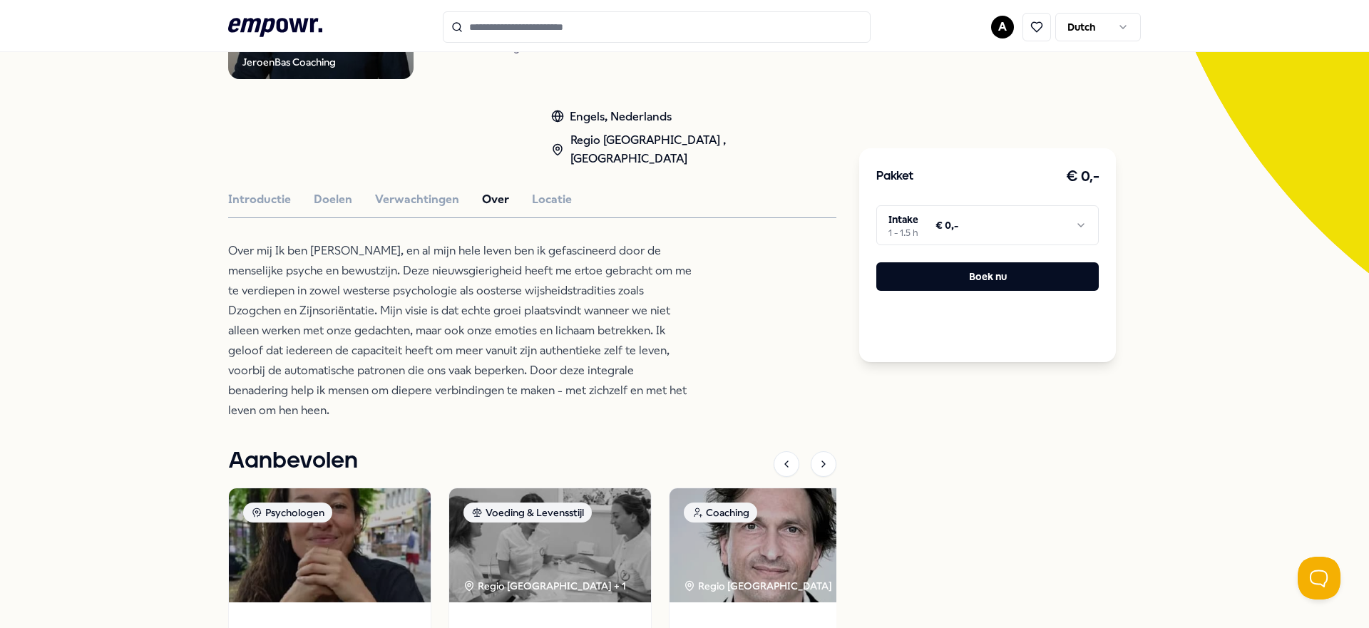
scroll to position [267, 0]
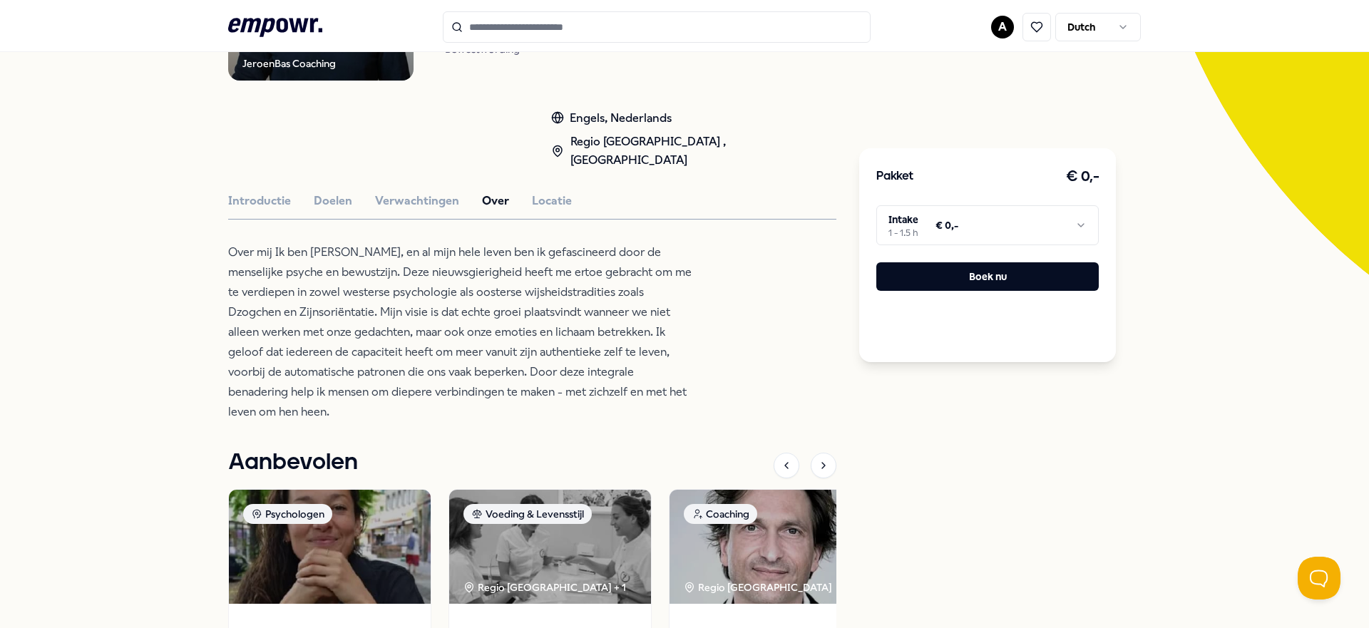
click at [529, 193] on div "JeroenBas Coaching Coaching JeroenBas van Dijk Individueel Online / Offline Bew…" at bounding box center [532, 348] width 608 height 906
click at [539, 171] on div "JeroenBas Coaching Coaching JeroenBas van Dijk Individueel Online / Offline Bew…" at bounding box center [532, 348] width 608 height 906
click at [541, 192] on button "Locatie" at bounding box center [552, 201] width 40 height 19
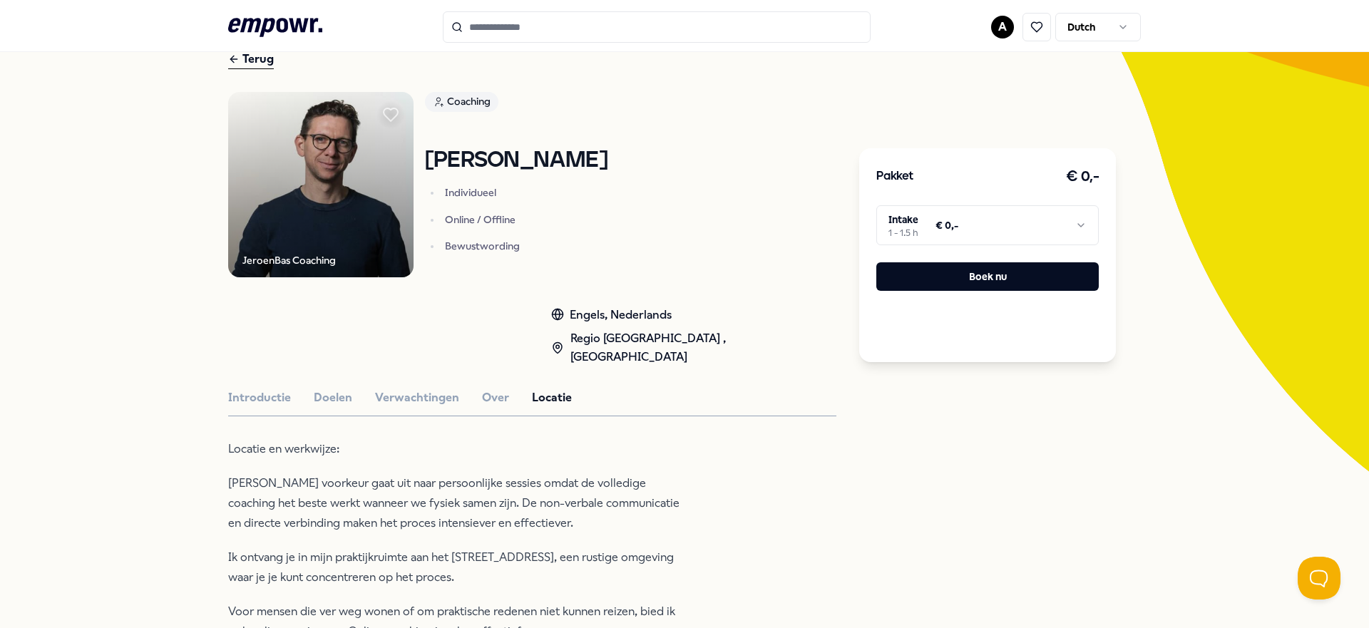
scroll to position [0, 0]
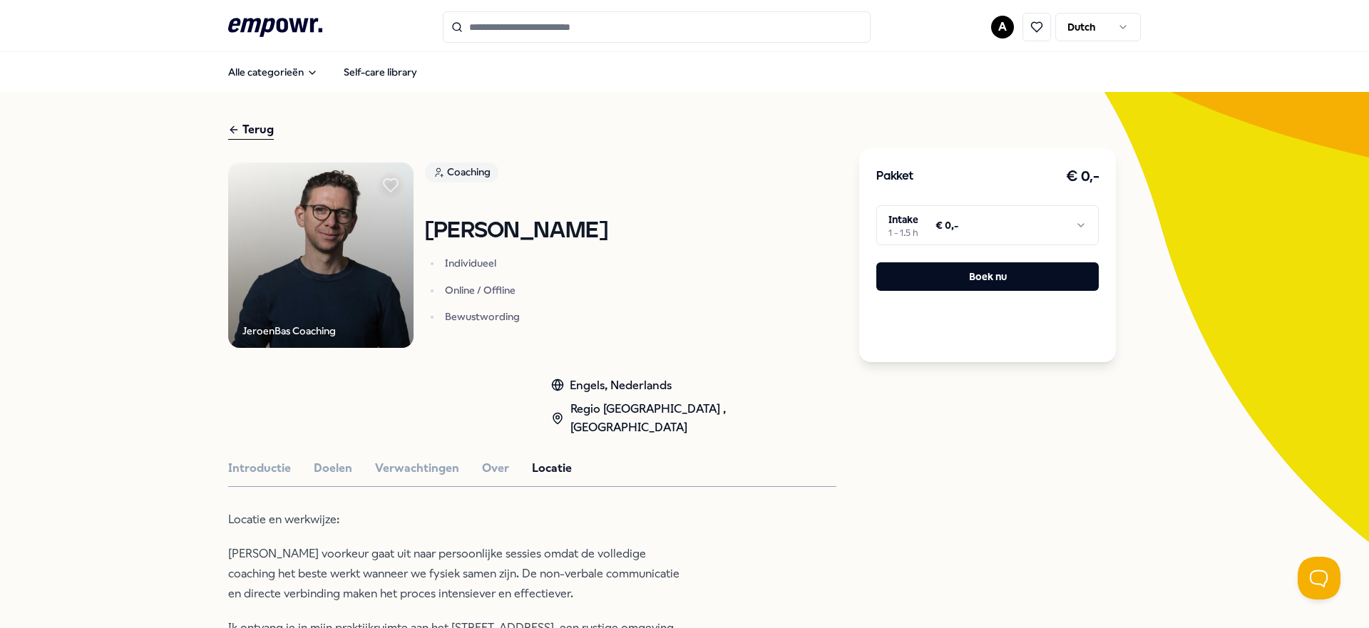
click at [243, 128] on div "Terug" at bounding box center [251, 130] width 46 height 19
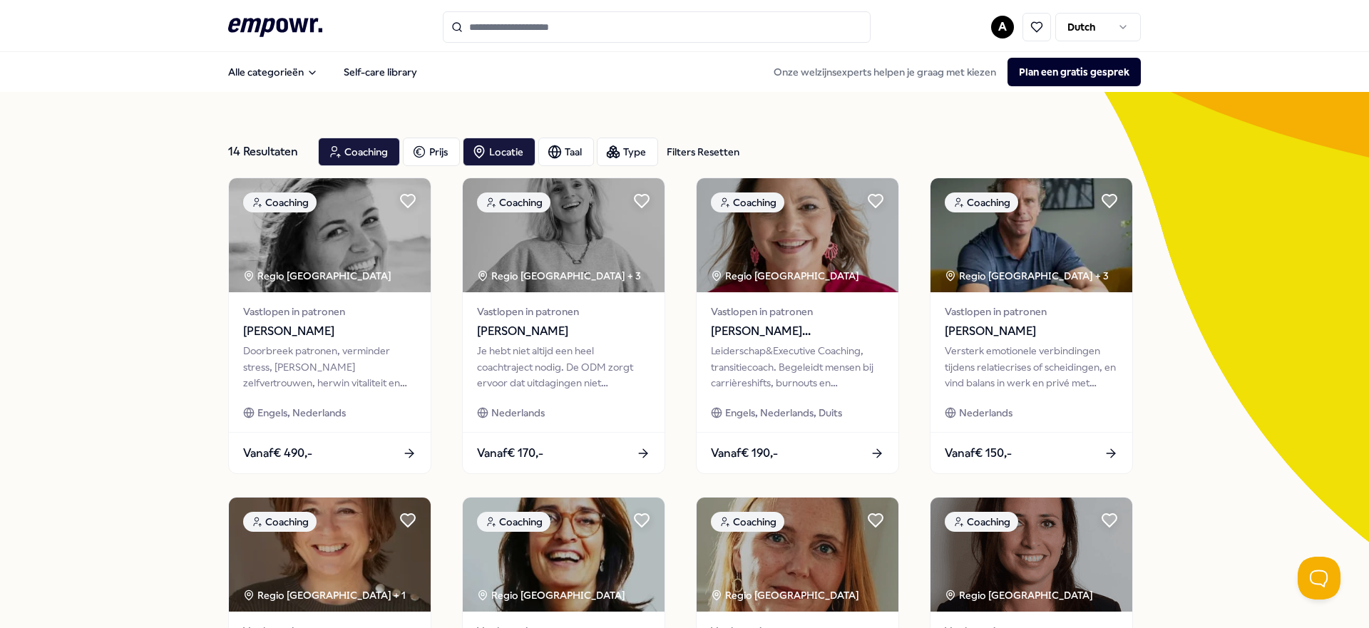
click at [283, 24] on icon ".empowr-logo_svg__cls-1{fill:#03032f}" at bounding box center [275, 27] width 94 height 26
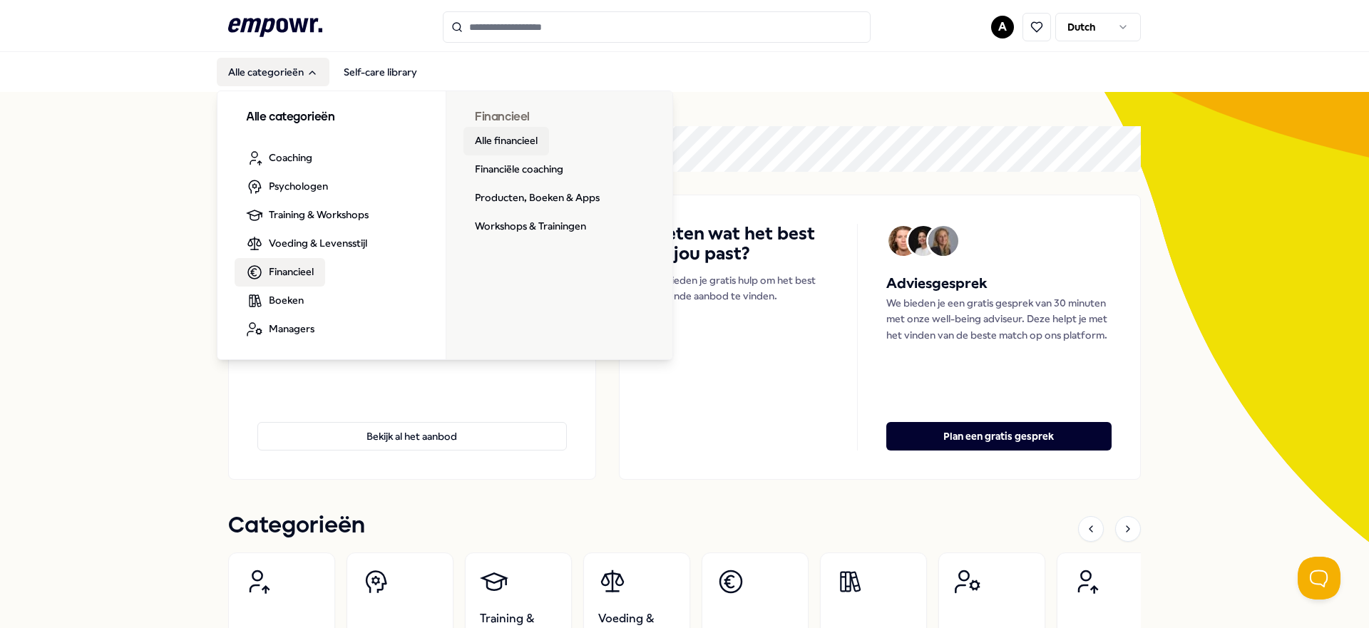
click at [500, 146] on link "Alle financieel" at bounding box center [507, 141] width 86 height 29
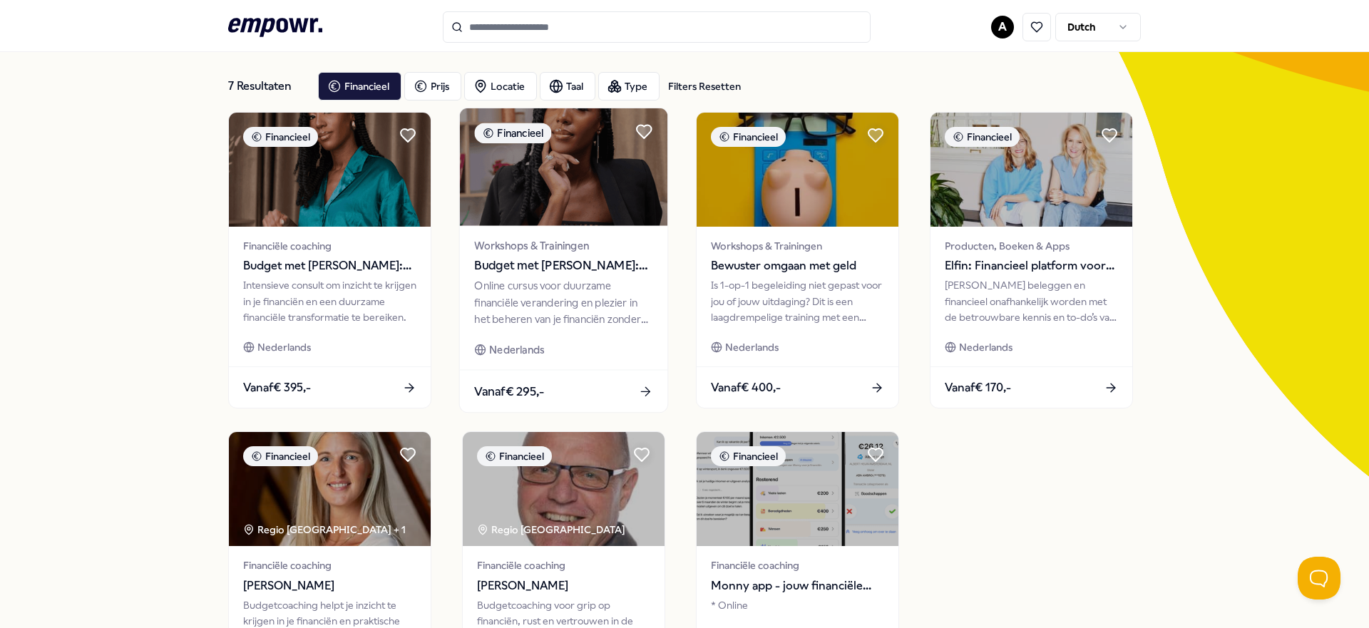
scroll to position [51, 0]
